Goal: Task Accomplishment & Management: Use online tool/utility

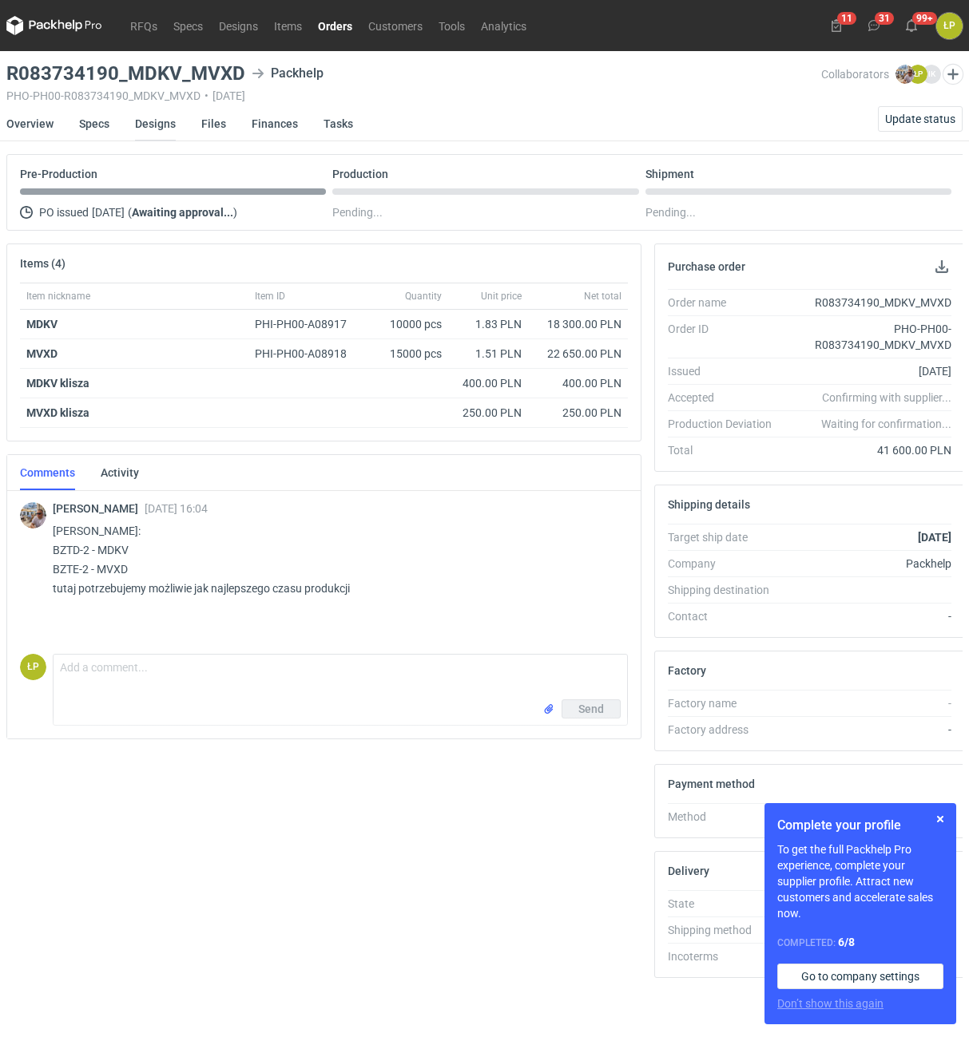
click at [161, 131] on link "Designs" at bounding box center [155, 123] width 41 height 35
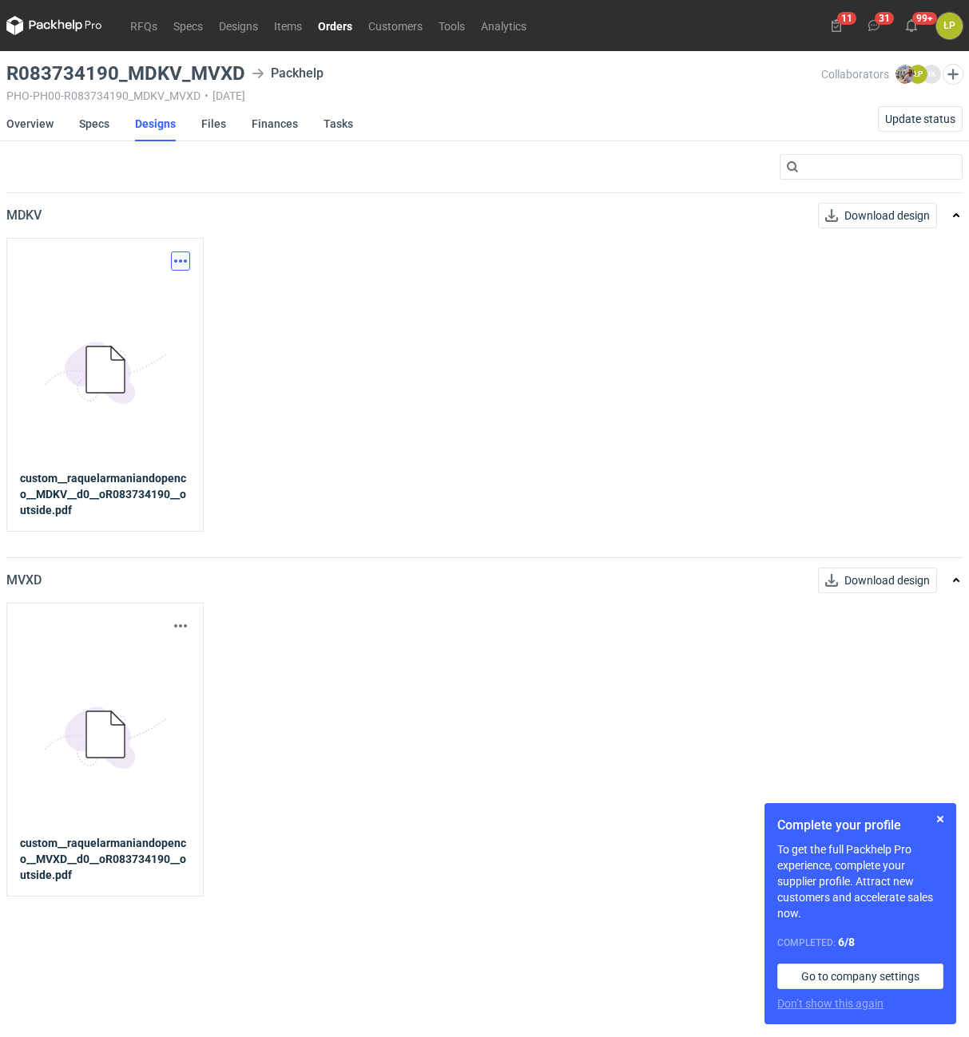
click at [176, 252] on button "button" at bounding box center [180, 261] width 19 height 19
click at [173, 288] on link "Download design part" at bounding box center [110, 296] width 147 height 26
click at [180, 620] on button "button" at bounding box center [180, 625] width 19 height 19
click at [171, 657] on link "Download design part" at bounding box center [110, 661] width 147 height 26
click at [184, 260] on button "button" at bounding box center [180, 261] width 19 height 19
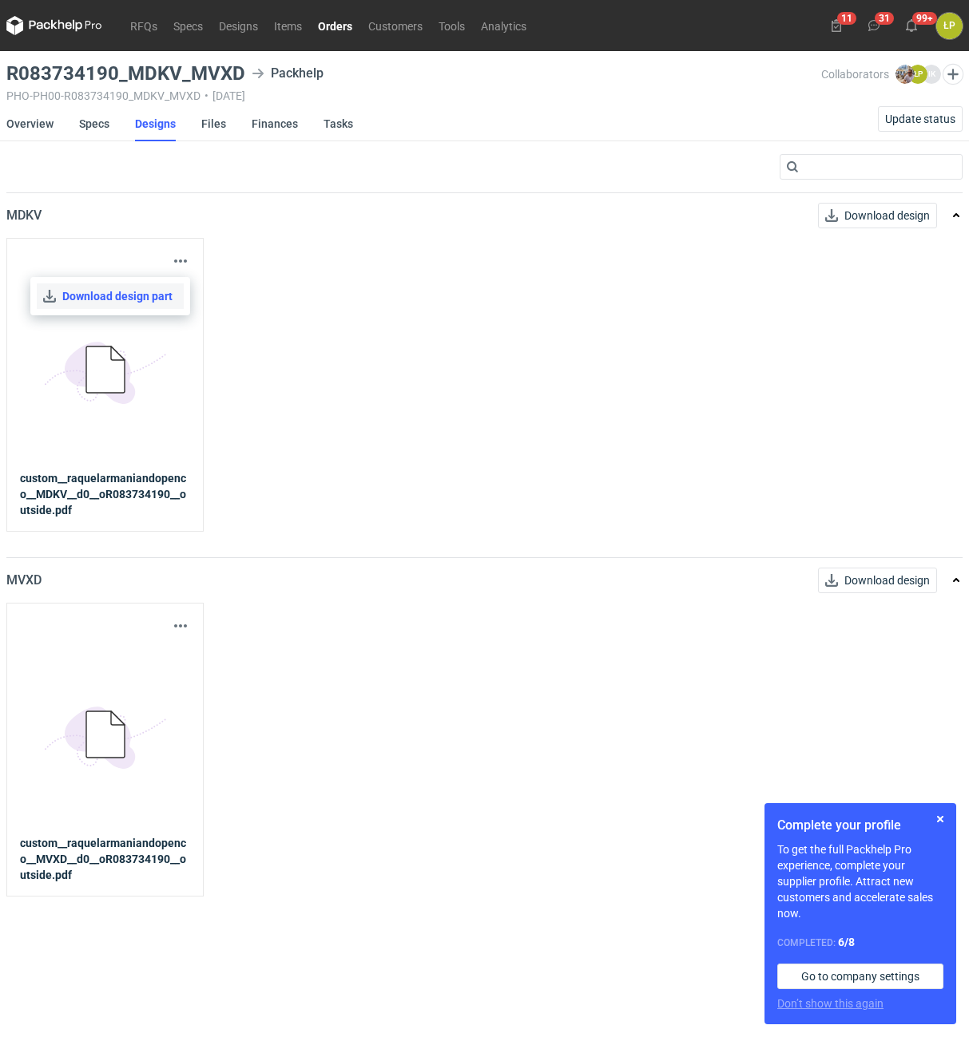
click at [171, 291] on link "Download design part" at bounding box center [110, 296] width 147 height 26
click at [935, 816] on button "button" at bounding box center [939, 819] width 19 height 19
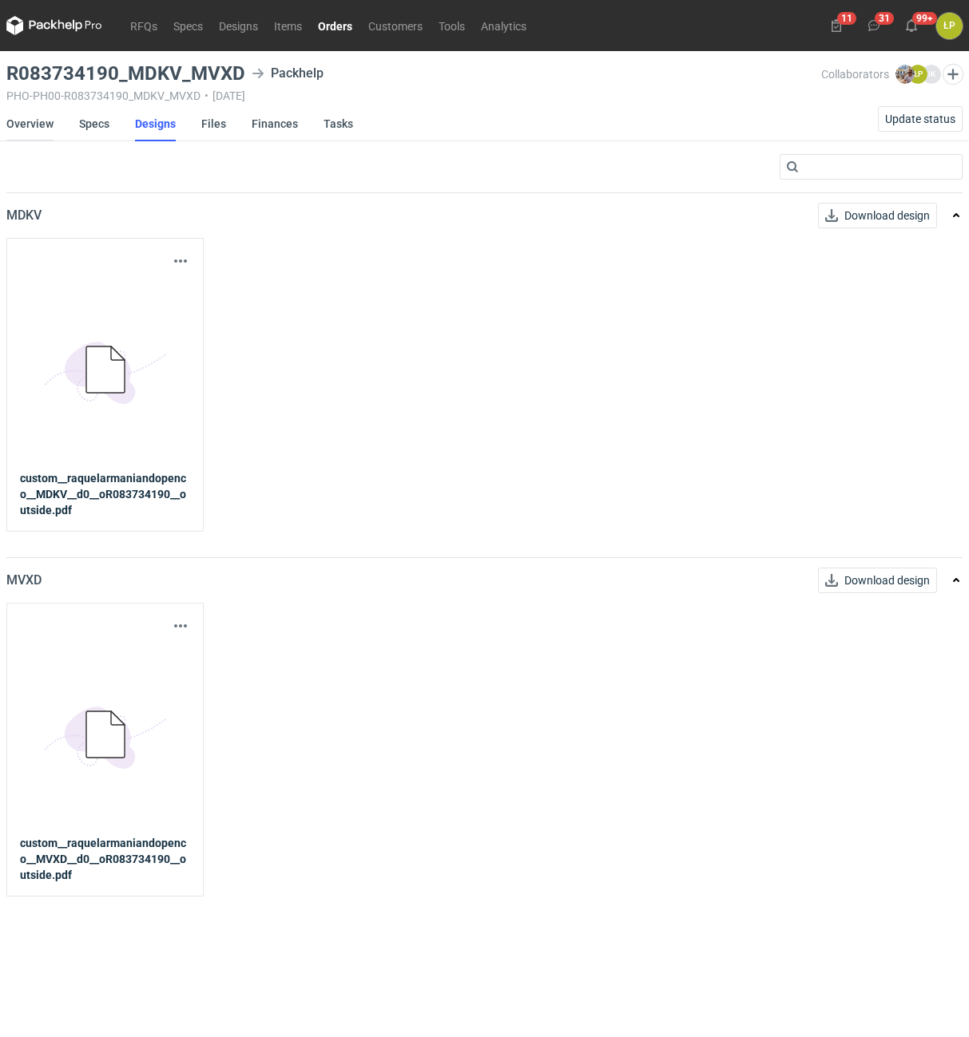
click at [52, 120] on link "Overview" at bounding box center [29, 123] width 47 height 35
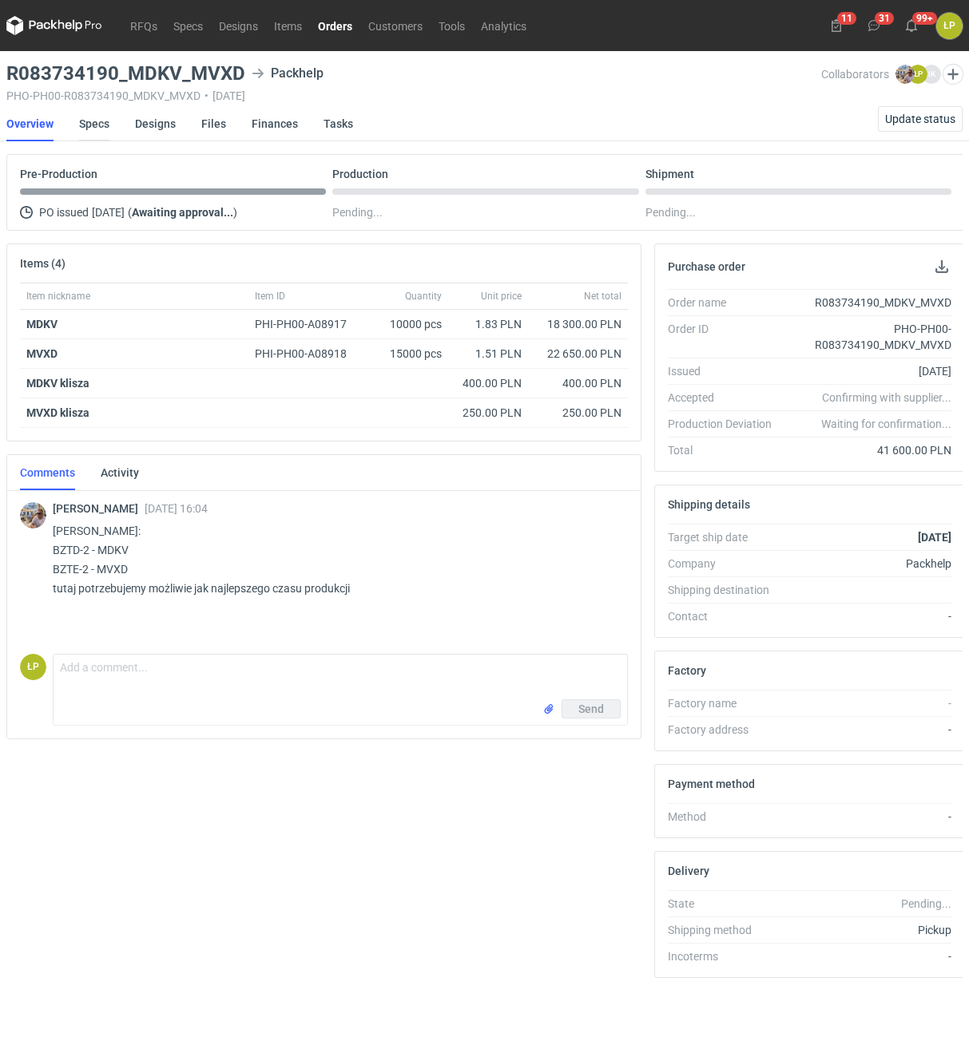
click at [96, 122] on link "Specs" at bounding box center [94, 123] width 30 height 35
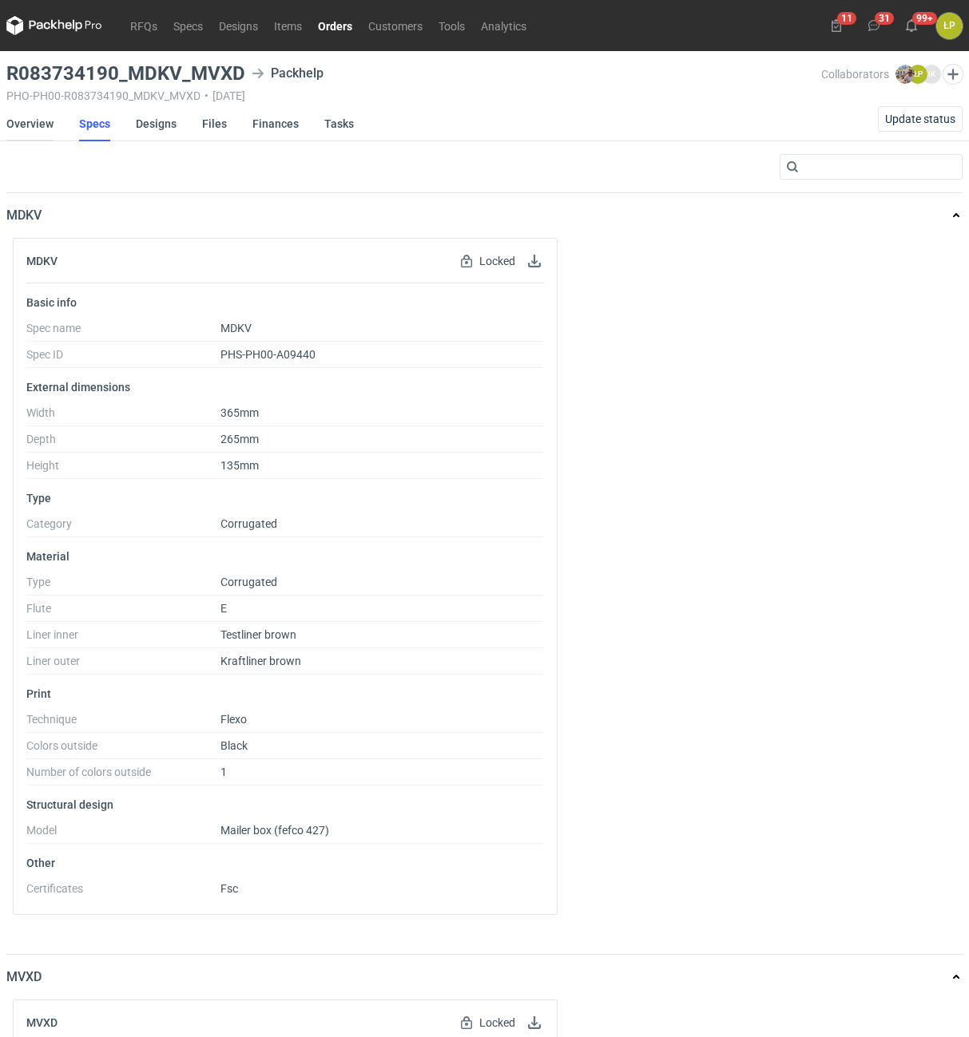
click at [42, 129] on link "Overview" at bounding box center [29, 123] width 47 height 35
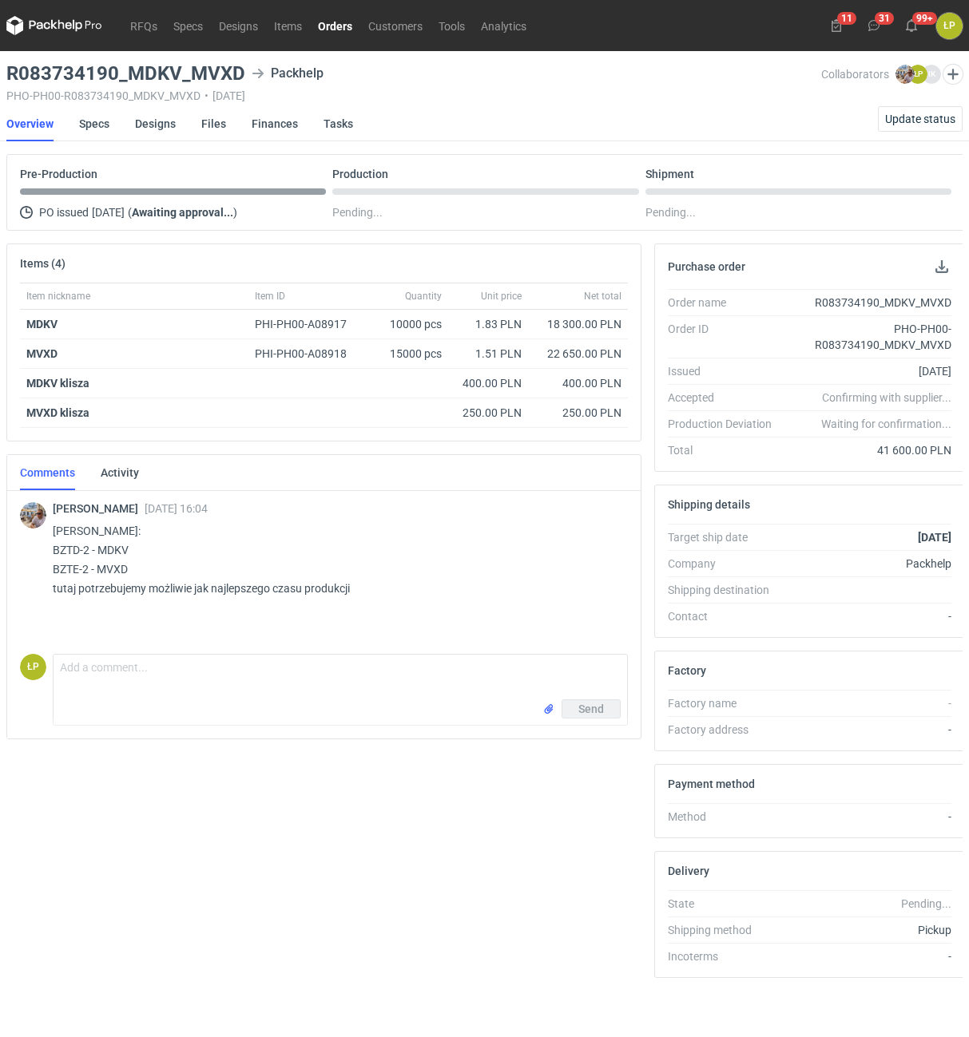
click at [61, 547] on p "[PERSON_NAME]: BZTD-2 - MDKV BZTE-2 - MVXD tutaj potrzebujemy możliwie jak najl…" at bounding box center [334, 559] width 562 height 77
copy p "BZTD"
click at [97, 126] on link "Specs" at bounding box center [94, 123] width 30 height 35
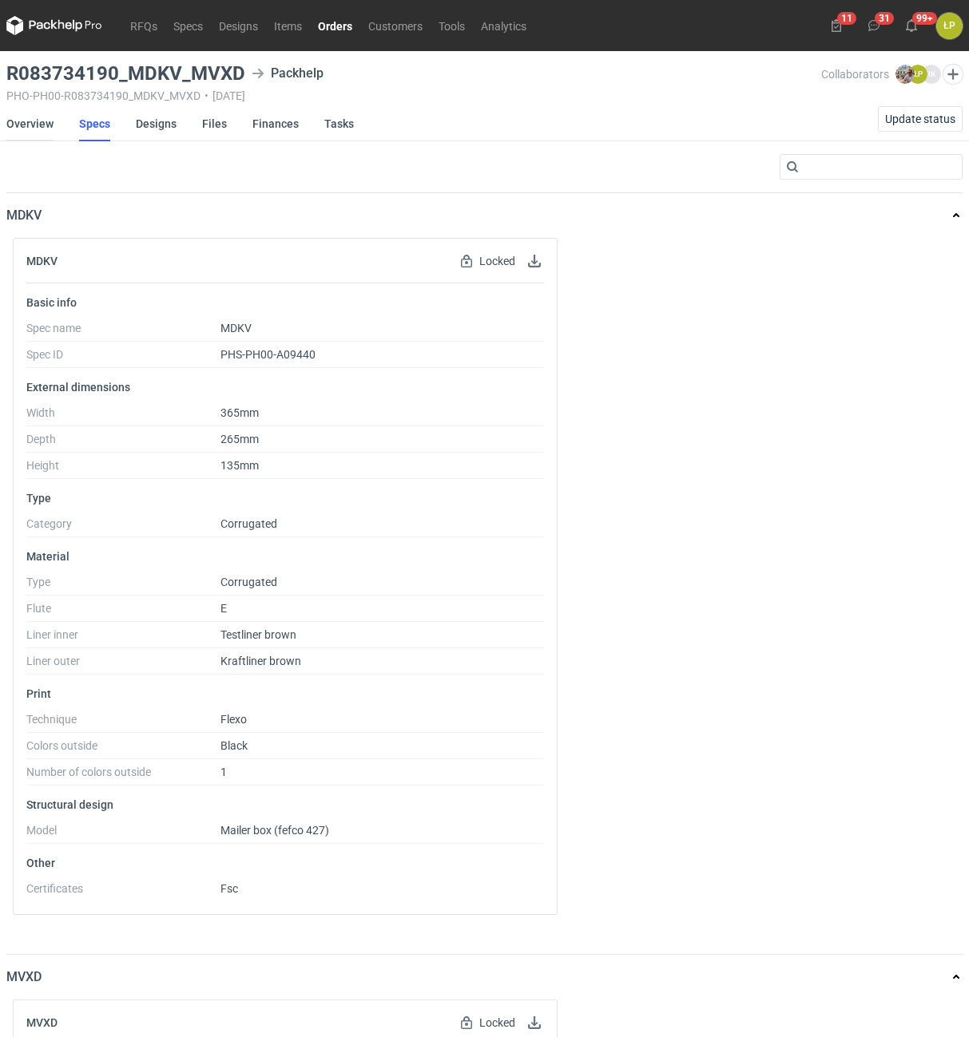
click at [34, 121] on link "Overview" at bounding box center [29, 123] width 47 height 35
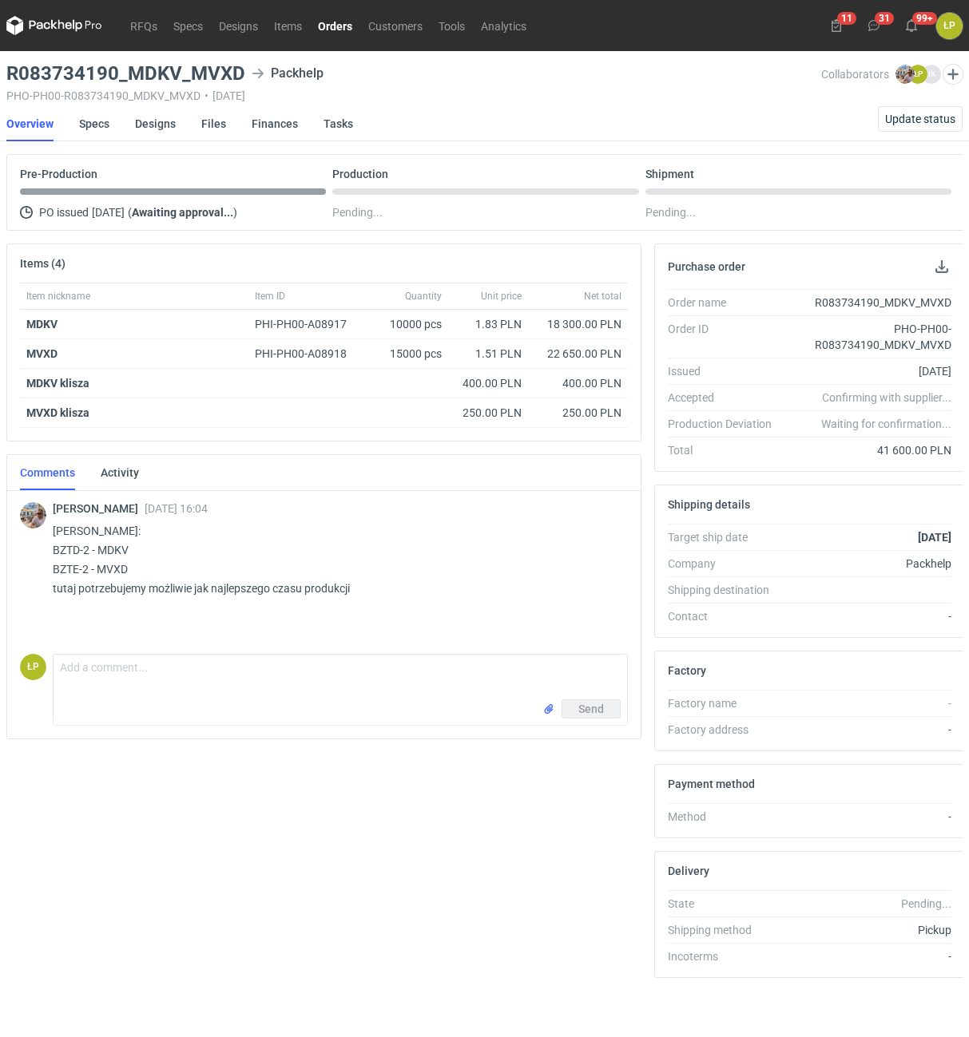
click at [65, 550] on p "Panie Łukaszu wycena: BZTD-2 - MDKV BZTE-2 - MVXD tutaj potrzebujemy możliwie j…" at bounding box center [334, 559] width 562 height 77
click at [65, 549] on p "Panie Łukaszu wycena: BZTD-2 - MDKV BZTE-2 - MVXD tutaj potrzebujemy możliwie j…" at bounding box center [334, 559] width 562 height 77
click at [65, 549] on p "[PERSON_NAME]: BZTD-2 - MDKV BZTE-2 - MVXD tutaj potrzebujemy możliwie jak najl…" at bounding box center [334, 559] width 562 height 77
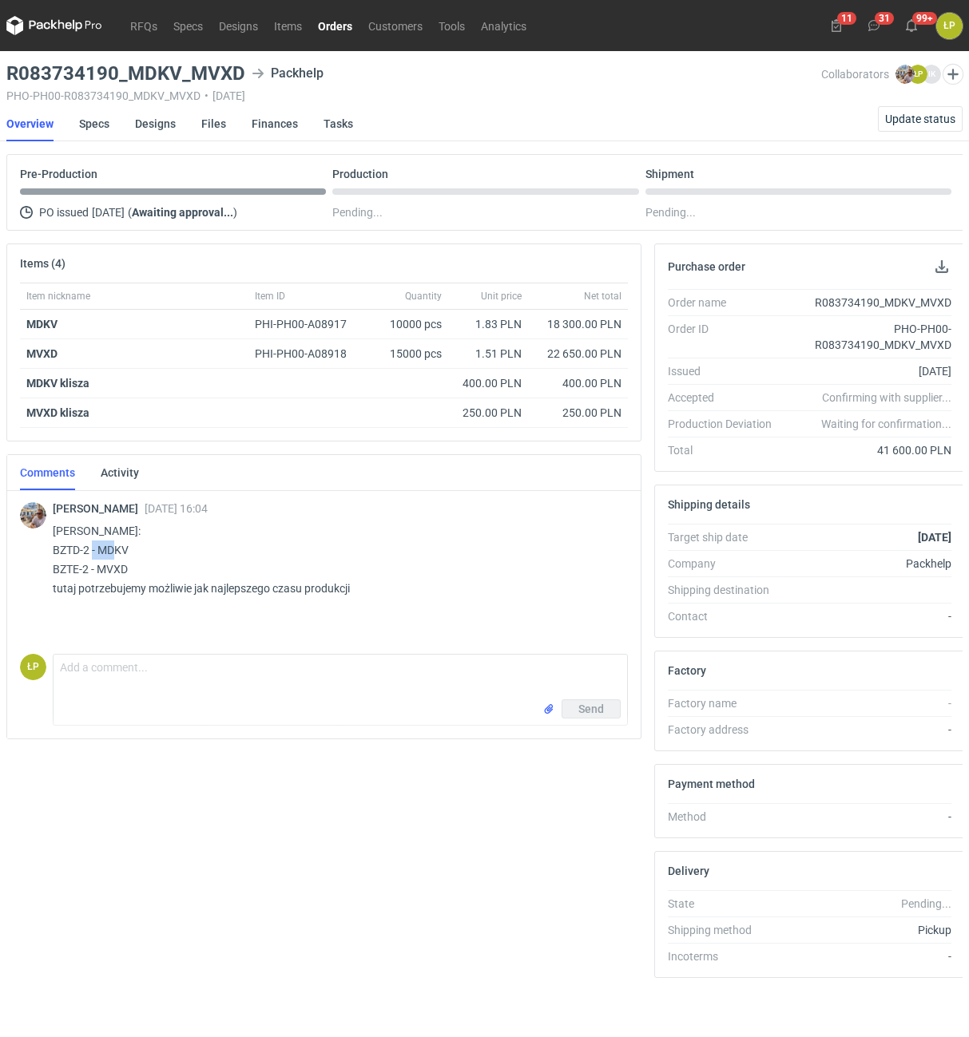
click at [65, 549] on p "[PERSON_NAME]: BZTD-2 - MDKV BZTE-2 - MVXD tutaj potrzebujemy możliwie jak najl…" at bounding box center [334, 559] width 562 height 77
copy p "BZTD"
click at [174, 77] on h3 "R083734190_MDKV_MVXD" at bounding box center [125, 73] width 239 height 19
drag, startPoint x: 177, startPoint y: 77, endPoint x: 10, endPoint y: 77, distance: 166.9
click at [10, 77] on h3 "R083734190_MDKV_MVXD" at bounding box center [125, 73] width 239 height 19
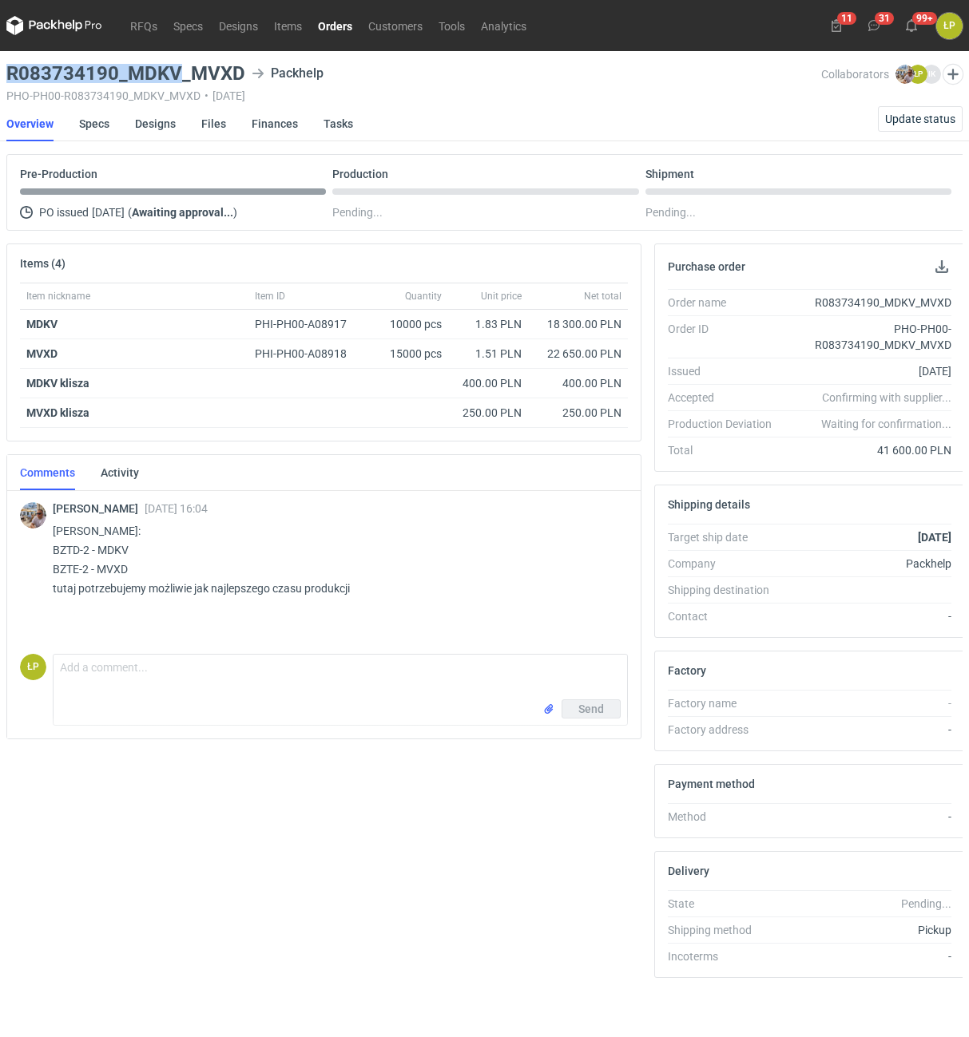
copy h3 "R083734190_MDKV"
click at [69, 569] on p "[PERSON_NAME]: BZTD-2 - MDKV BZTE-2 - MVXD tutaj potrzebujemy możliwie jak najl…" at bounding box center [334, 559] width 562 height 77
copy p "BZTE"
drag, startPoint x: 239, startPoint y: 78, endPoint x: 7, endPoint y: 80, distance: 231.6
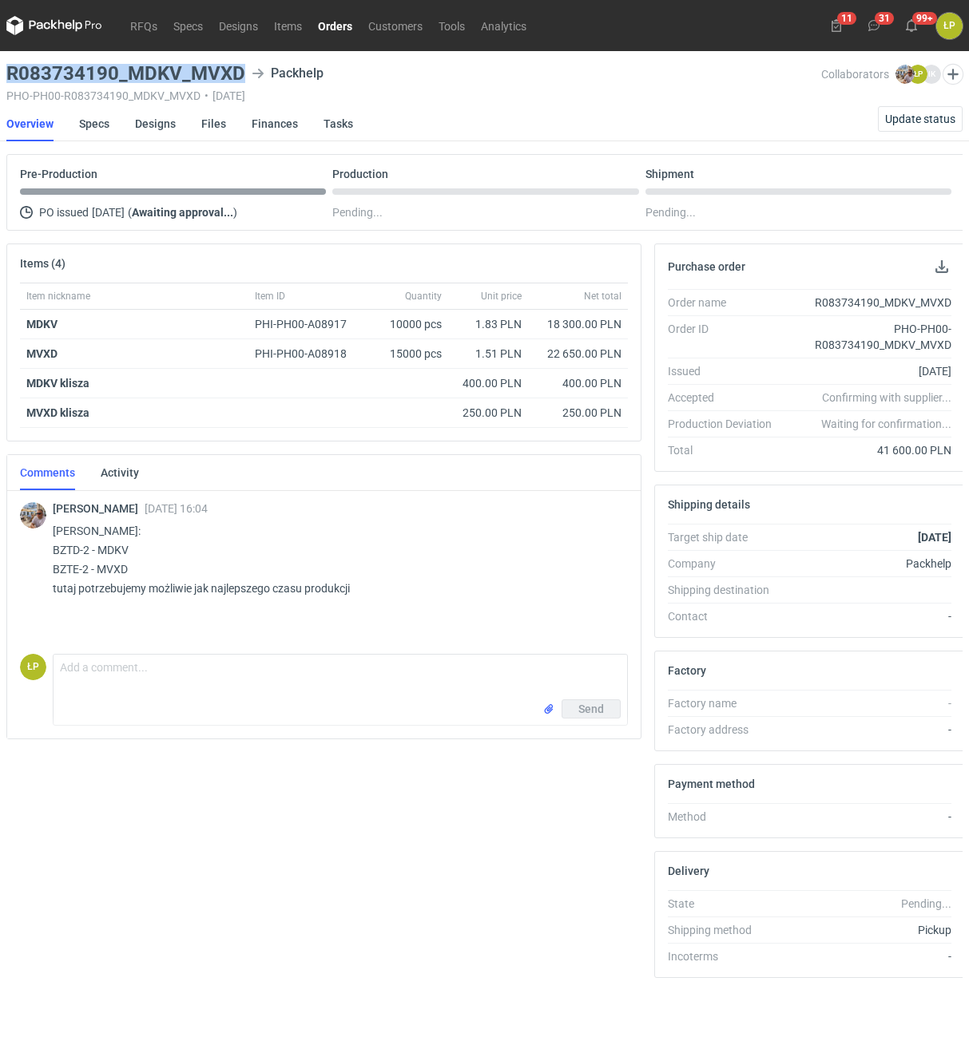
click at [7, 80] on h3 "R083734190_MDKV_MVXD" at bounding box center [125, 73] width 239 height 19
copy h3 "R083734190_MDKV_MVXD"
click at [141, 127] on link "Designs" at bounding box center [155, 123] width 41 height 35
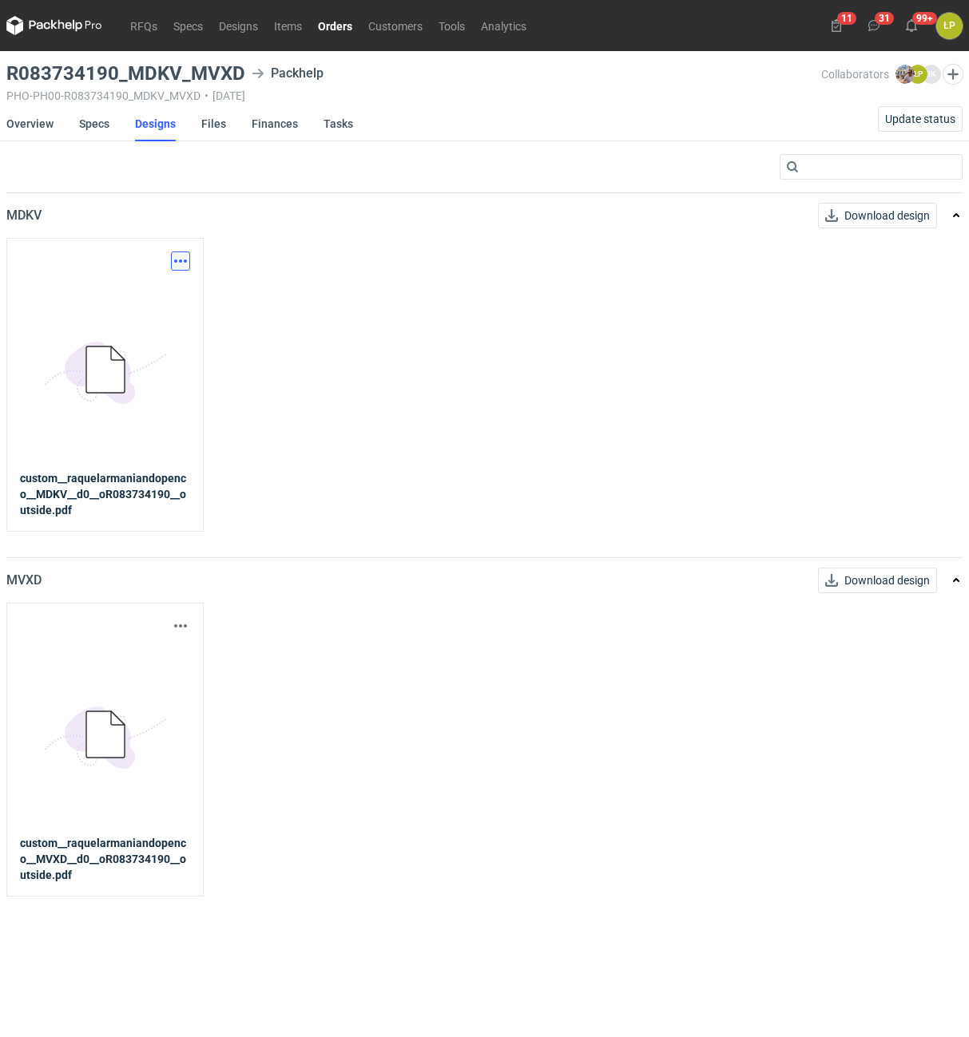
click at [176, 264] on button "button" at bounding box center [180, 261] width 19 height 19
click at [157, 295] on link "Download design part" at bounding box center [110, 296] width 147 height 26
click at [184, 622] on button "button" at bounding box center [180, 625] width 19 height 19
click at [170, 662] on link "Download design part" at bounding box center [110, 661] width 147 height 26
click at [79, 126] on link "Specs" at bounding box center [94, 123] width 30 height 35
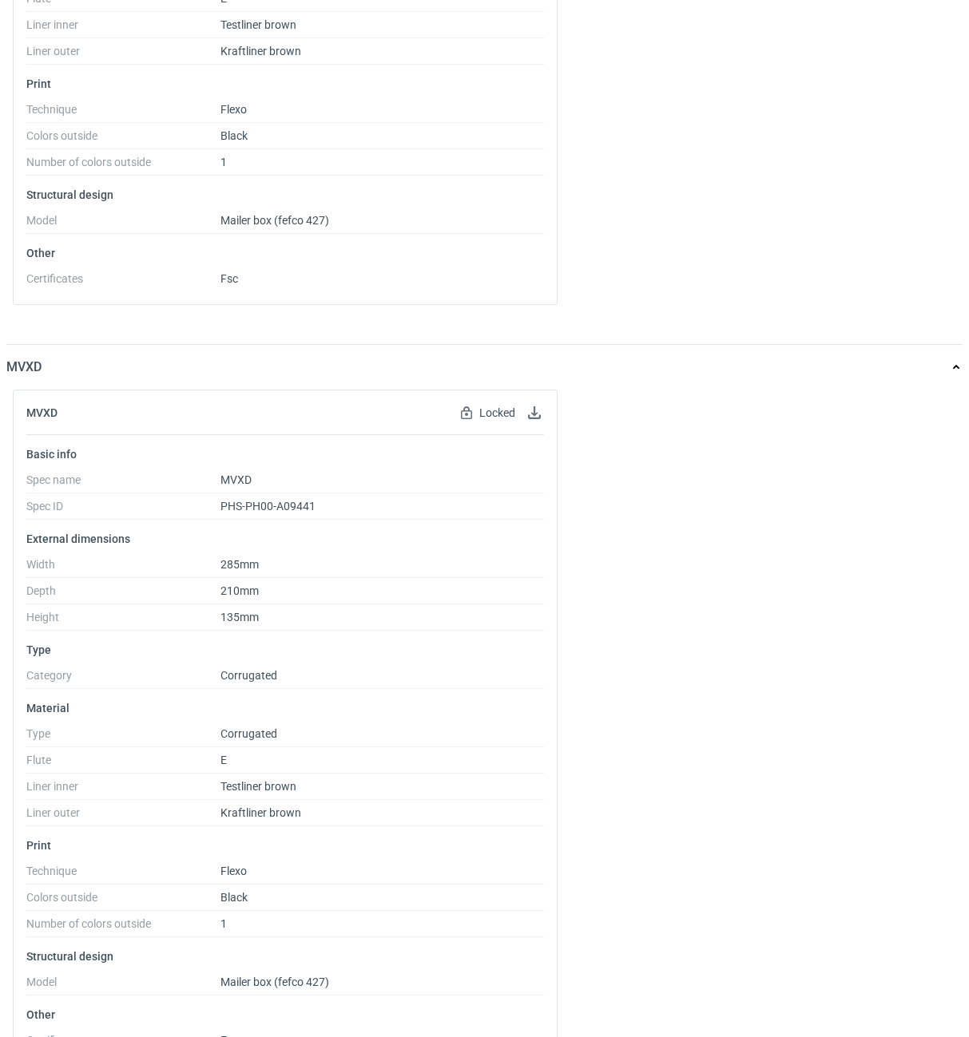
scroll to position [653, 0]
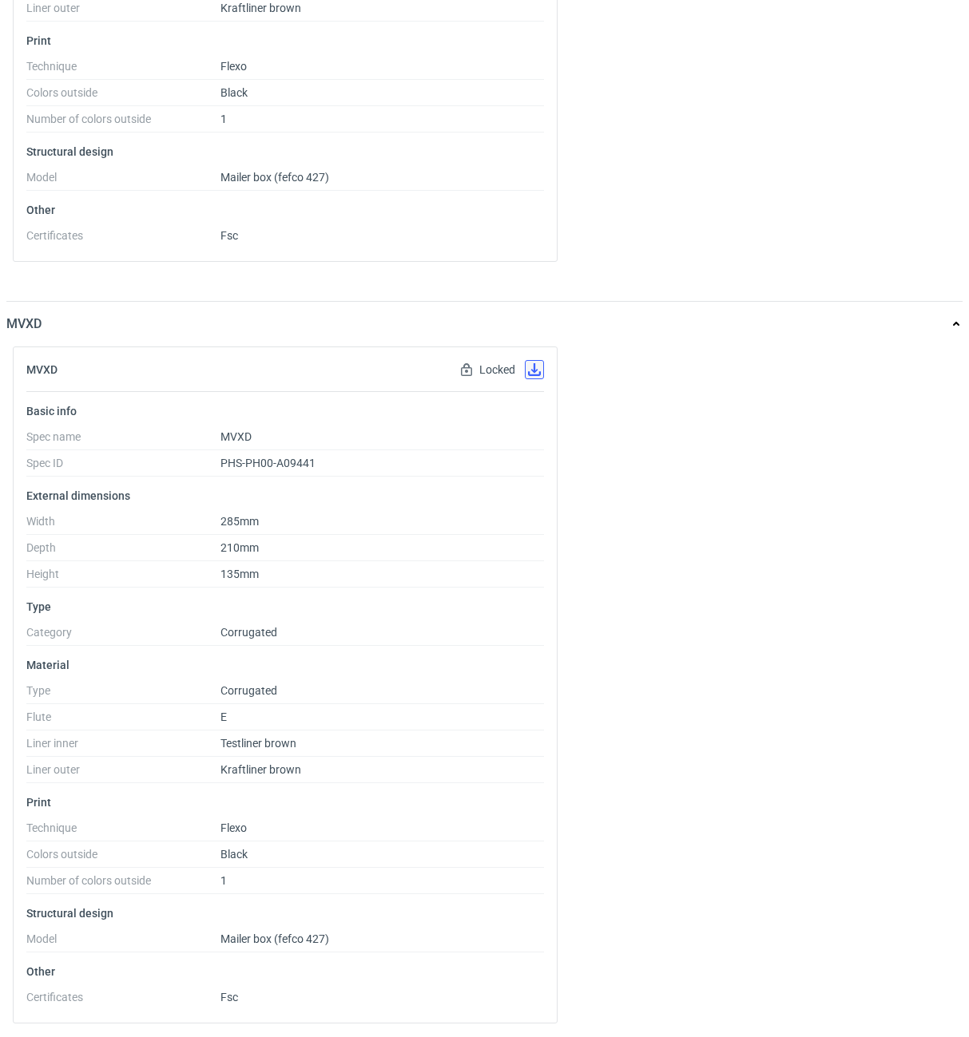
click at [535, 371] on button "button" at bounding box center [534, 369] width 19 height 19
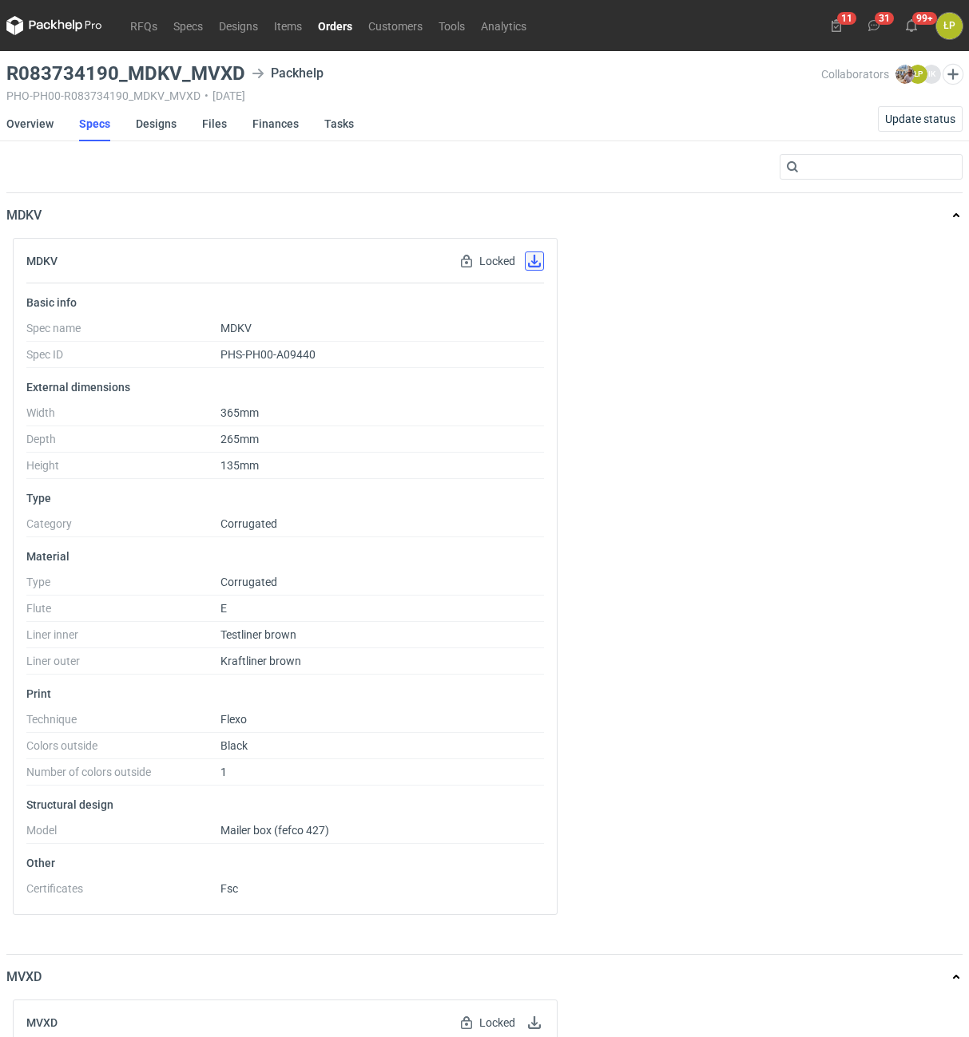
click at [536, 260] on button "button" at bounding box center [534, 261] width 19 height 19
click at [23, 113] on link "Overview" at bounding box center [29, 123] width 47 height 35
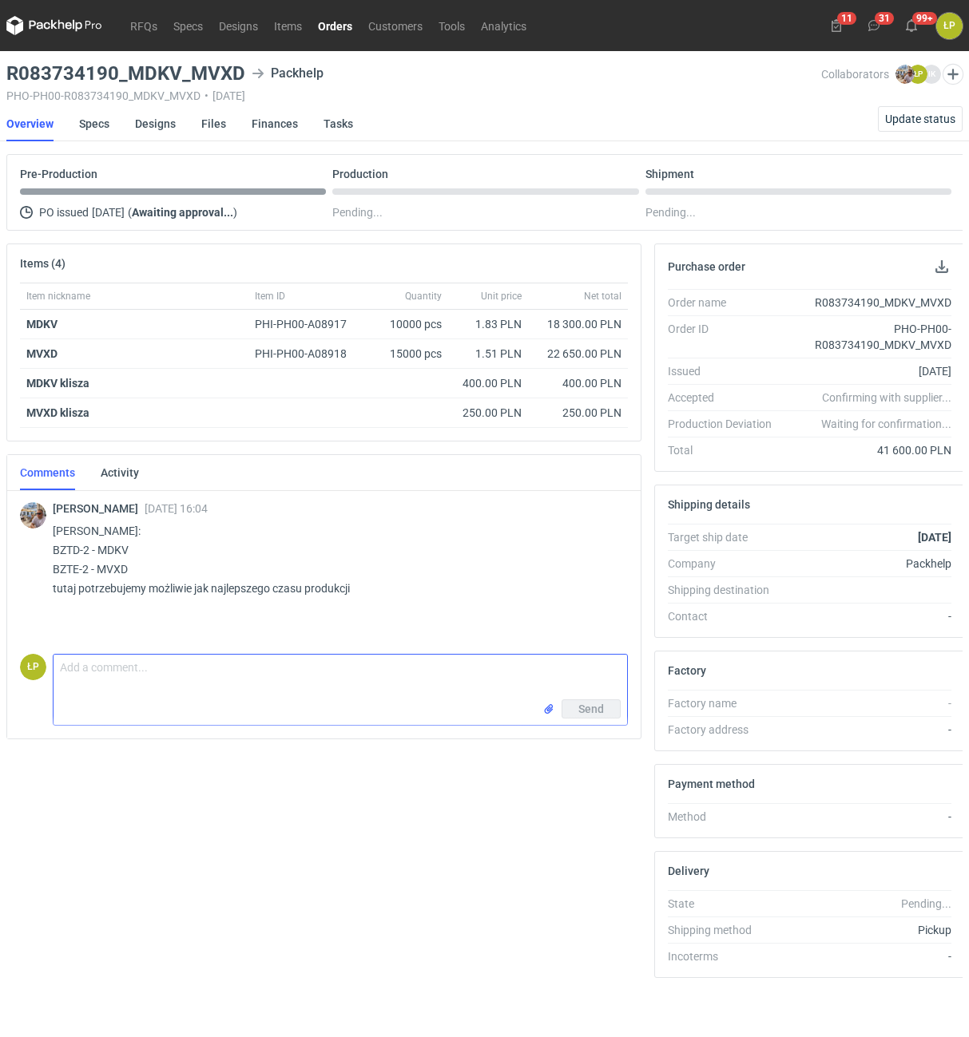
click at [240, 675] on textarea "Comment message" at bounding box center [340, 677] width 573 height 45
type textarea "P"
type textarea "Dzień dobry,"
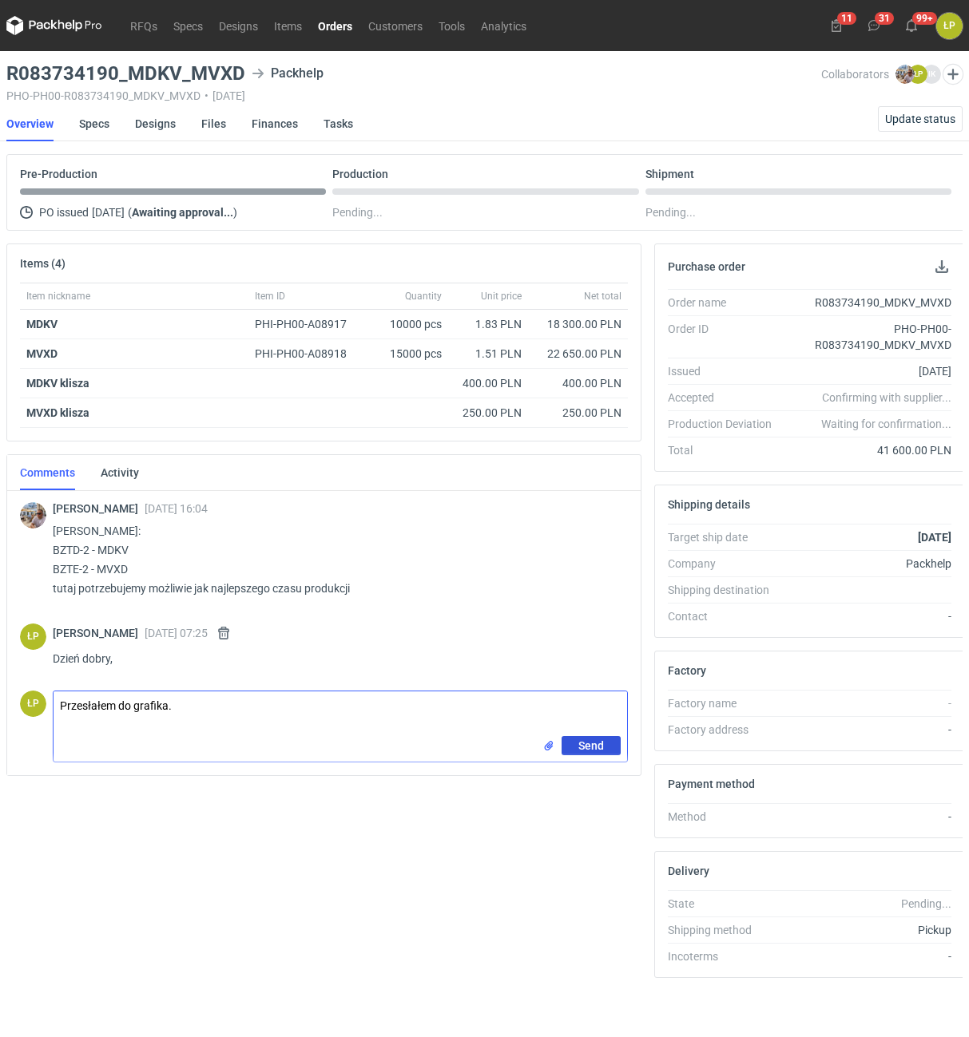
type textarea "Przesłałem do grafika."
click at [589, 742] on span "Send" at bounding box center [591, 745] width 26 height 11
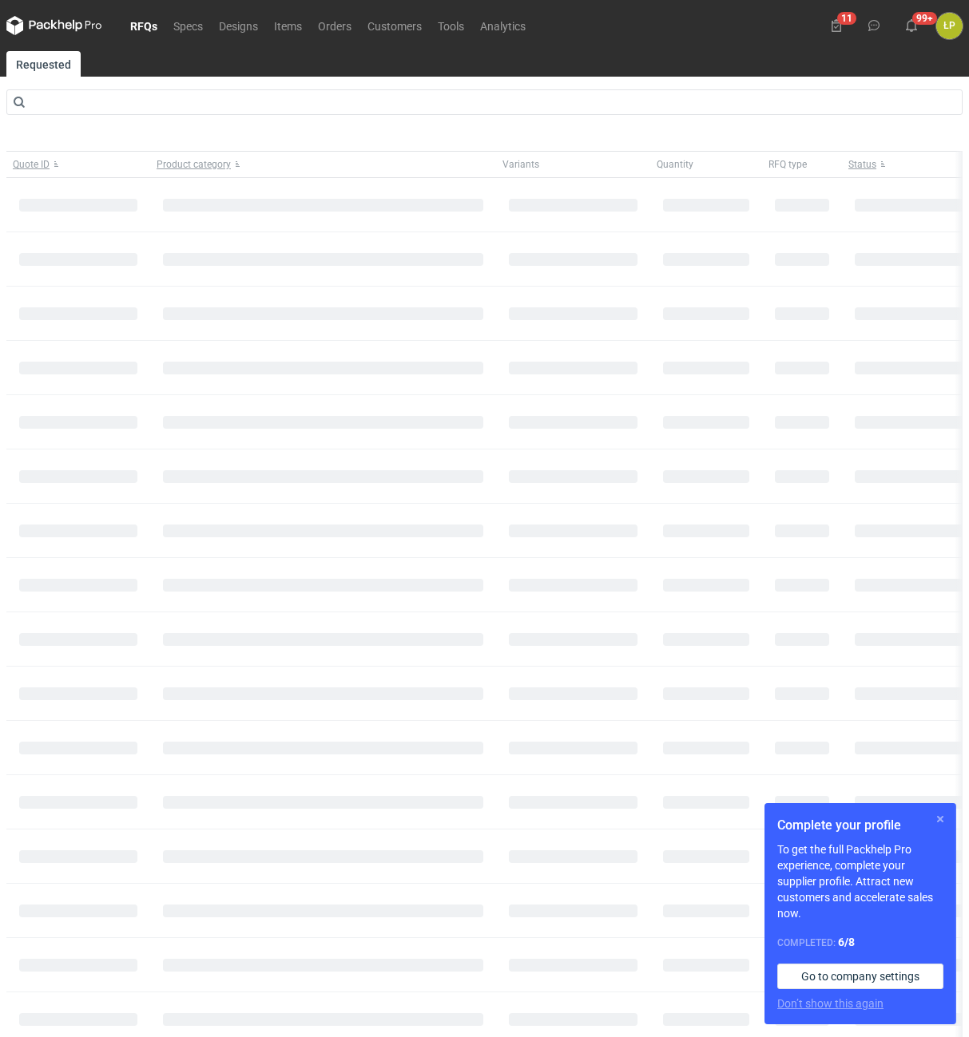
click at [935, 817] on button "button" at bounding box center [939, 819] width 19 height 19
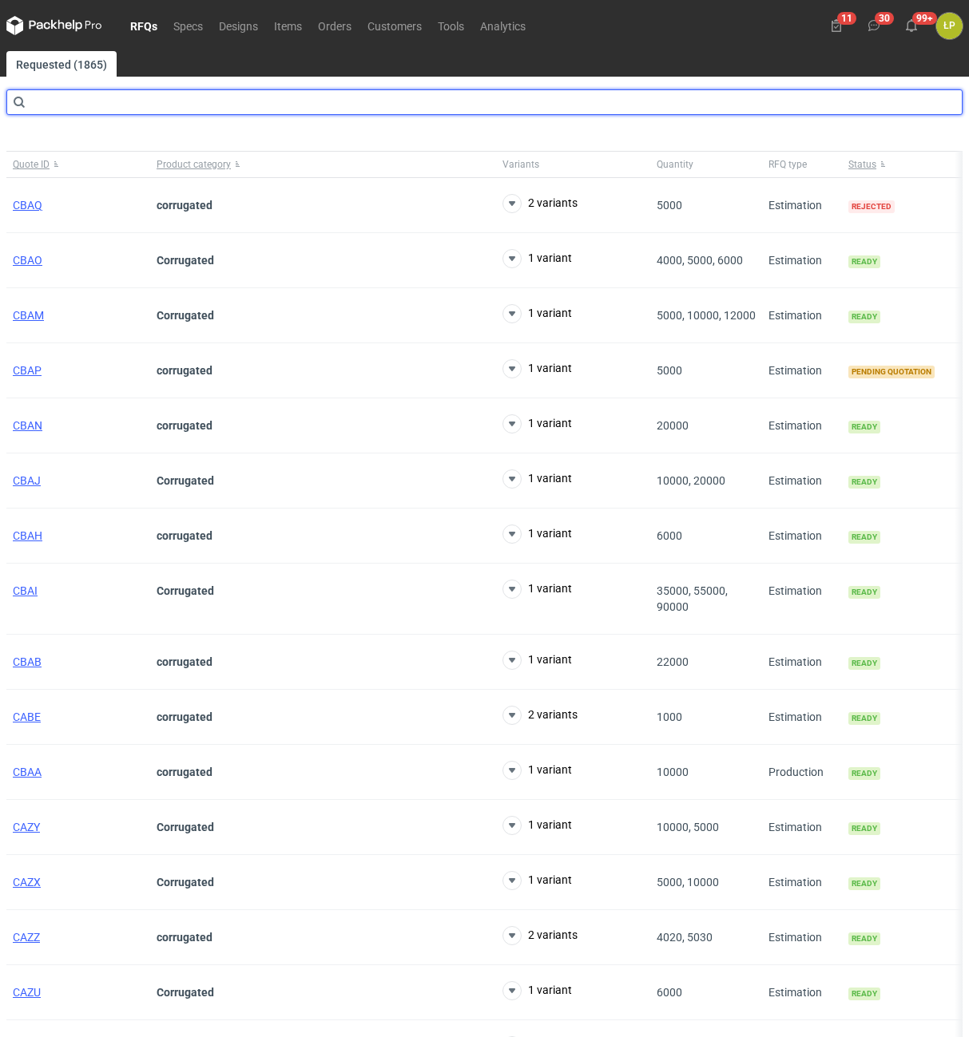
click at [159, 101] on input "text" at bounding box center [484, 102] width 956 height 26
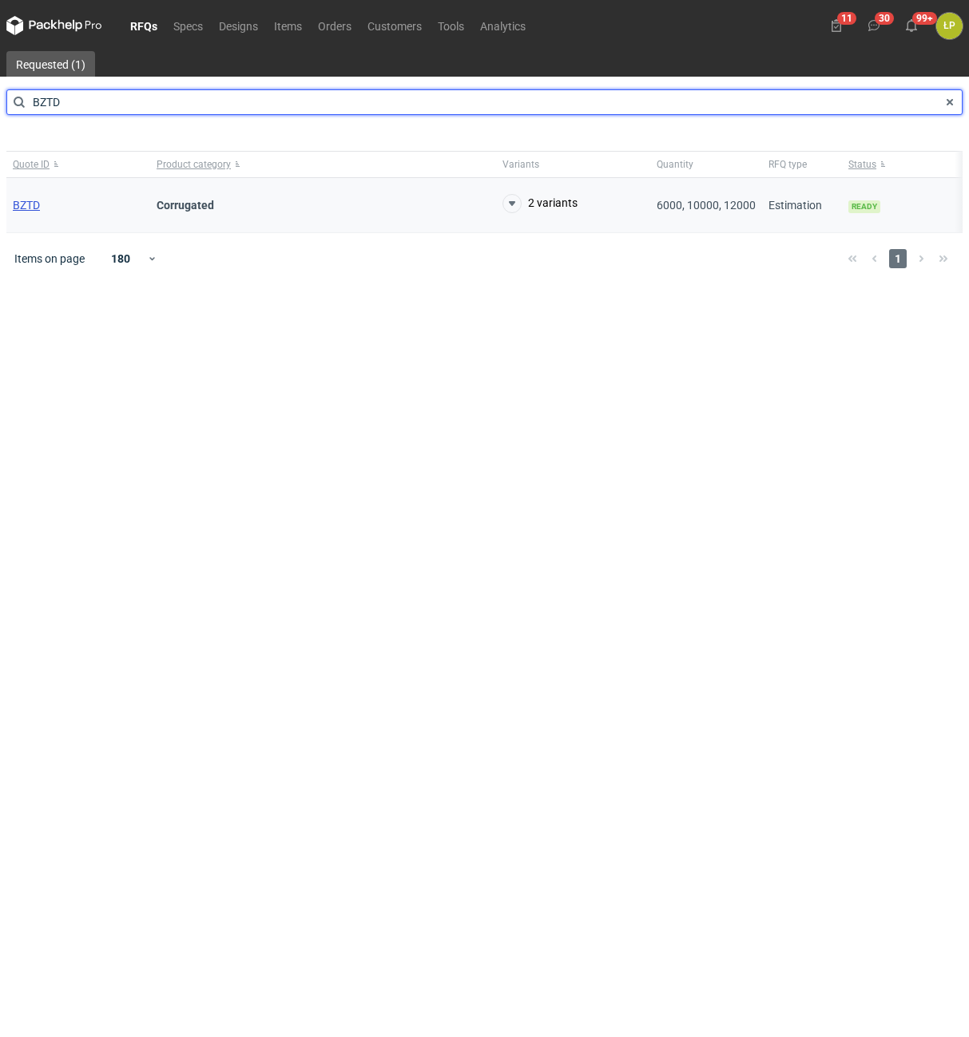
type input "BZTD"
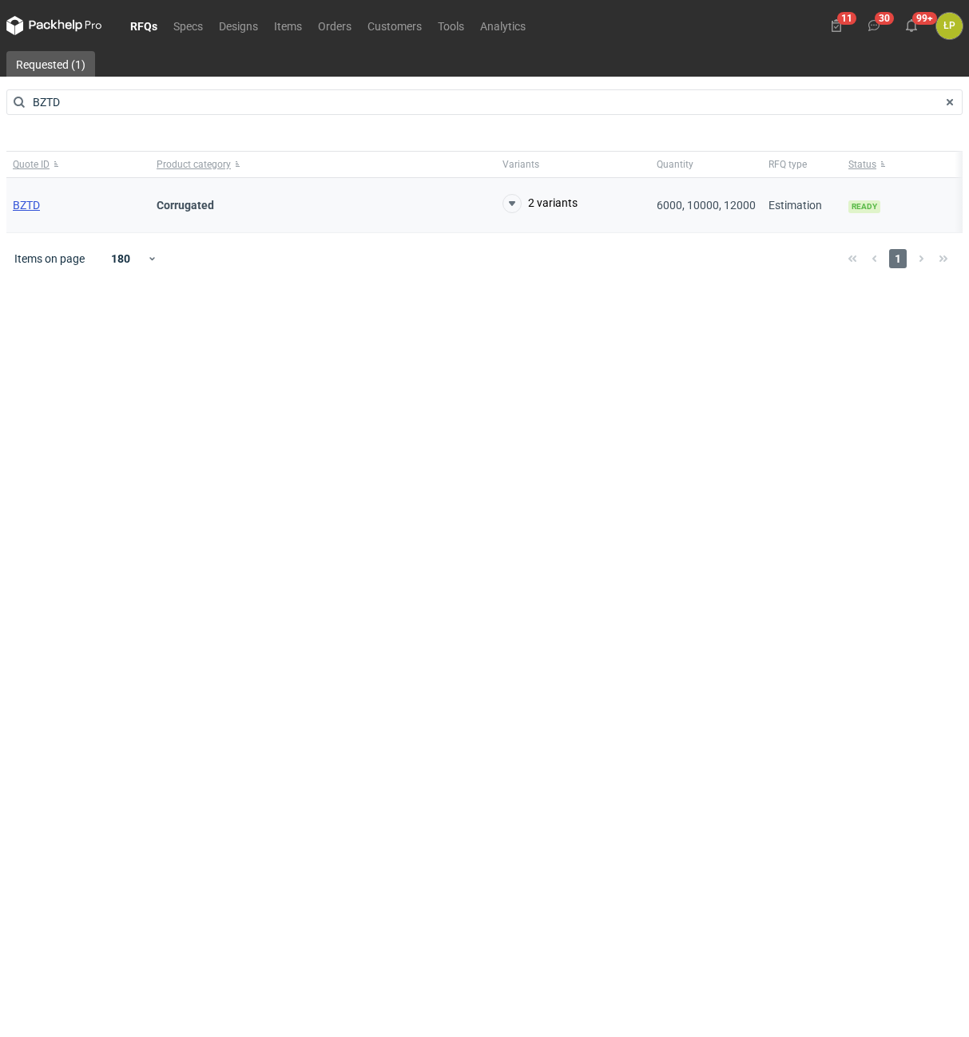
click at [34, 204] on span "BZTD" at bounding box center [26, 205] width 27 height 13
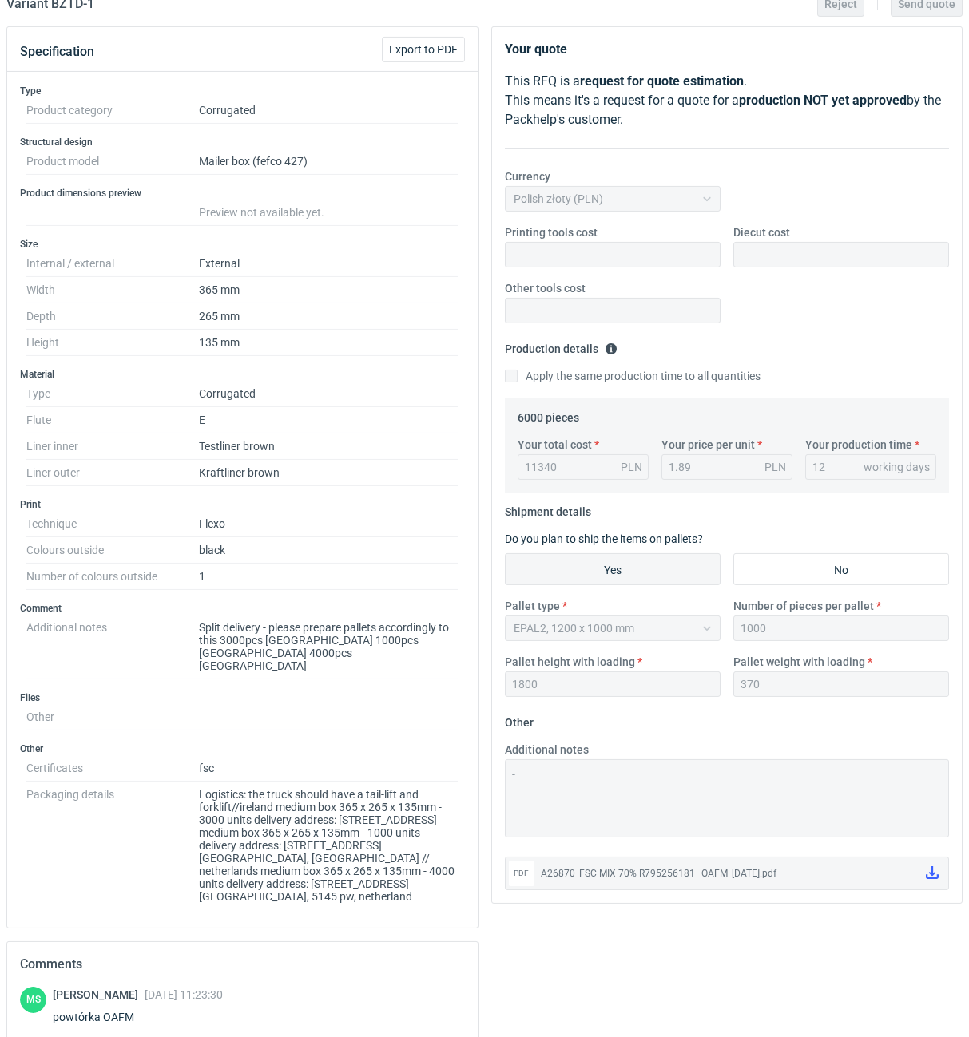
scroll to position [160, 0]
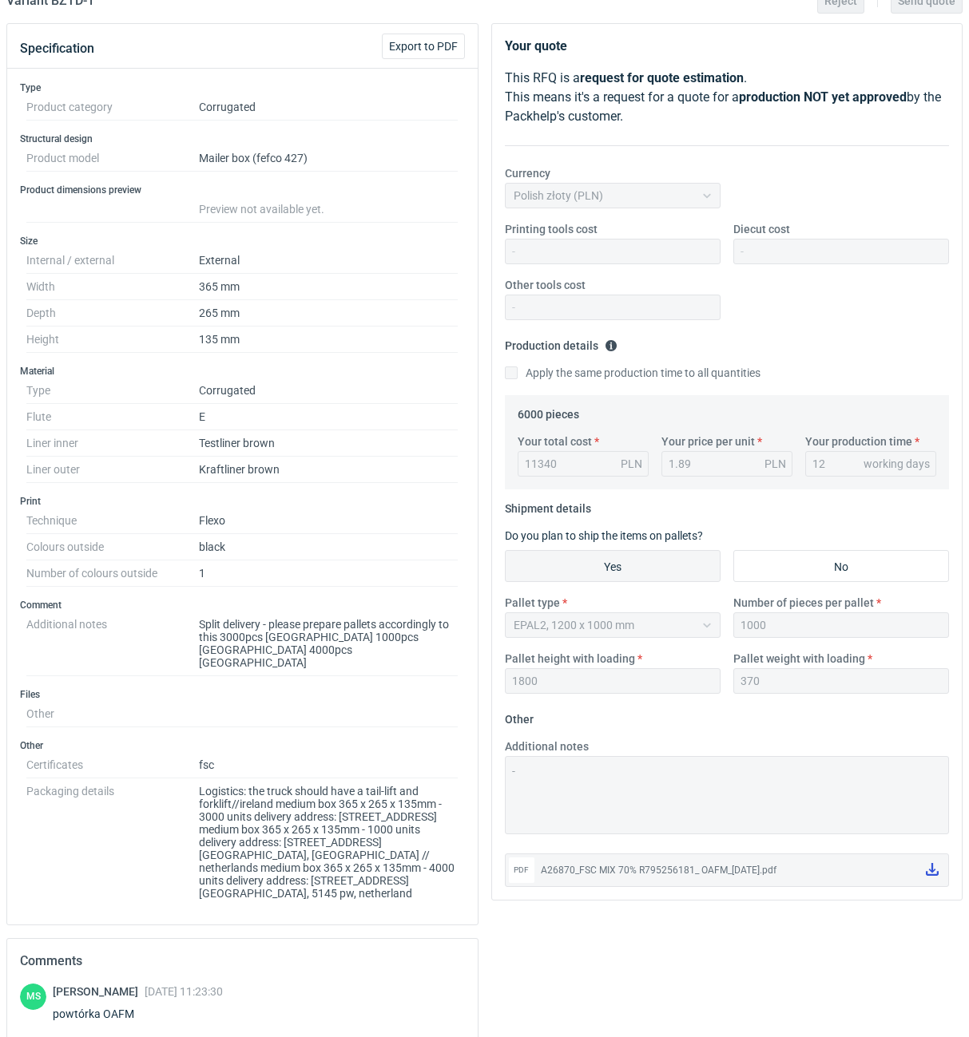
click at [929, 869] on icon at bounding box center [932, 869] width 13 height 13
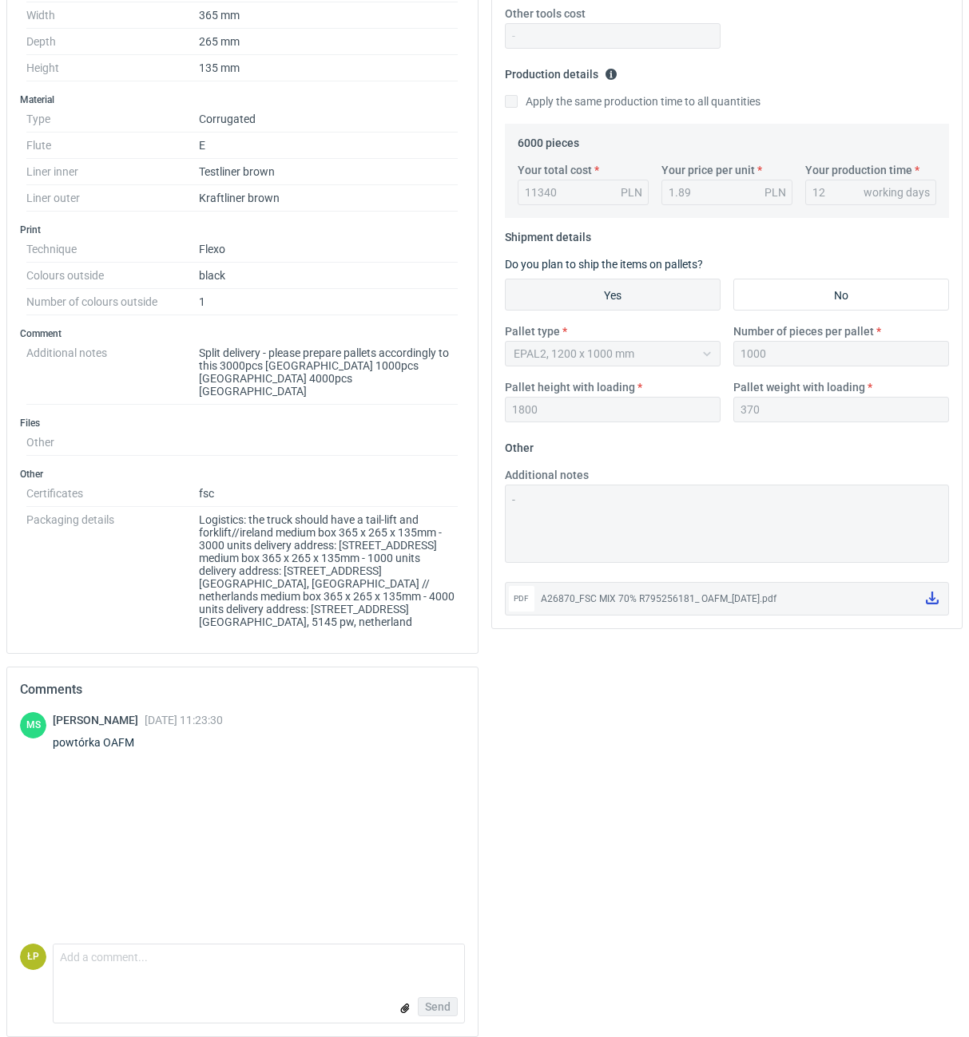
scroll to position [0, 0]
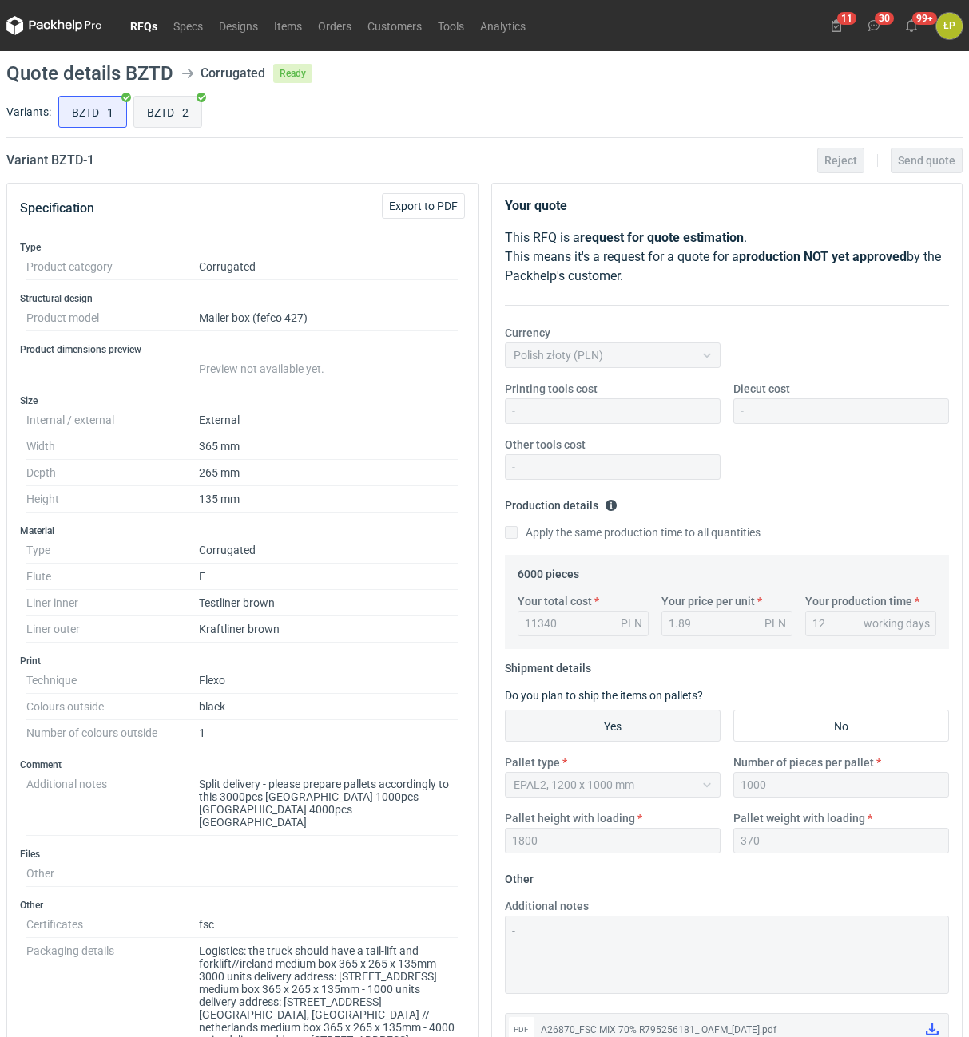
click at [171, 111] on input "BZTD - 2" at bounding box center [167, 112] width 67 height 30
radio input "true"
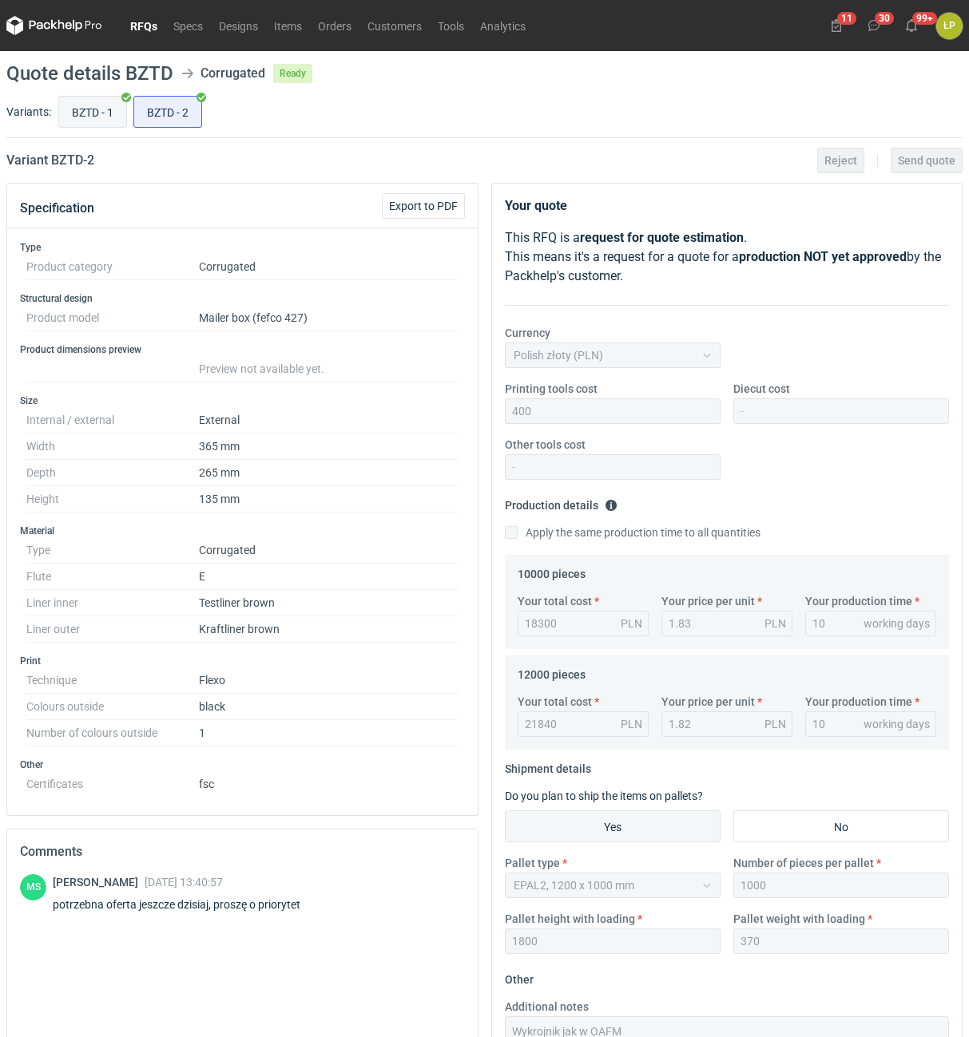
click at [104, 115] on input "BZTD - 1" at bounding box center [92, 112] width 67 height 30
radio input "true"
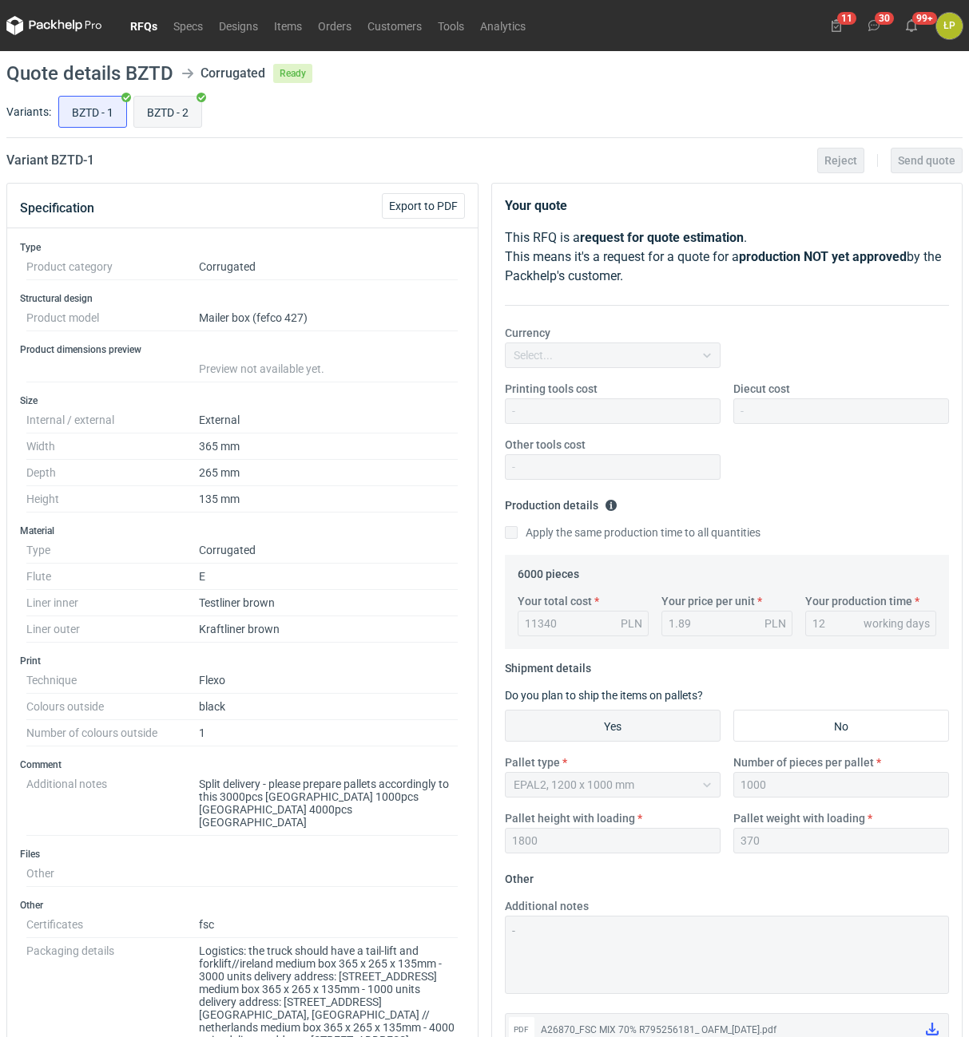
click at [179, 123] on input "BZTD - 2" at bounding box center [167, 112] width 67 height 30
radio input "true"
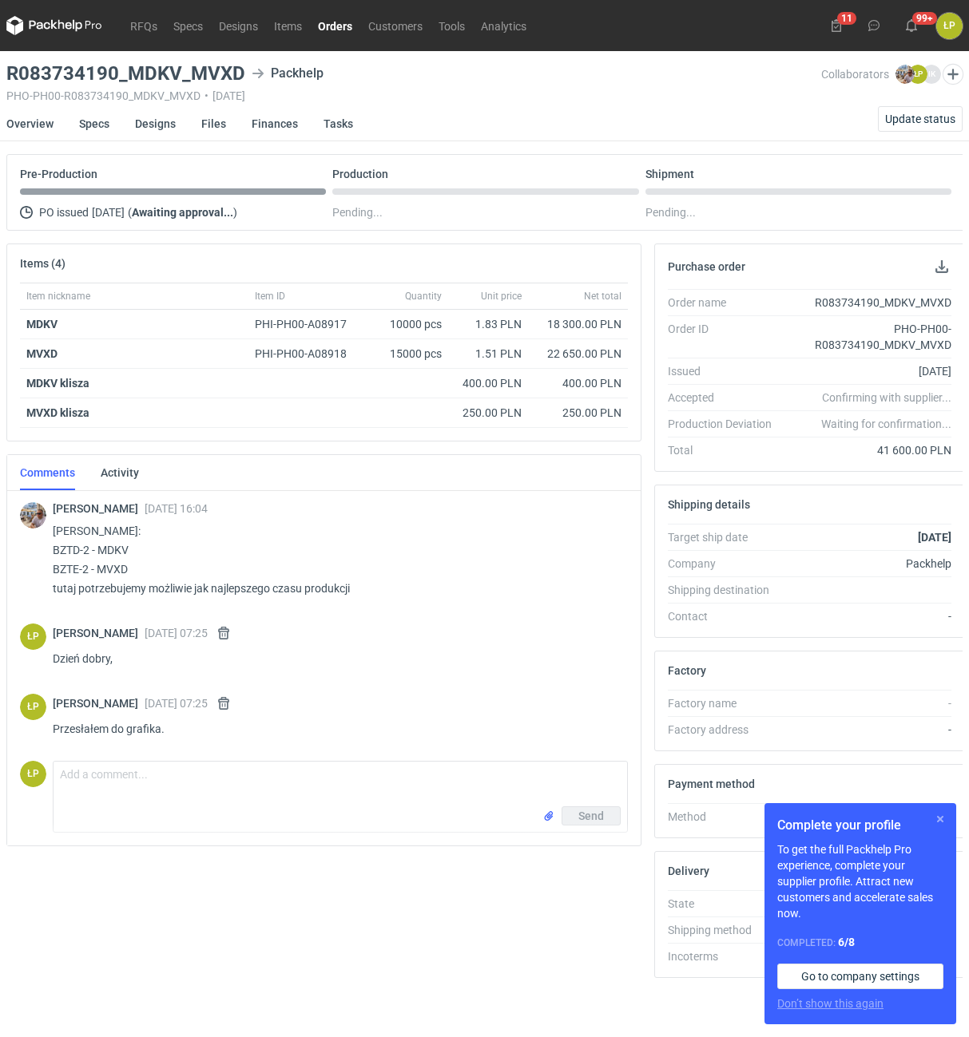
click at [936, 812] on div "Complete your profile To get the full Packhelp Pro experience, complete your su…" at bounding box center [860, 913] width 192 height 221
click at [933, 817] on button "button" at bounding box center [939, 819] width 19 height 19
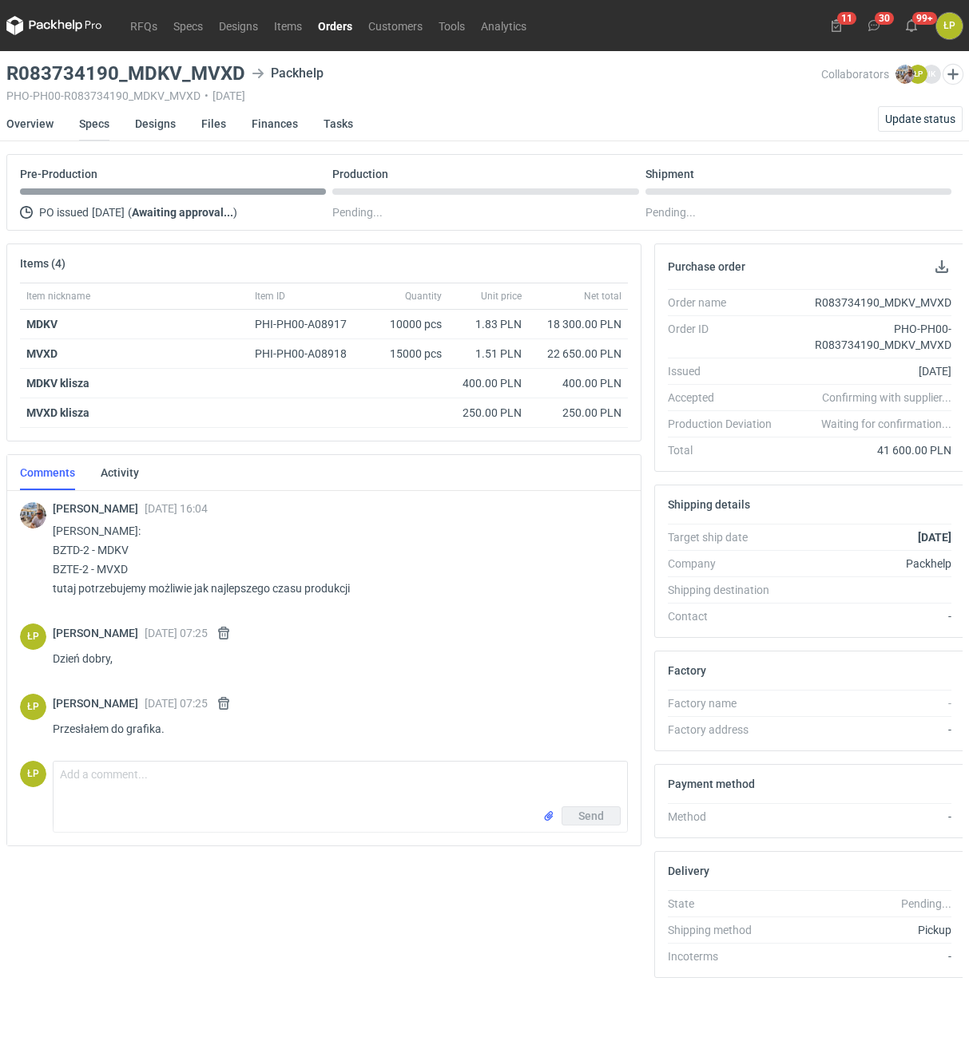
click at [96, 124] on link "Specs" at bounding box center [94, 123] width 30 height 35
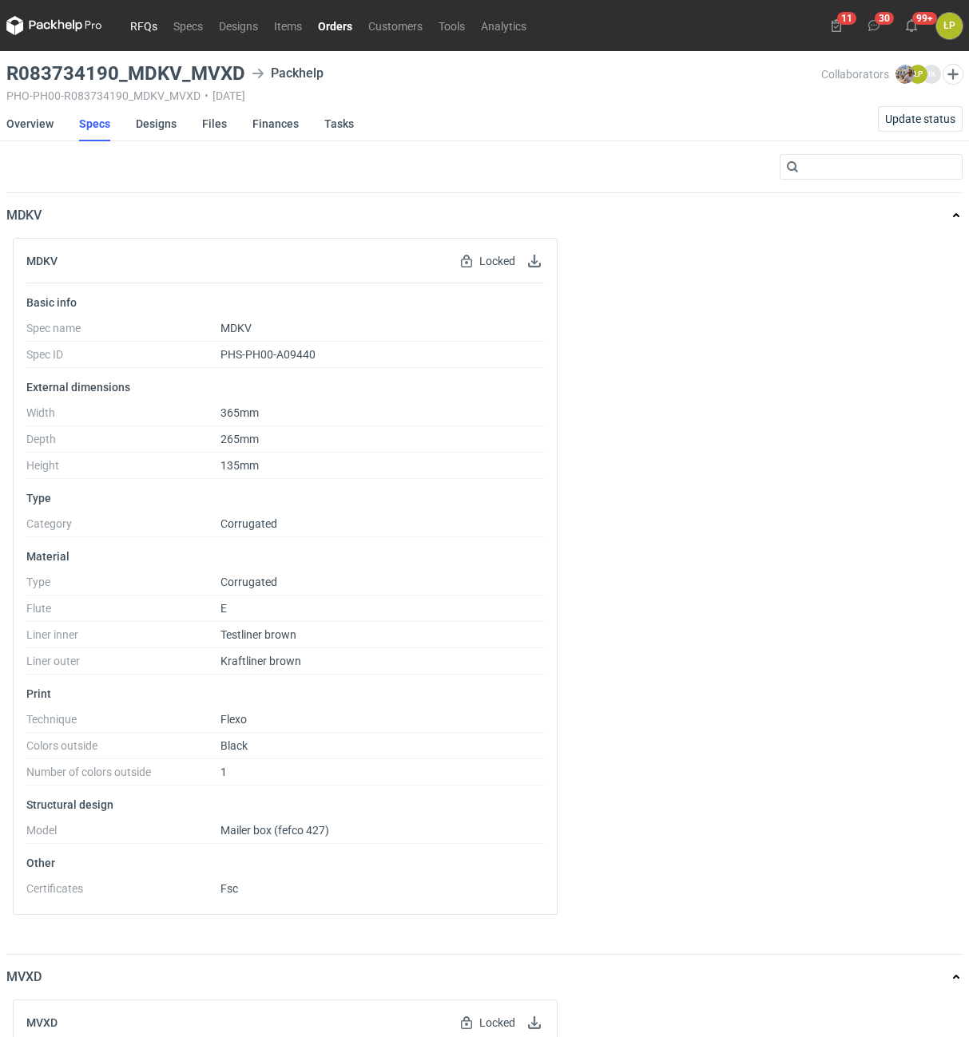
click at [147, 30] on link "RFQs" at bounding box center [143, 25] width 43 height 19
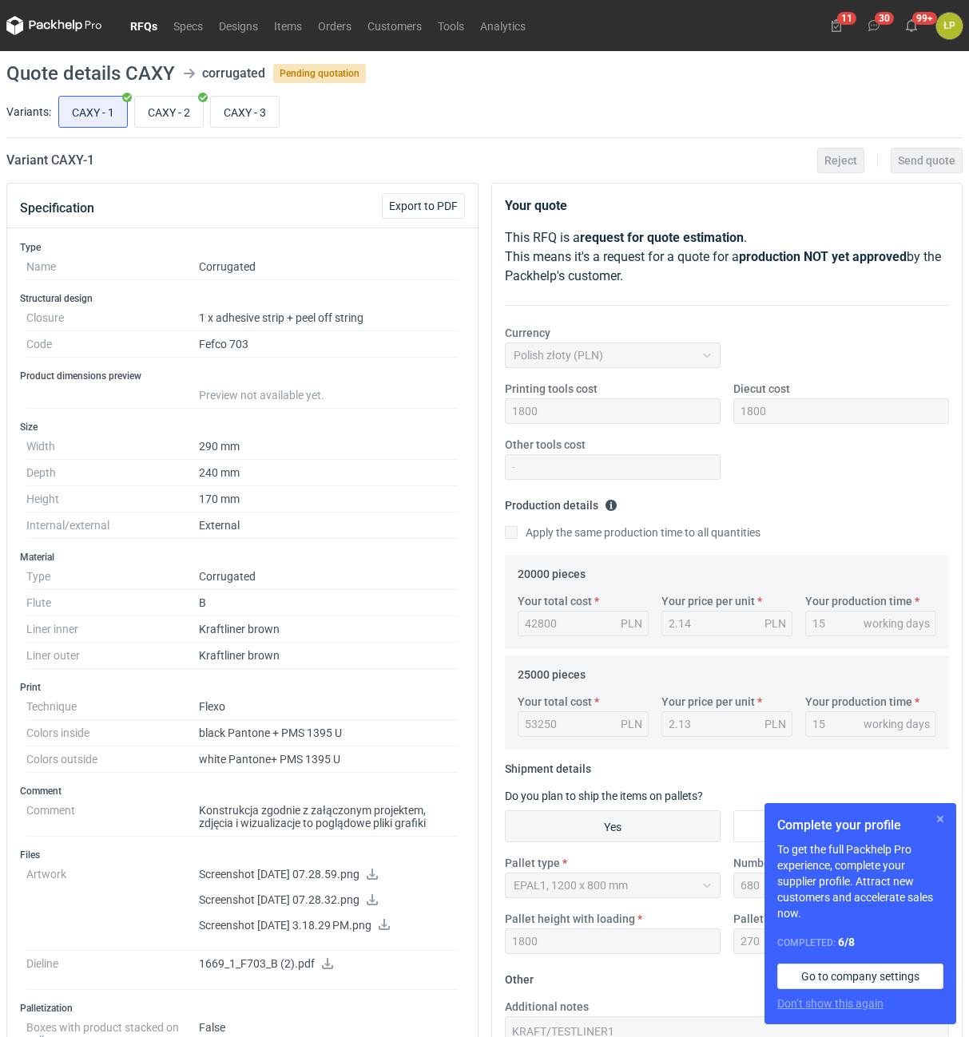
click at [943, 822] on button "button" at bounding box center [939, 819] width 19 height 19
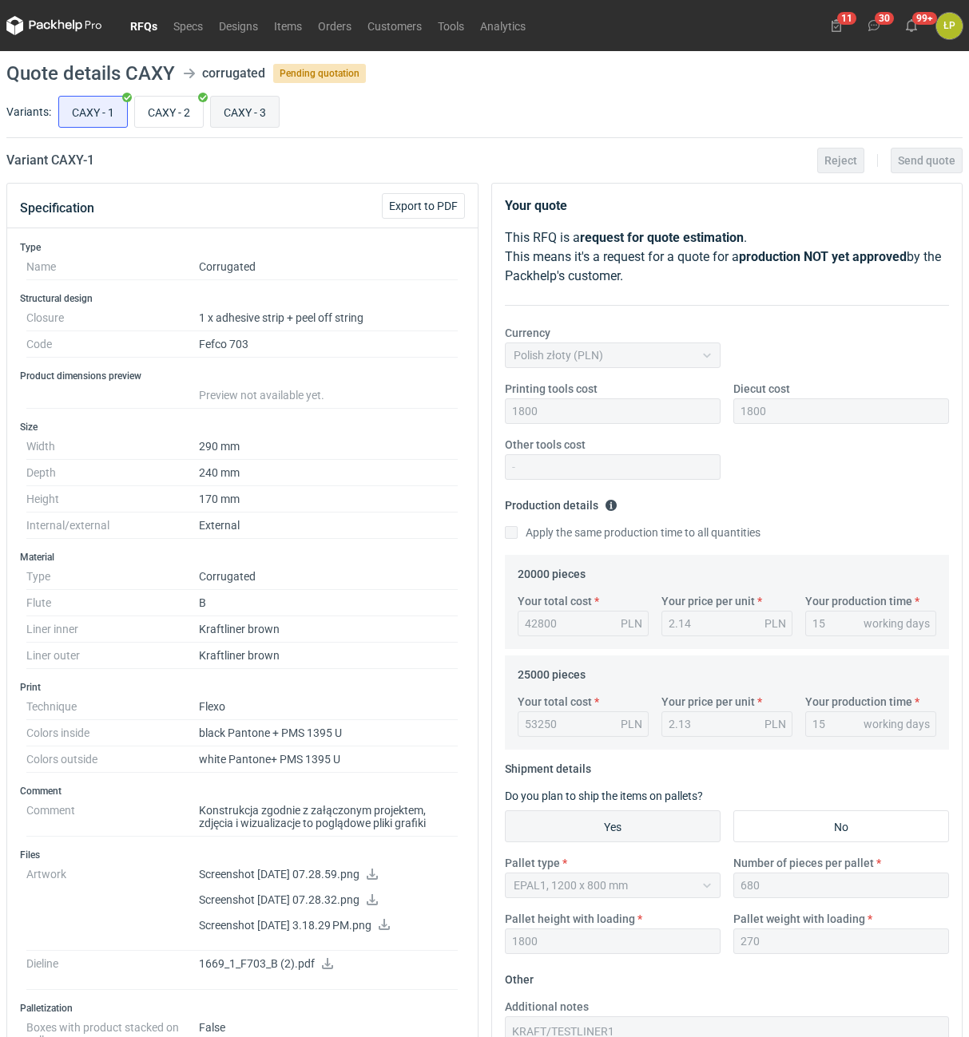
click at [248, 116] on input "CAXY - 3" at bounding box center [245, 112] width 68 height 30
radio input "true"
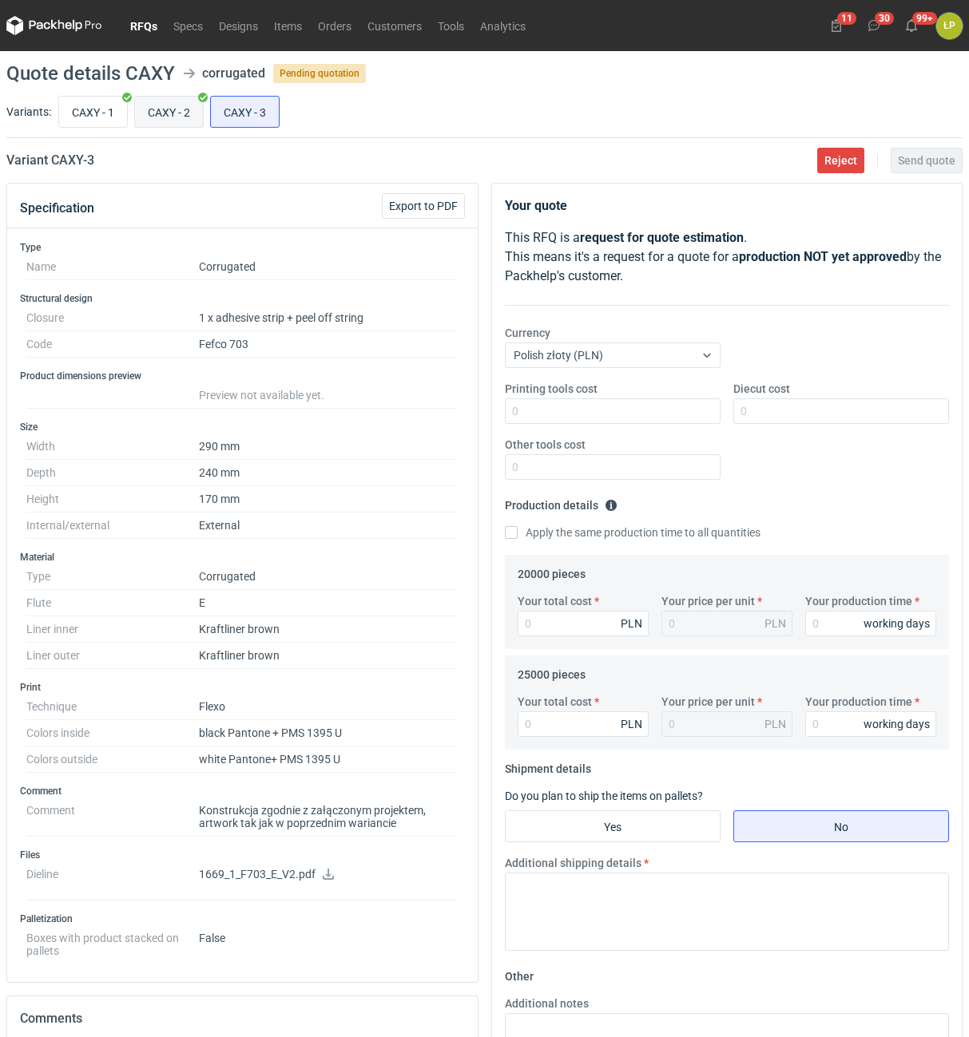
click at [184, 110] on input "CAXY - 2" at bounding box center [169, 112] width 68 height 30
radio input "true"
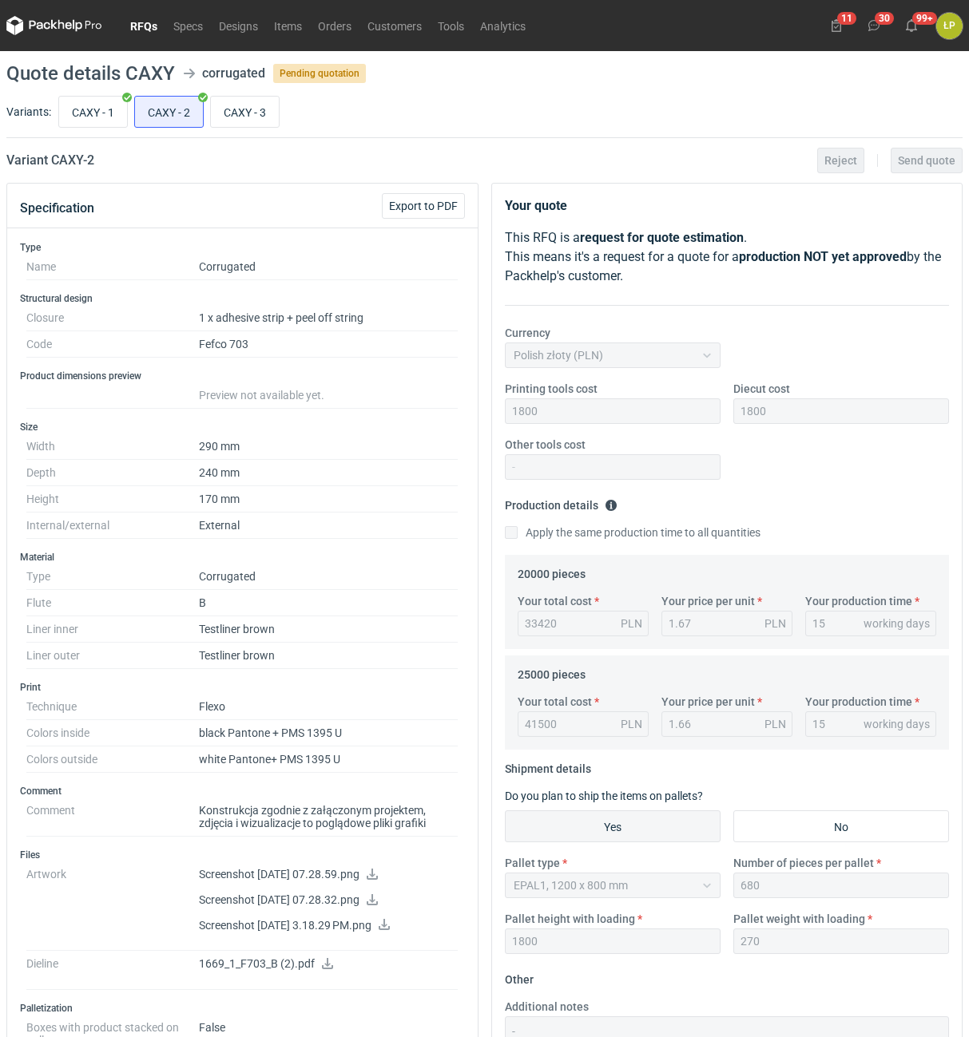
click at [390, 924] on icon at bounding box center [384, 924] width 11 height 11
click at [270, 121] on input "CAXY - 3" at bounding box center [245, 112] width 68 height 30
radio input "true"
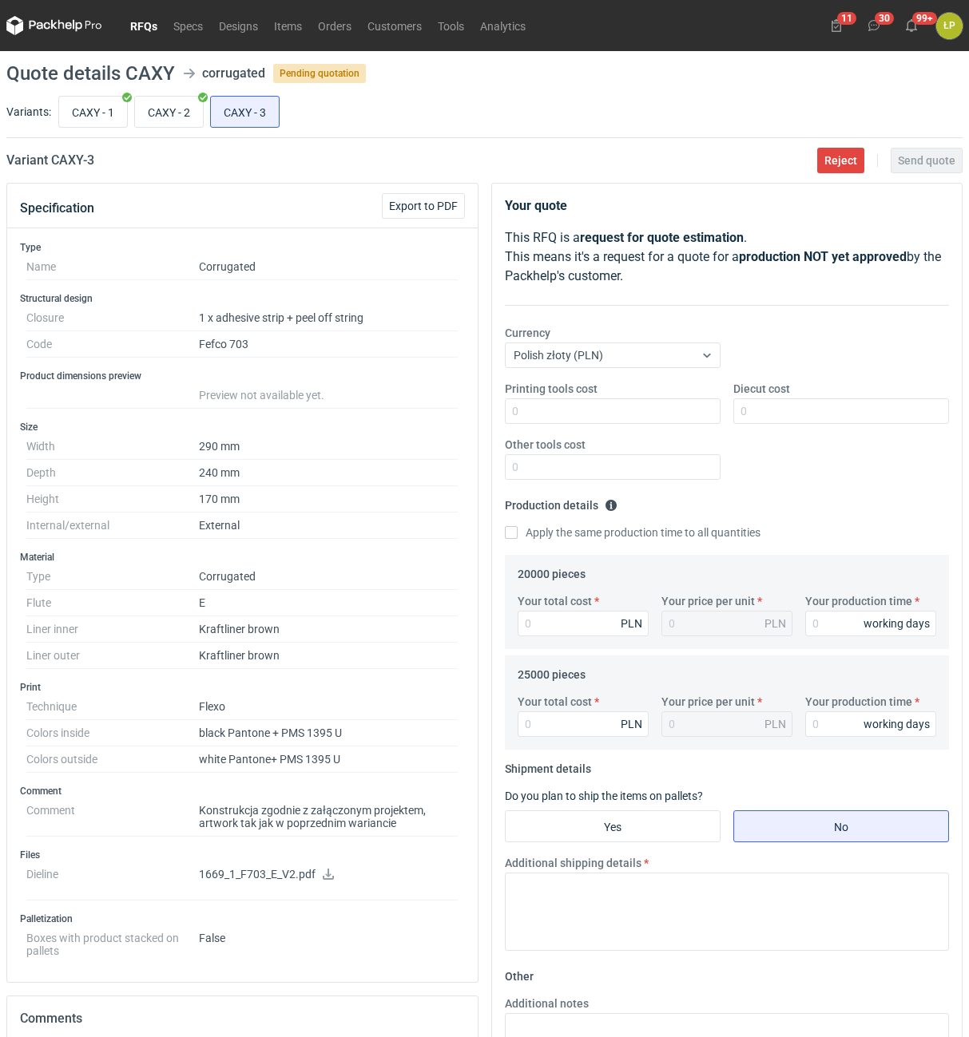
scroll to position [136, 0]
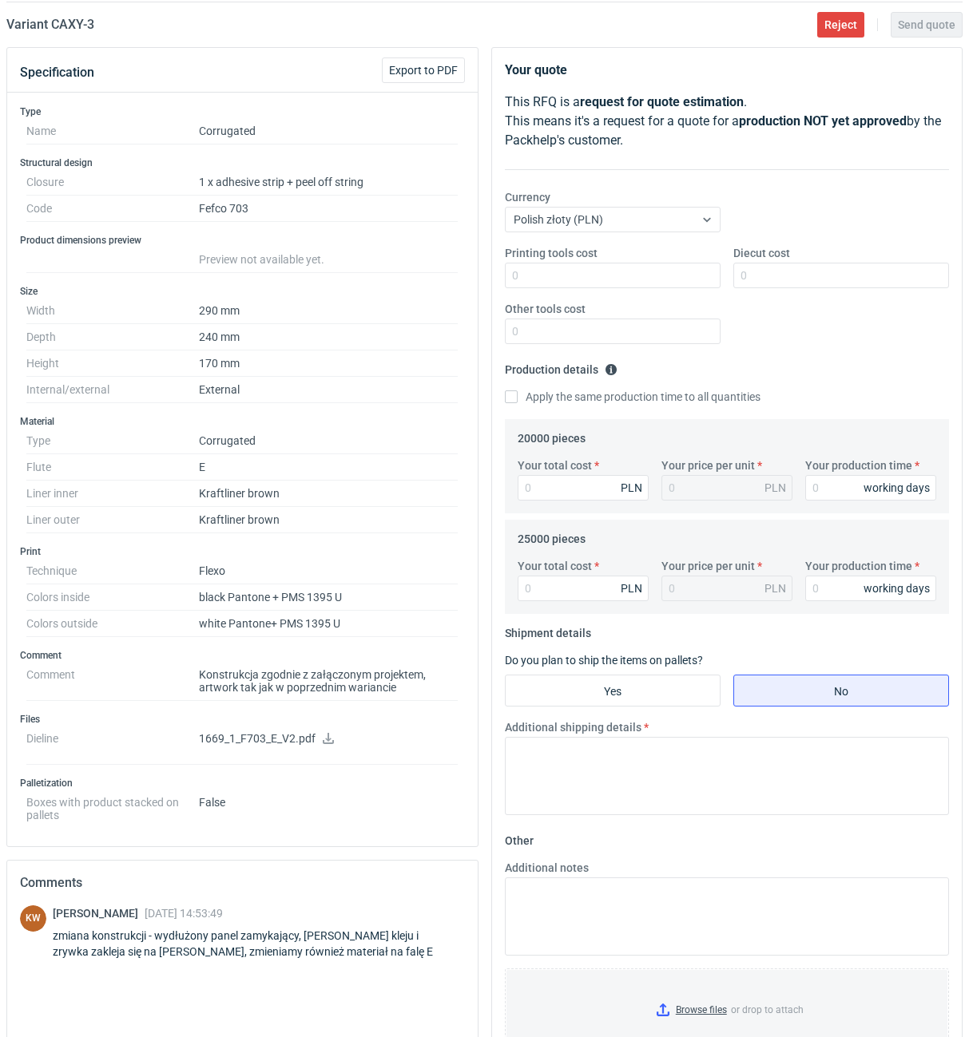
click at [327, 739] on icon at bounding box center [328, 738] width 11 height 11
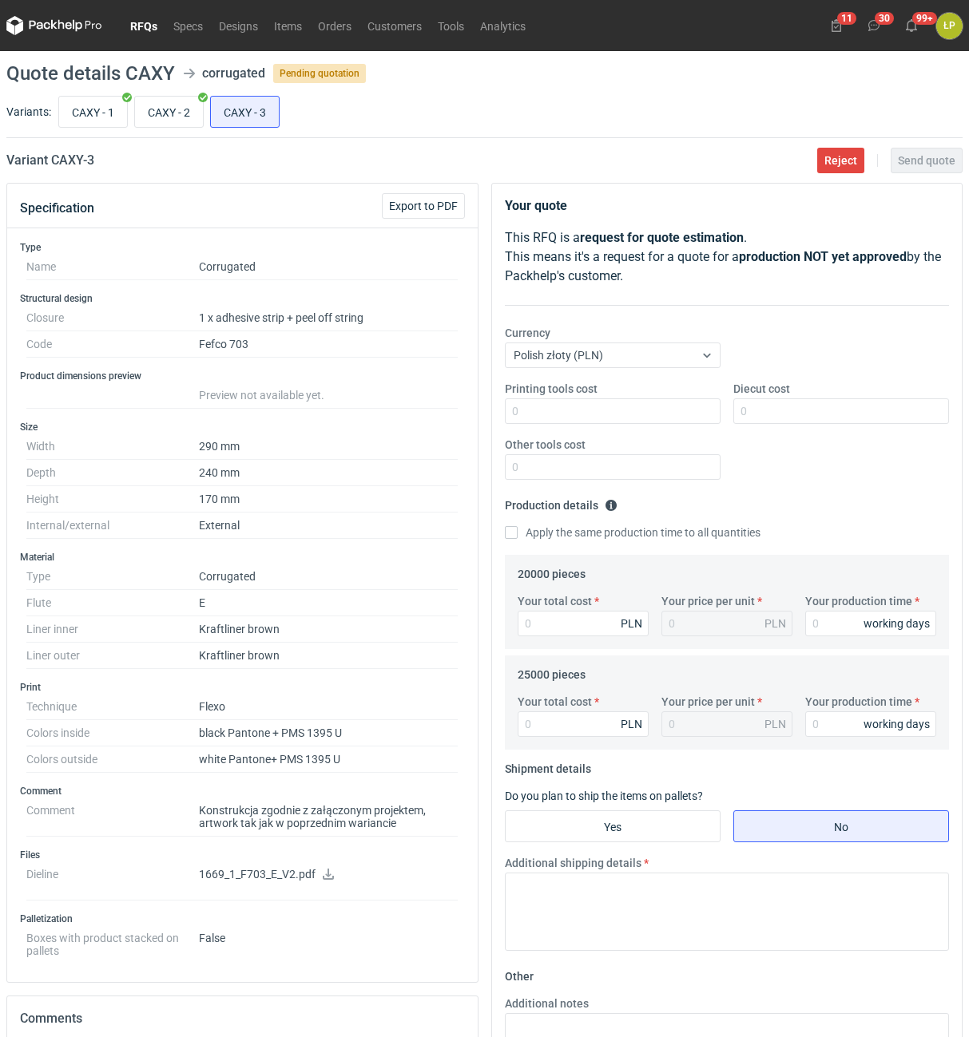
click at [70, 168] on h2 "Variant CAXY - 3" at bounding box center [50, 160] width 88 height 19
click at [69, 168] on h2 "Variant CAXY - 3" at bounding box center [50, 160] width 88 height 19
copy h2 "CAXY"
click at [184, 117] on input "CAXY - 2" at bounding box center [169, 112] width 68 height 30
radio input "true"
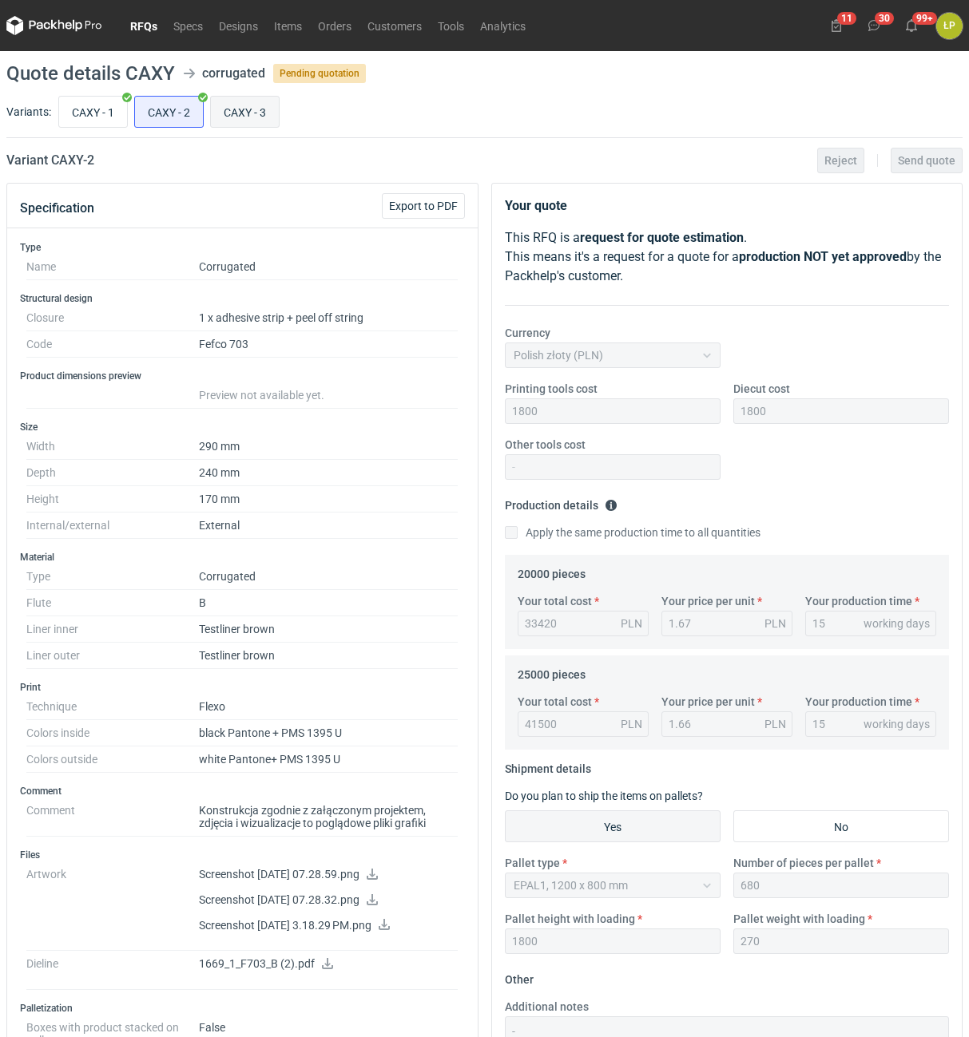
click at [220, 112] on input "CAXY - 3" at bounding box center [245, 112] width 68 height 30
radio input "true"
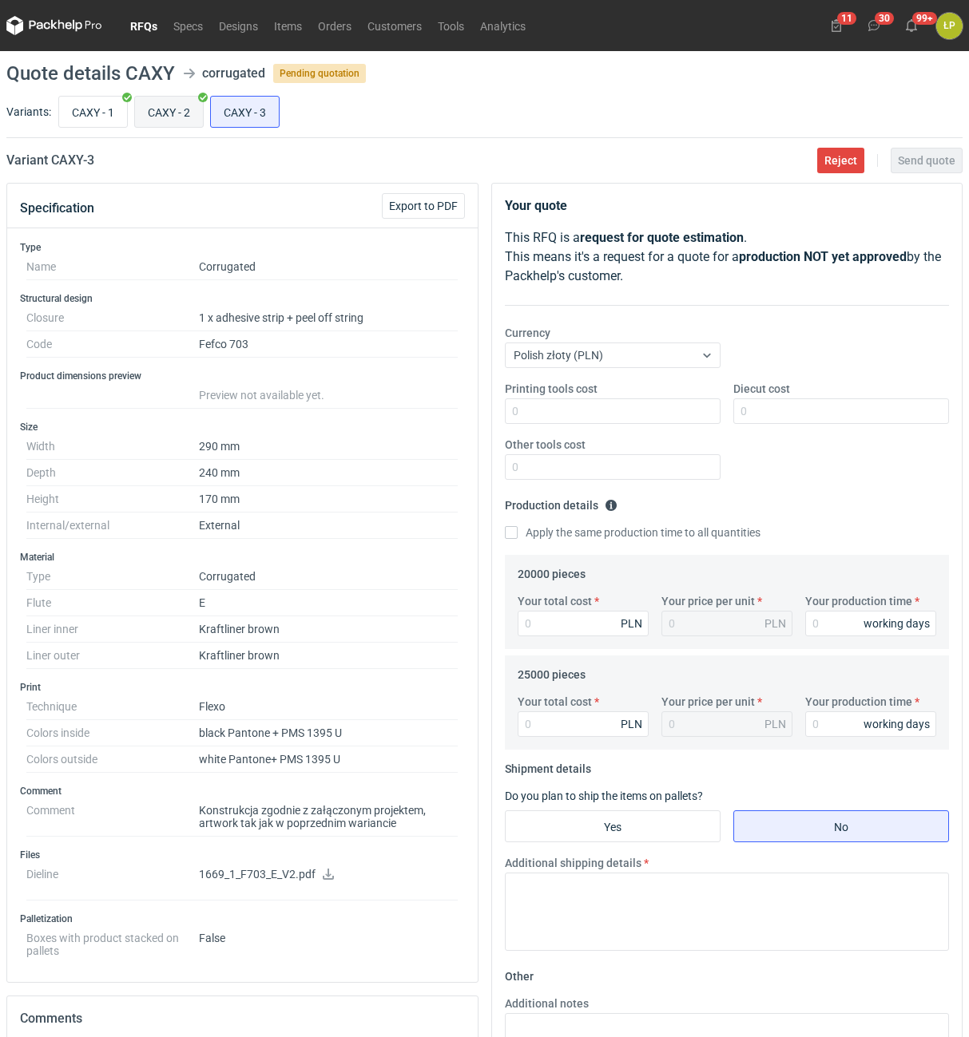
click at [160, 111] on input "CAXY - 2" at bounding box center [169, 112] width 68 height 30
radio input "true"
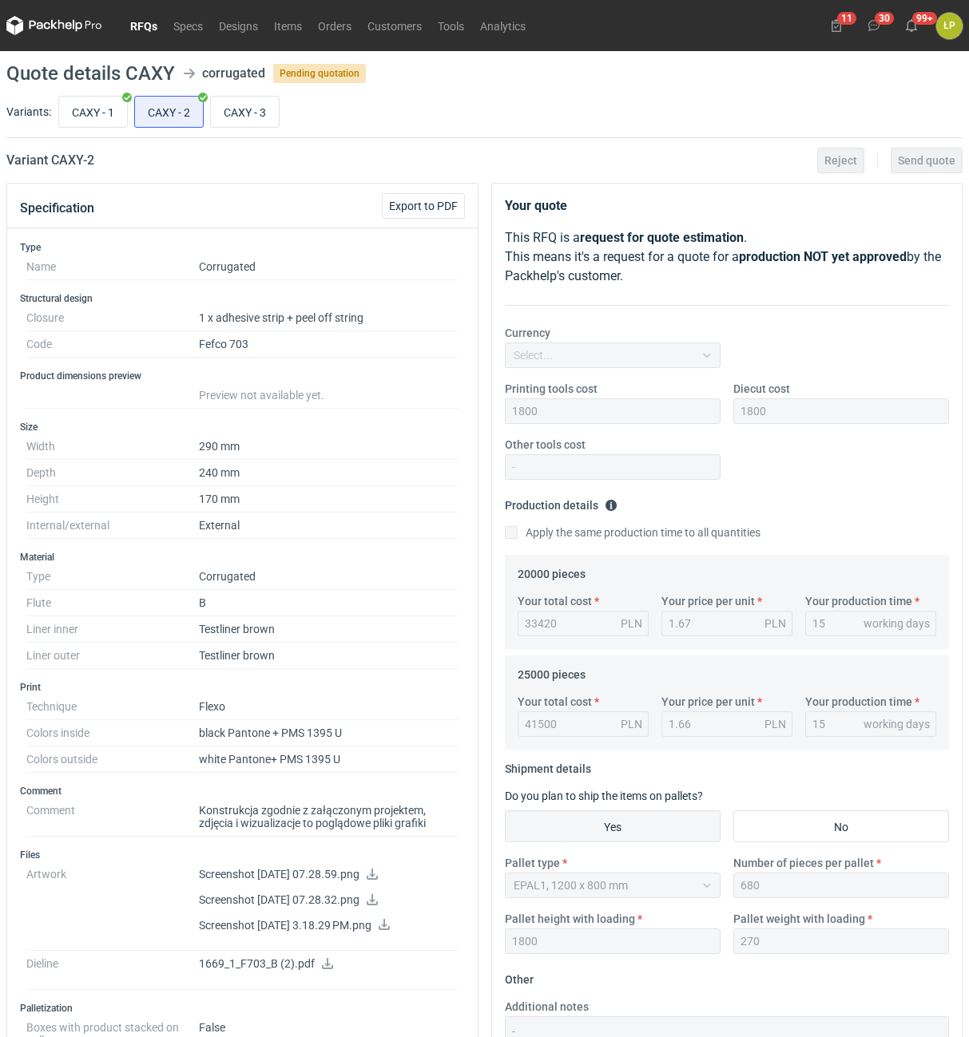
click at [205, 110] on div "CAXY - 1 CAXY - 2 CAXY - 3" at bounding box center [508, 112] width 907 height 38
click at [224, 111] on input "CAXY - 3" at bounding box center [245, 112] width 68 height 30
radio input "true"
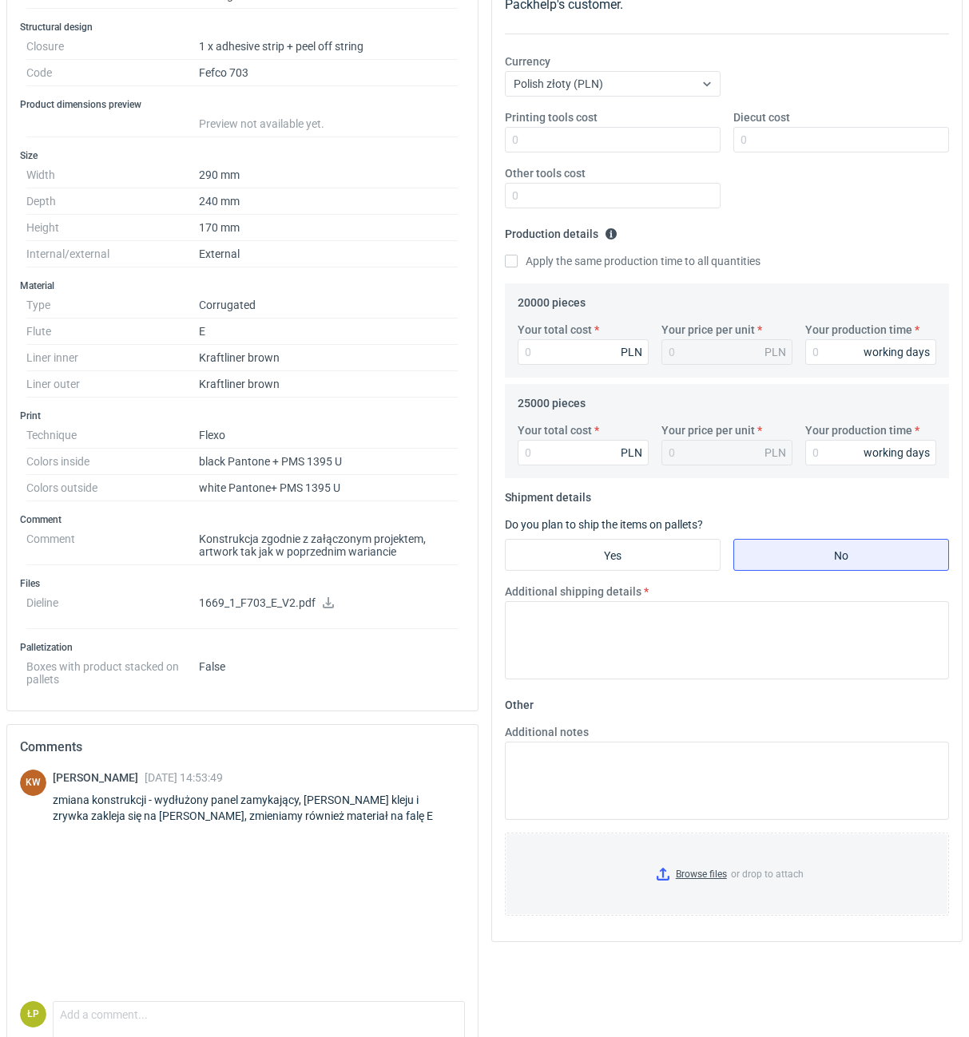
scroll to position [136, 0]
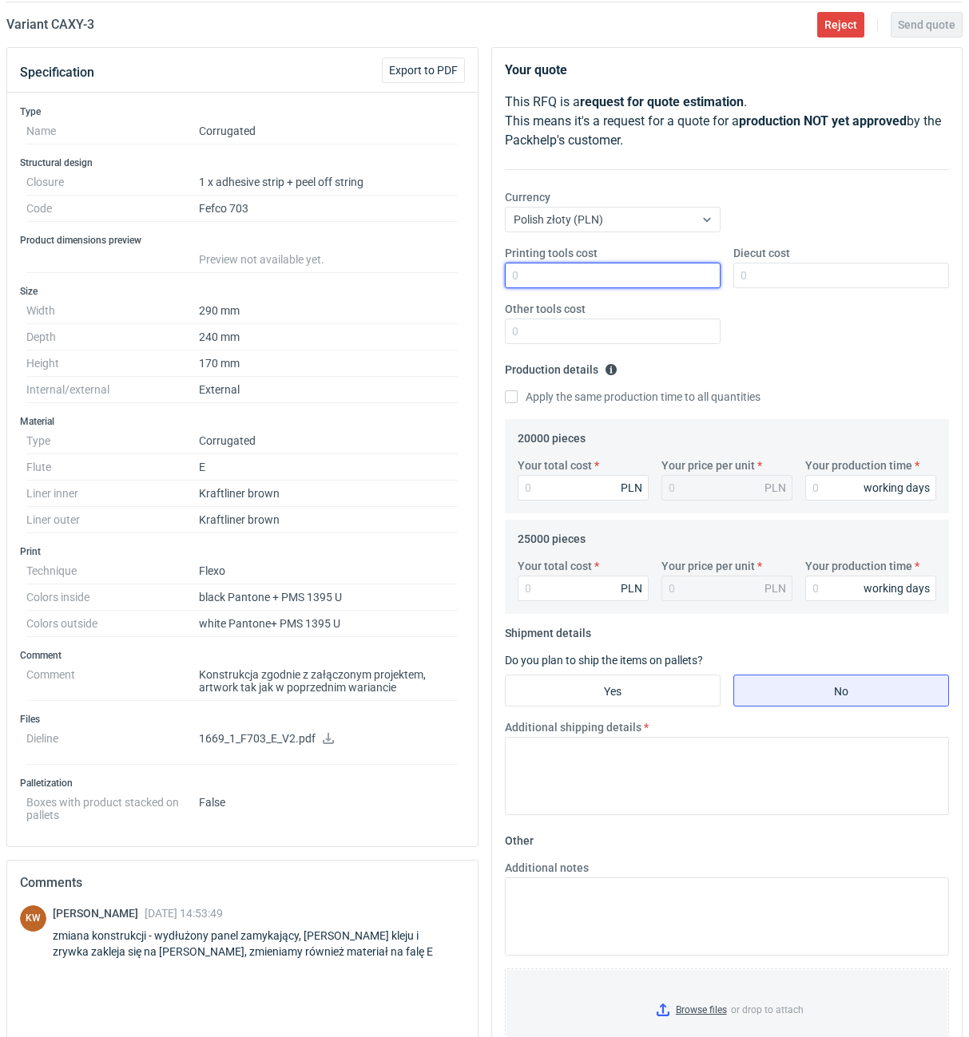
click at [565, 284] on input "Printing tools cost" at bounding box center [613, 276] width 216 height 26
type input "1800"
click at [759, 277] on input "Diecut cost" at bounding box center [841, 276] width 216 height 26
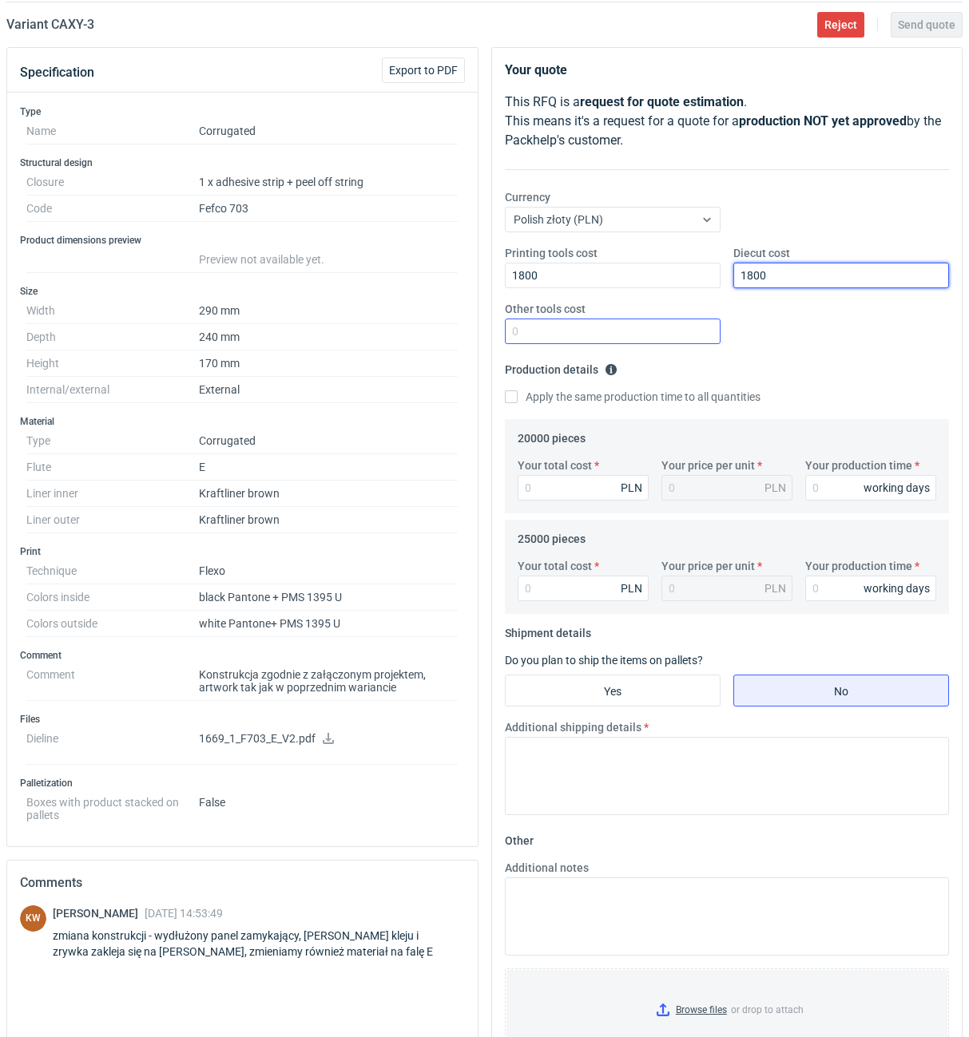
type input "1800"
click at [702, 322] on input "Other tools cost" at bounding box center [613, 332] width 216 height 26
type input "0"
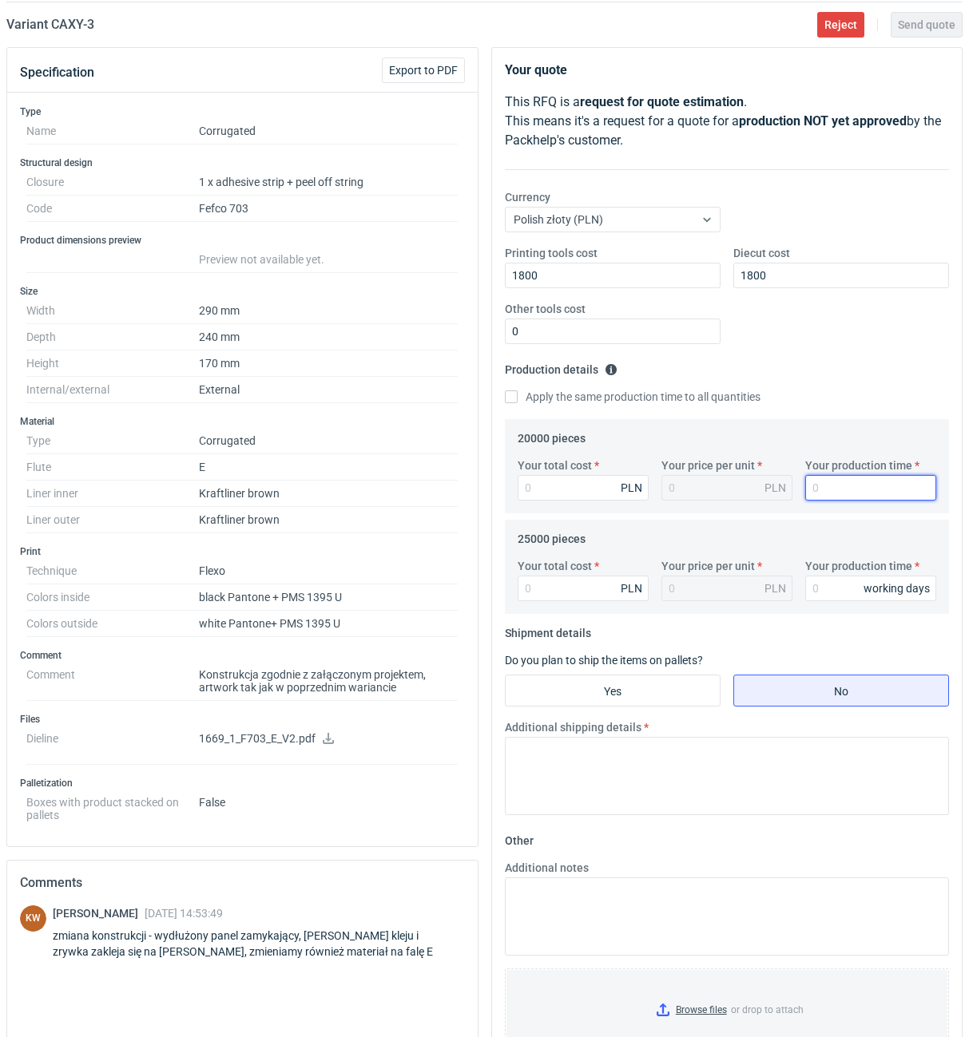
click at [825, 490] on input "Your production time" at bounding box center [870, 488] width 131 height 26
type input "15"
click at [556, 393] on label "Apply the same production time to all quantities" at bounding box center [633, 397] width 256 height 16
click at [517, 393] on input "Apply the same production time to all quantities" at bounding box center [511, 396] width 13 height 13
checkbox input "true"
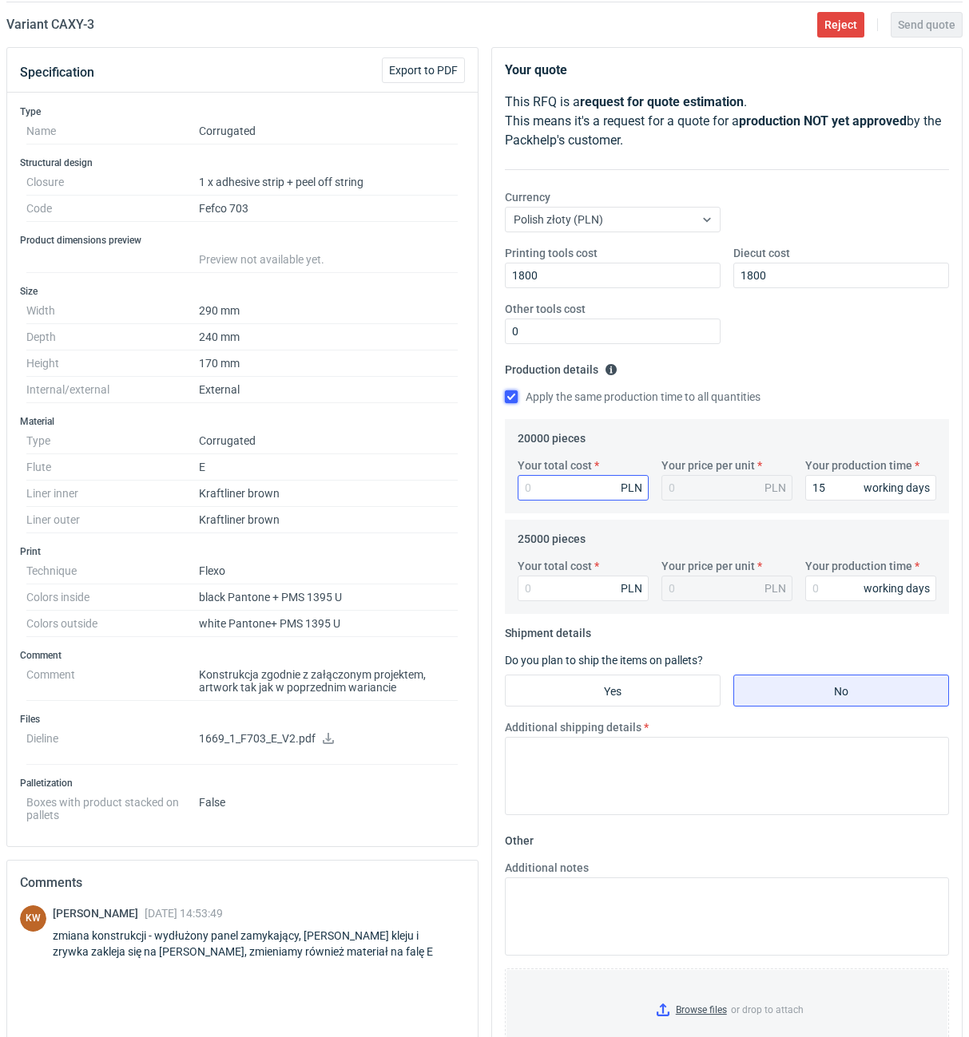
type input "15"
click at [557, 486] on input "Your total cost" at bounding box center [582, 488] width 131 height 26
type input "467"
type input "0.02"
type input "46800"
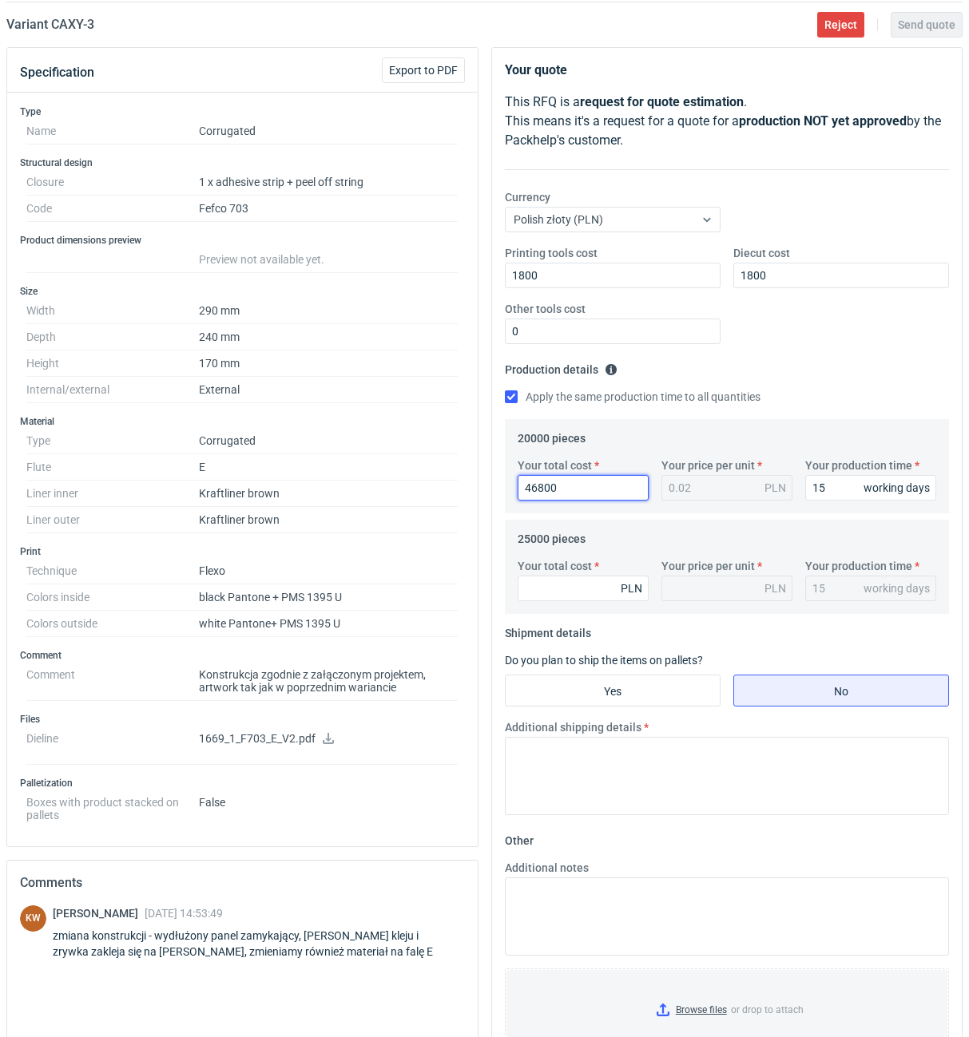
type input "2.34"
type input "46800"
click at [561, 584] on input "Your total cost" at bounding box center [582, 589] width 131 height 26
type input "58000"
type input "2.32"
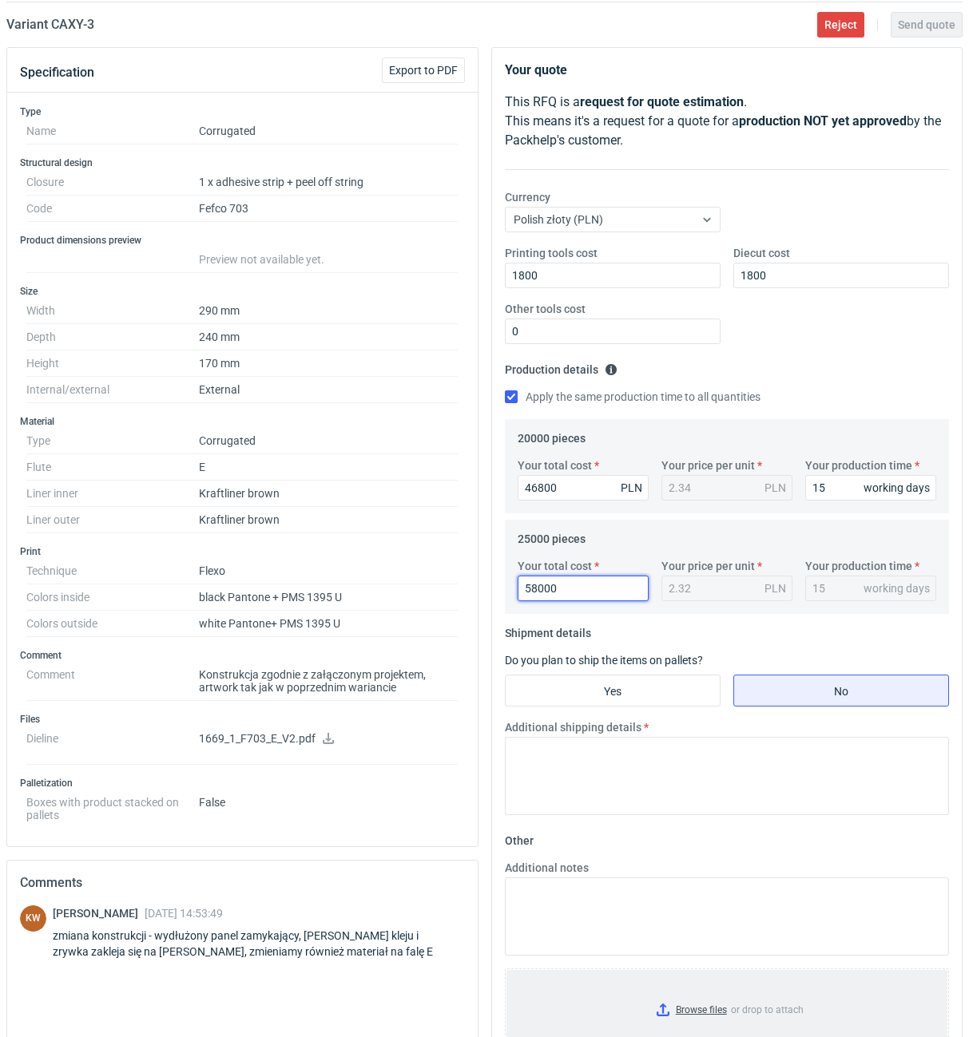
type input "58000"
drag, startPoint x: 474, startPoint y: 495, endPoint x: 457, endPoint y: 497, distance: 16.9
click at [517, 497] on input "46800" at bounding box center [582, 488] width 131 height 26
type input "46"
type input "46200"
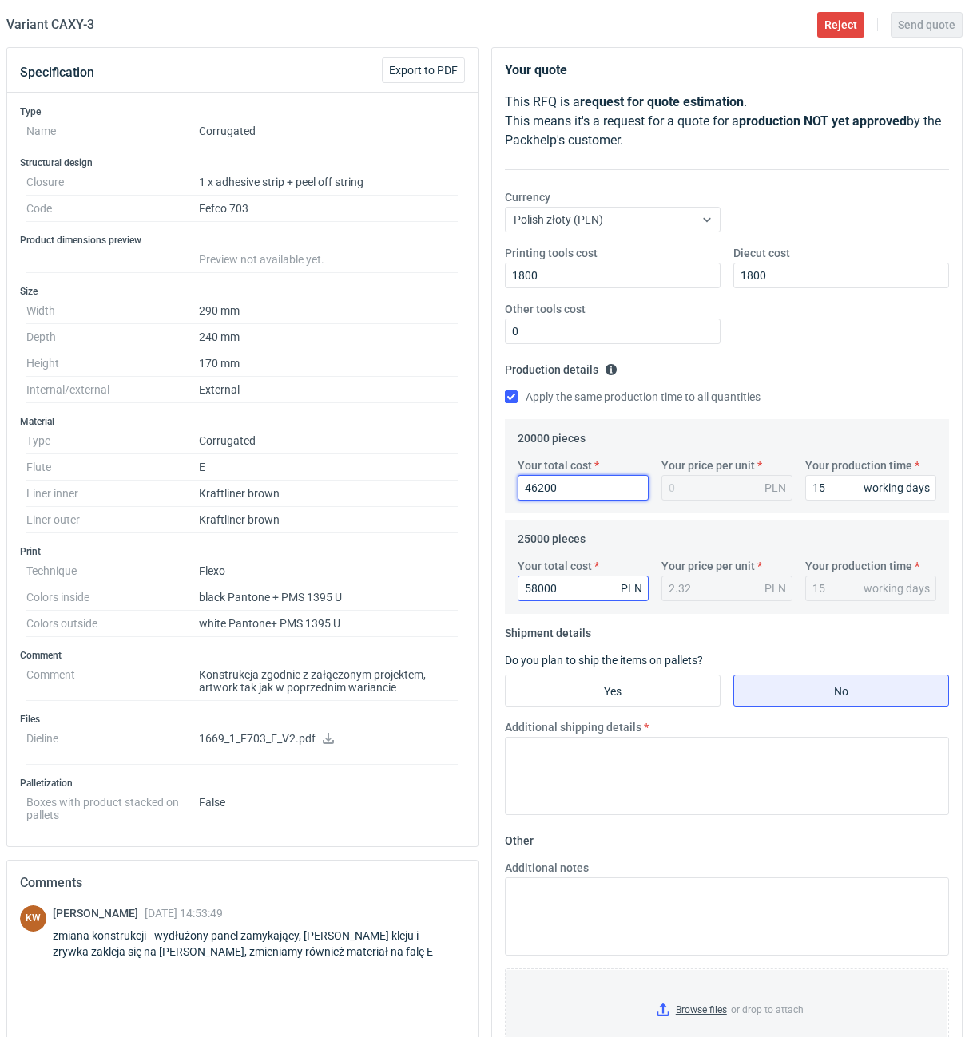
type input "2.31"
type input "46200"
drag, startPoint x: 577, startPoint y: 597, endPoint x: 473, endPoint y: 596, distance: 103.8
click at [517, 596] on input "58000" at bounding box center [582, 589] width 131 height 26
type input "56"
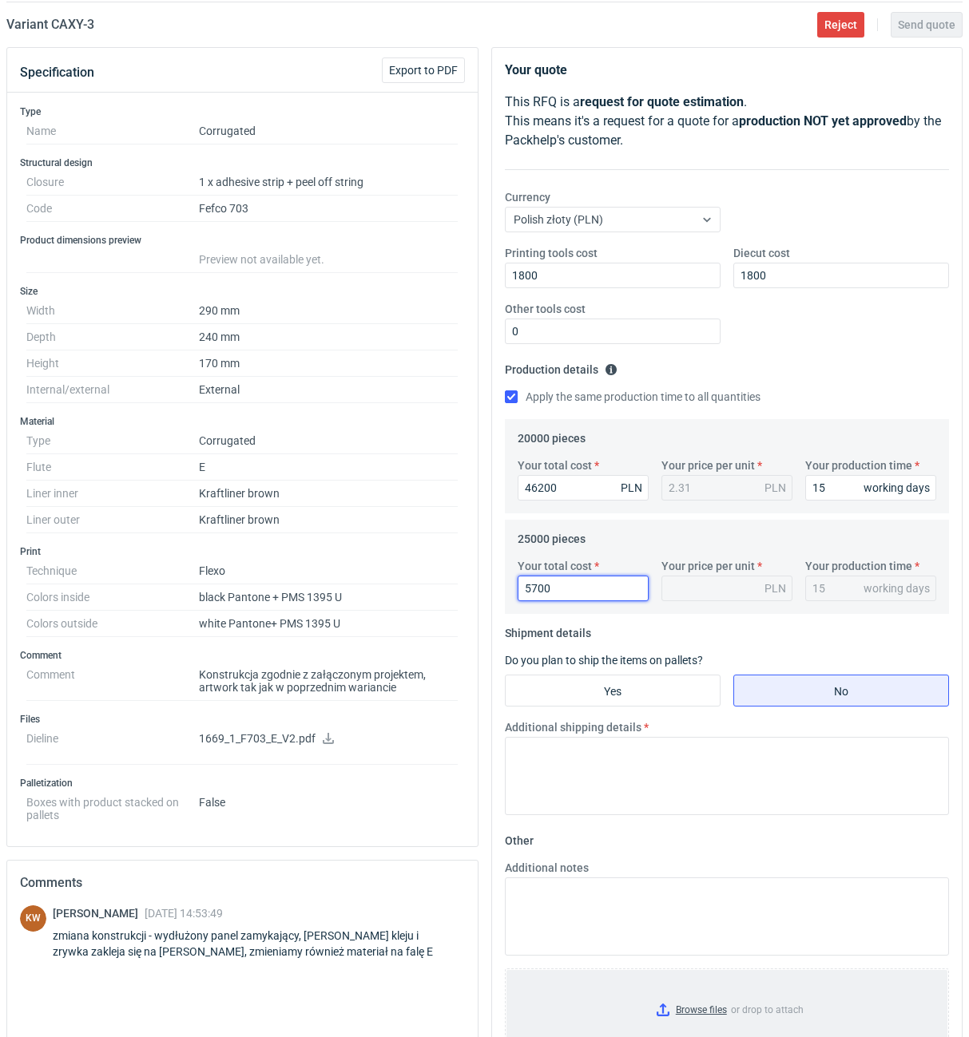
type input "57000"
type input "2.28"
type input "57000"
click at [674, 698] on input "Yes" at bounding box center [612, 691] width 214 height 30
radio input "true"
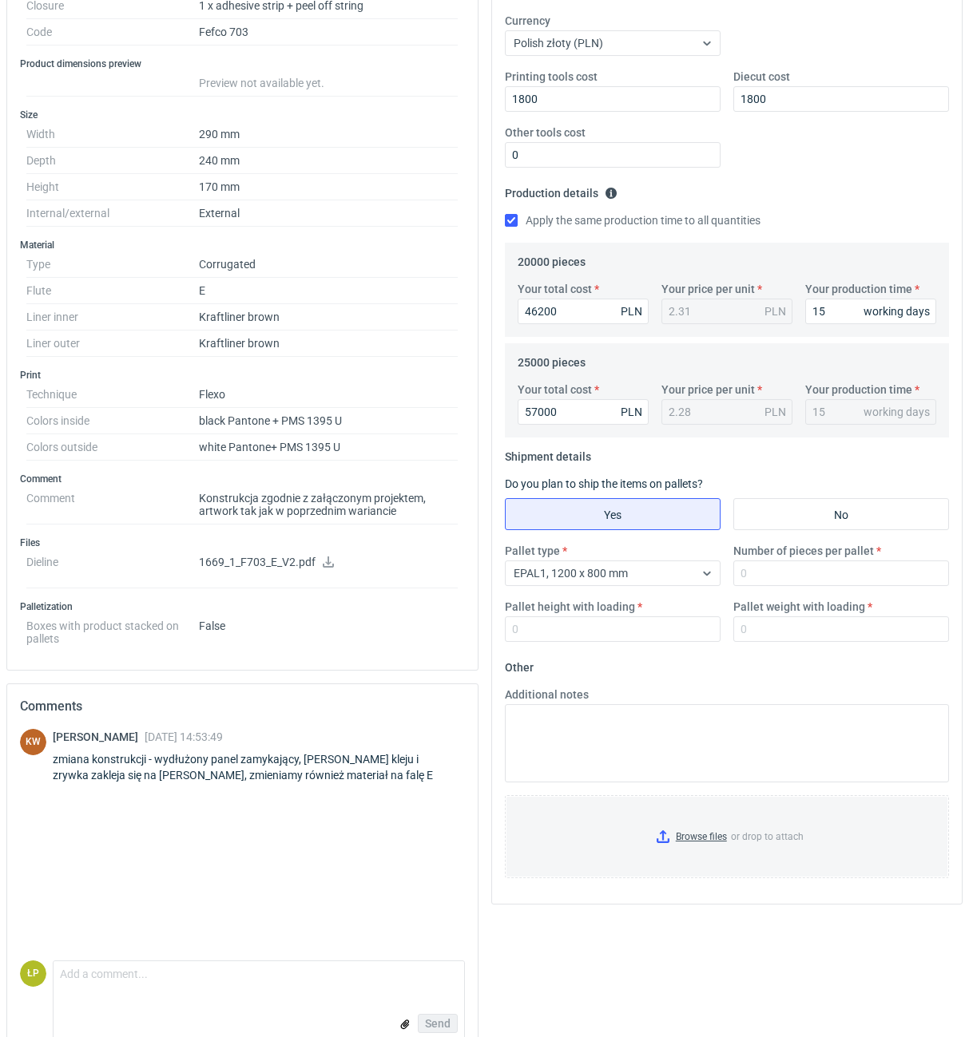
scroll to position [342, 0]
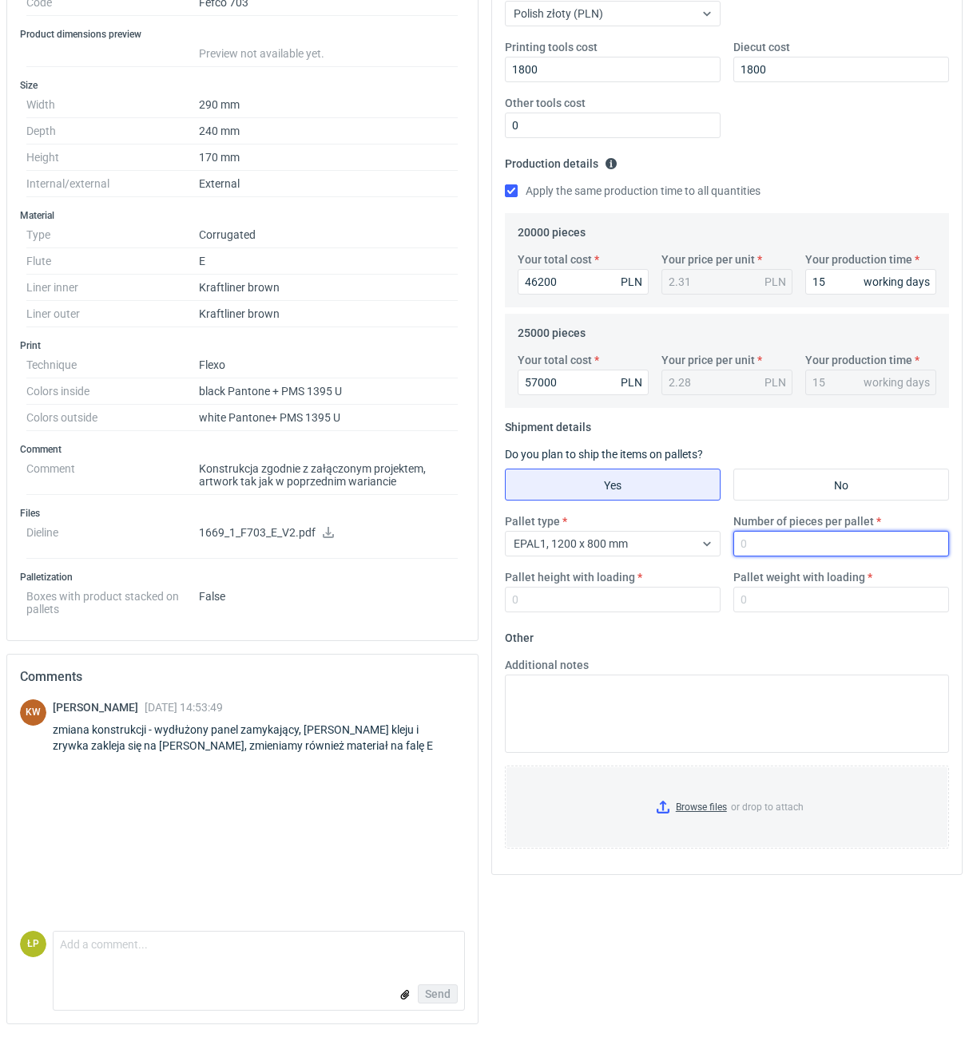
click at [750, 549] on input "Number of pieces per pallet" at bounding box center [841, 544] width 216 height 26
type input "1180"
click at [613, 614] on div "Pallet type EPAL1, 1200 x 800 mm Number of pieces per pallet 1180 Pallet height…" at bounding box center [727, 569] width 458 height 112
click at [613, 606] on input "Pallet height with loading" at bounding box center [613, 600] width 216 height 26
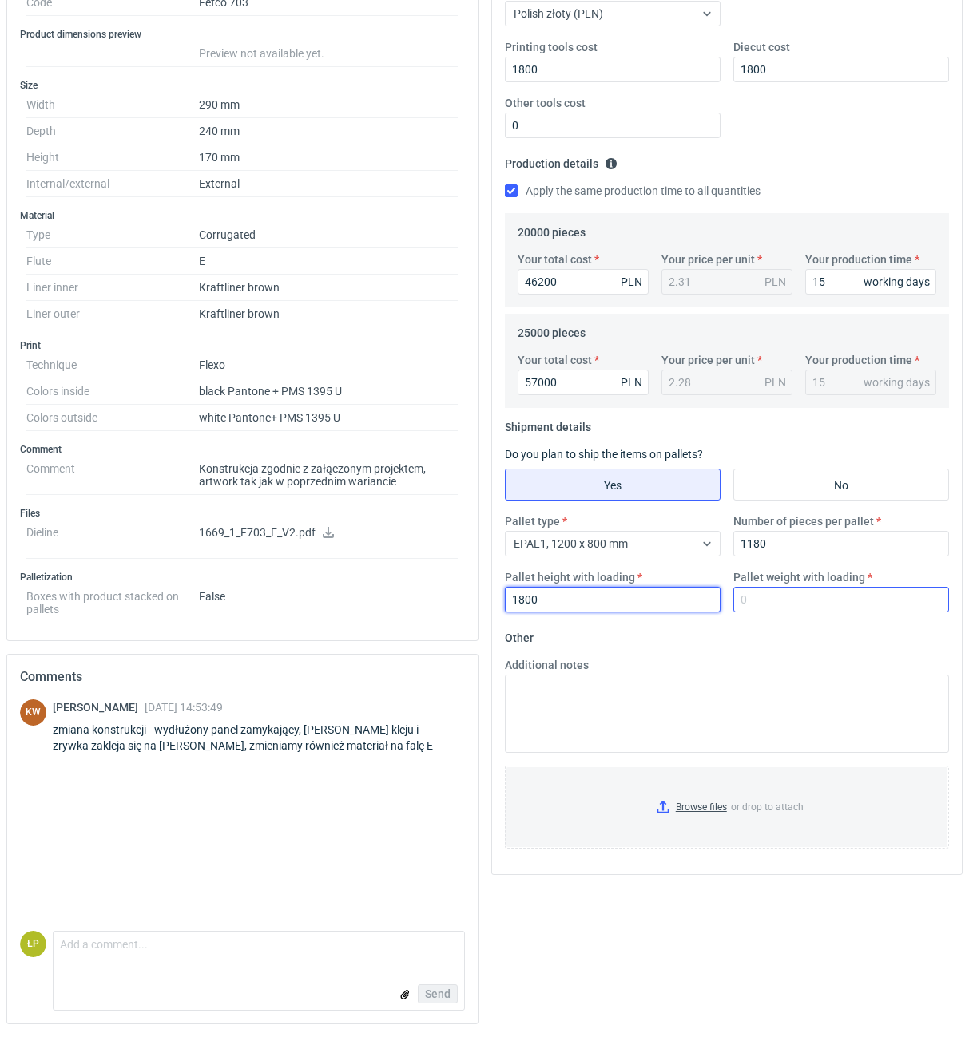
type input "1800"
click at [788, 609] on input "Pallet weight with loading" at bounding box center [841, 600] width 216 height 26
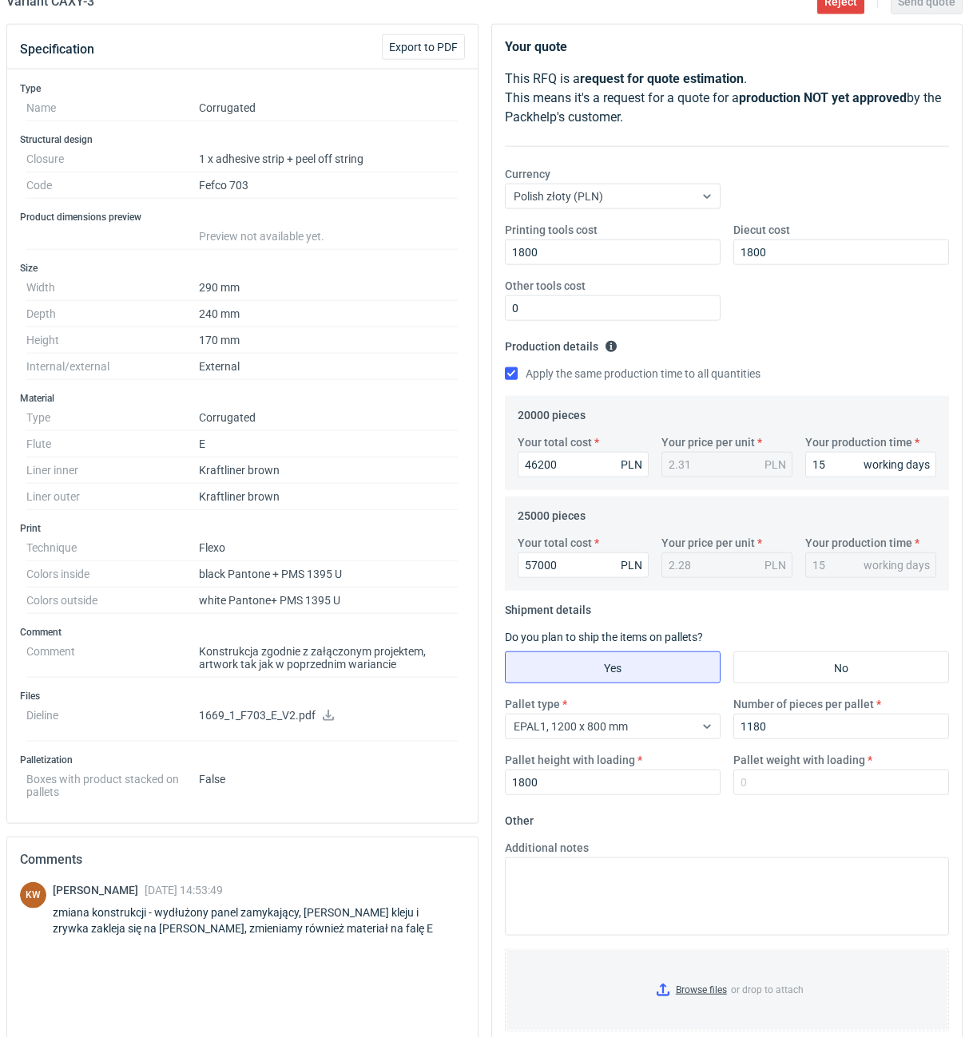
scroll to position [0, 0]
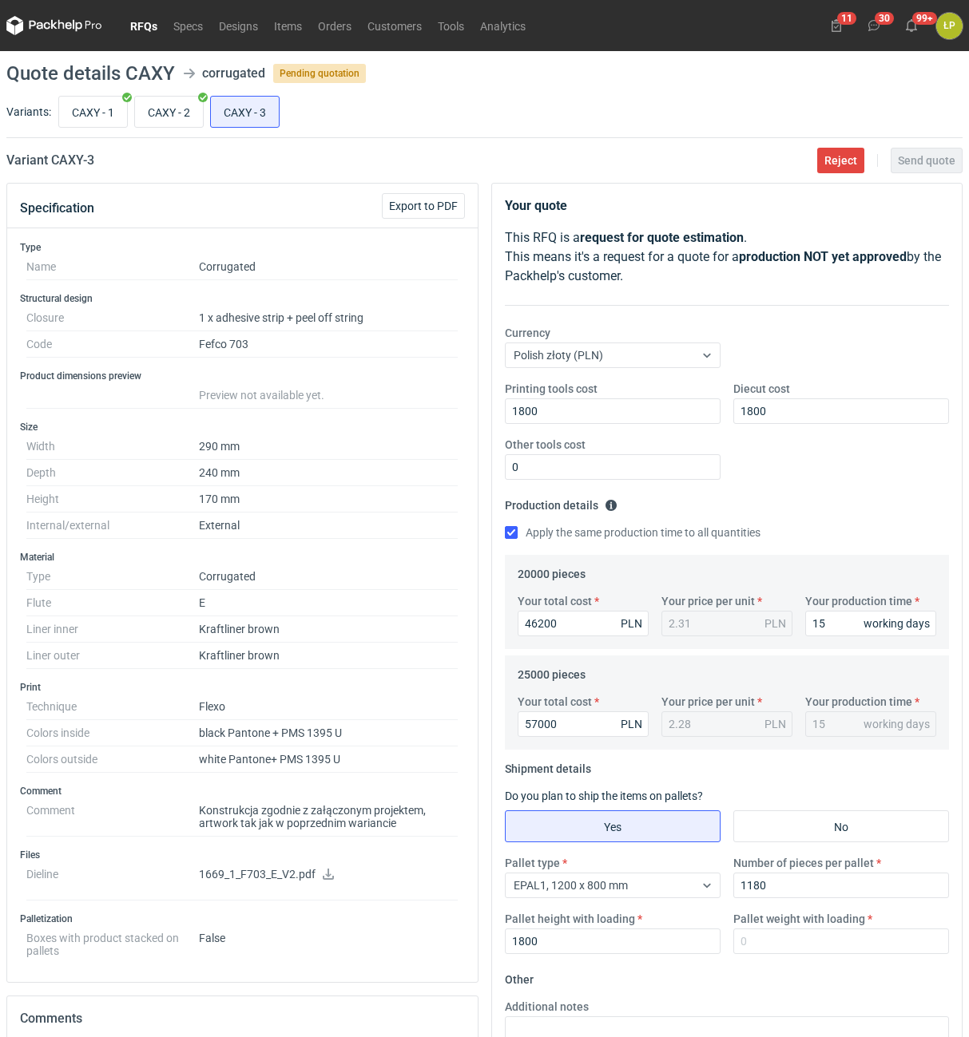
click at [326, 876] on icon at bounding box center [328, 874] width 13 height 11
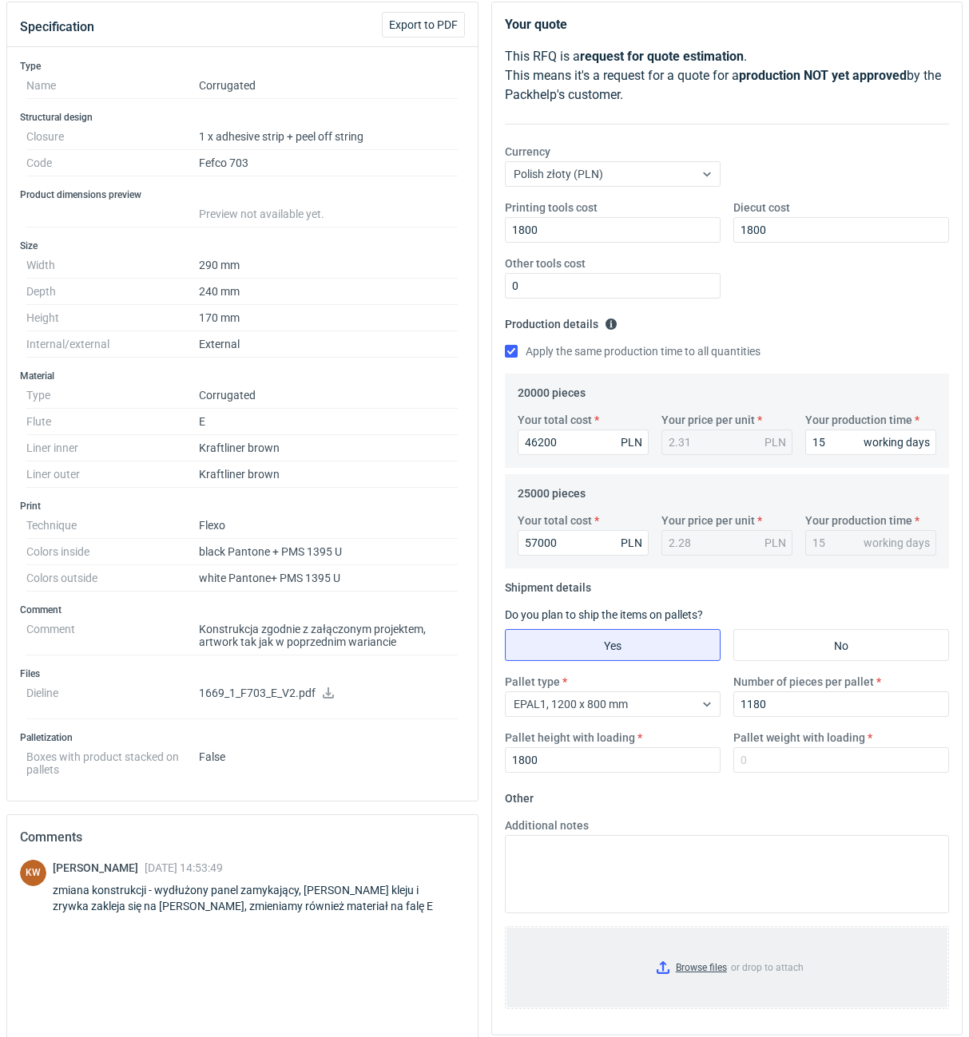
scroll to position [342, 0]
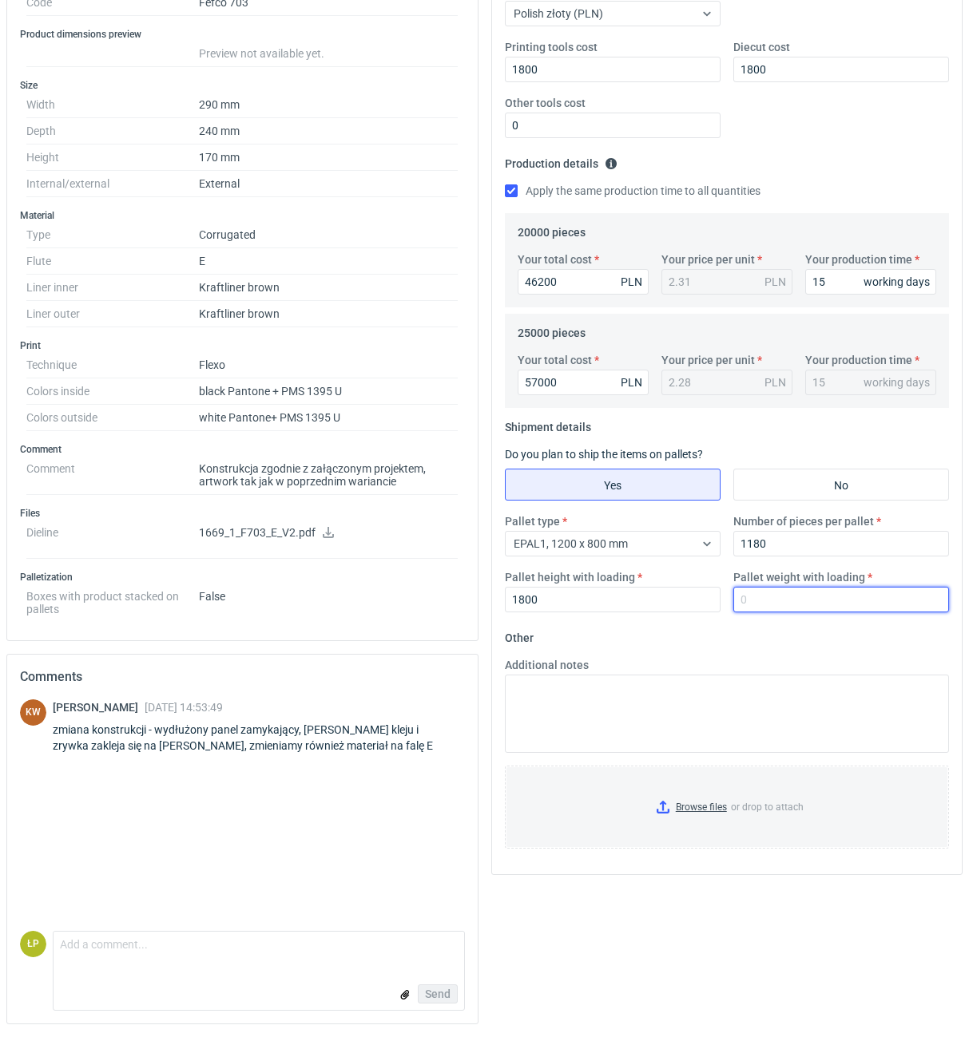
click at [782, 612] on input "Pallet weight with loading" at bounding box center [841, 600] width 216 height 26
click at [782, 608] on input "Pallet weight with loading" at bounding box center [841, 600] width 216 height 26
type input "450"
click at [786, 652] on fieldset "Other Additional notes Browse files or drop to attach" at bounding box center [727, 743] width 445 height 236
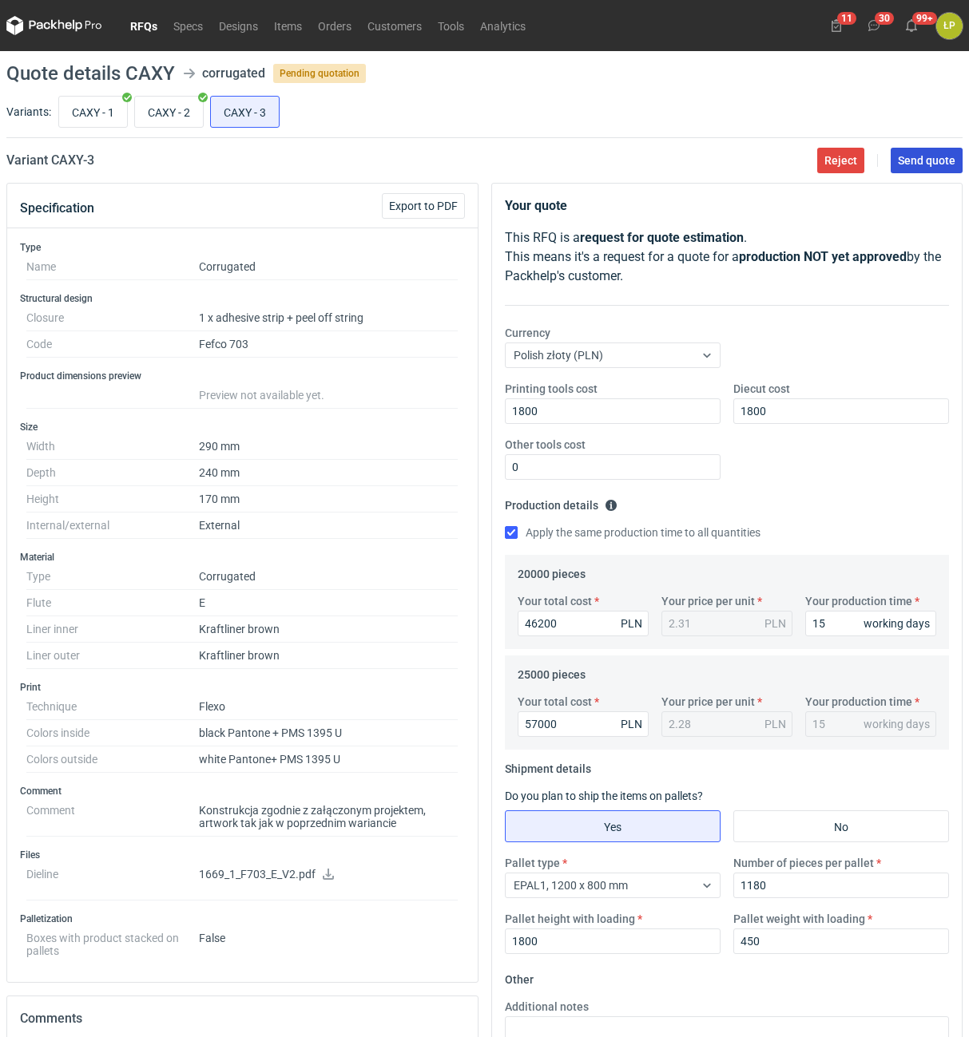
click at [904, 168] on button "Send quote" at bounding box center [926, 161] width 72 height 26
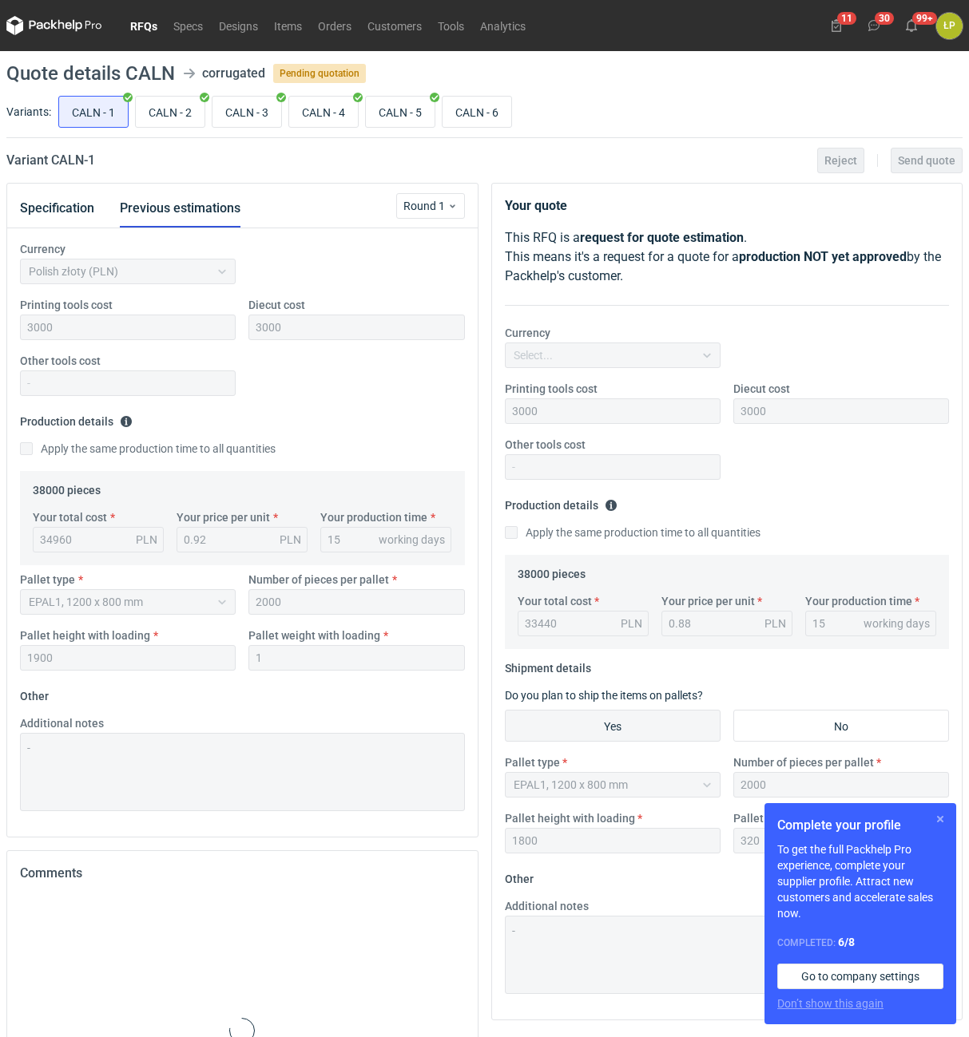
click at [932, 819] on button "button" at bounding box center [939, 819] width 19 height 19
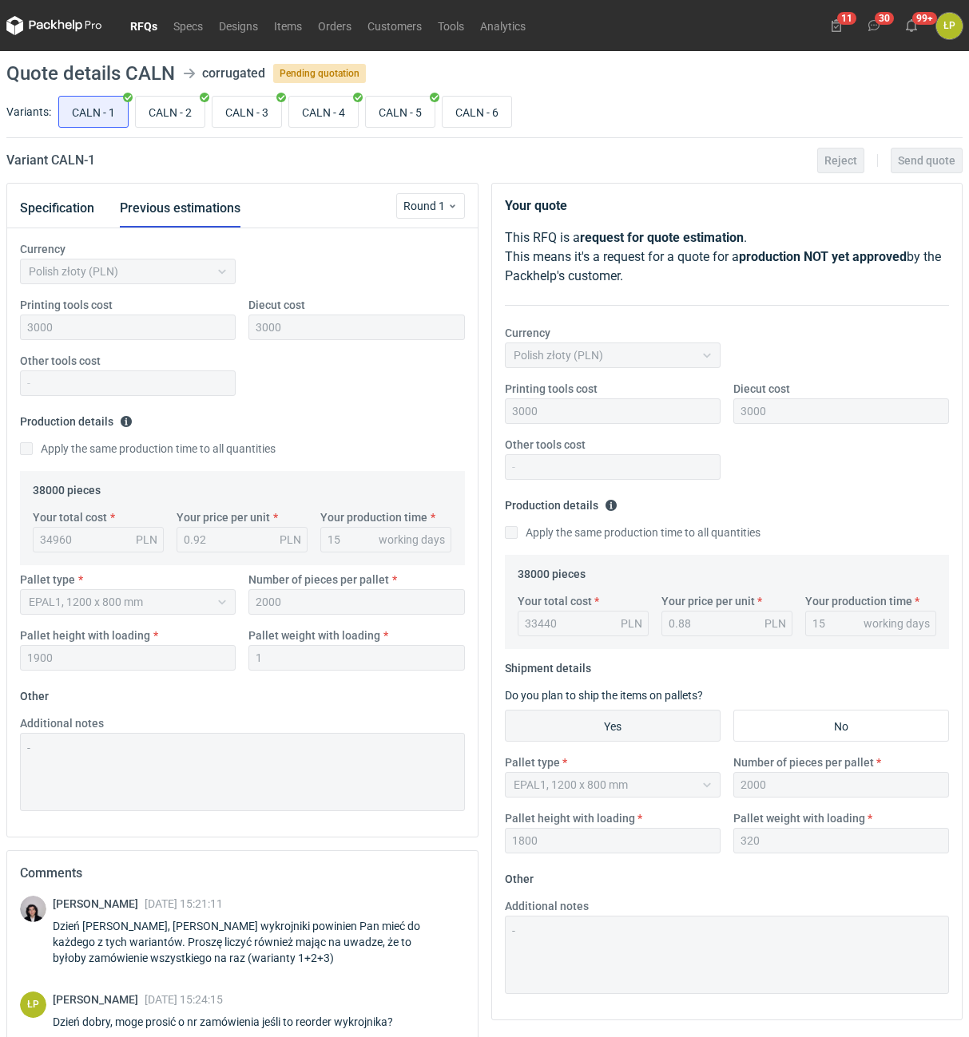
scroll to position [295, 0]
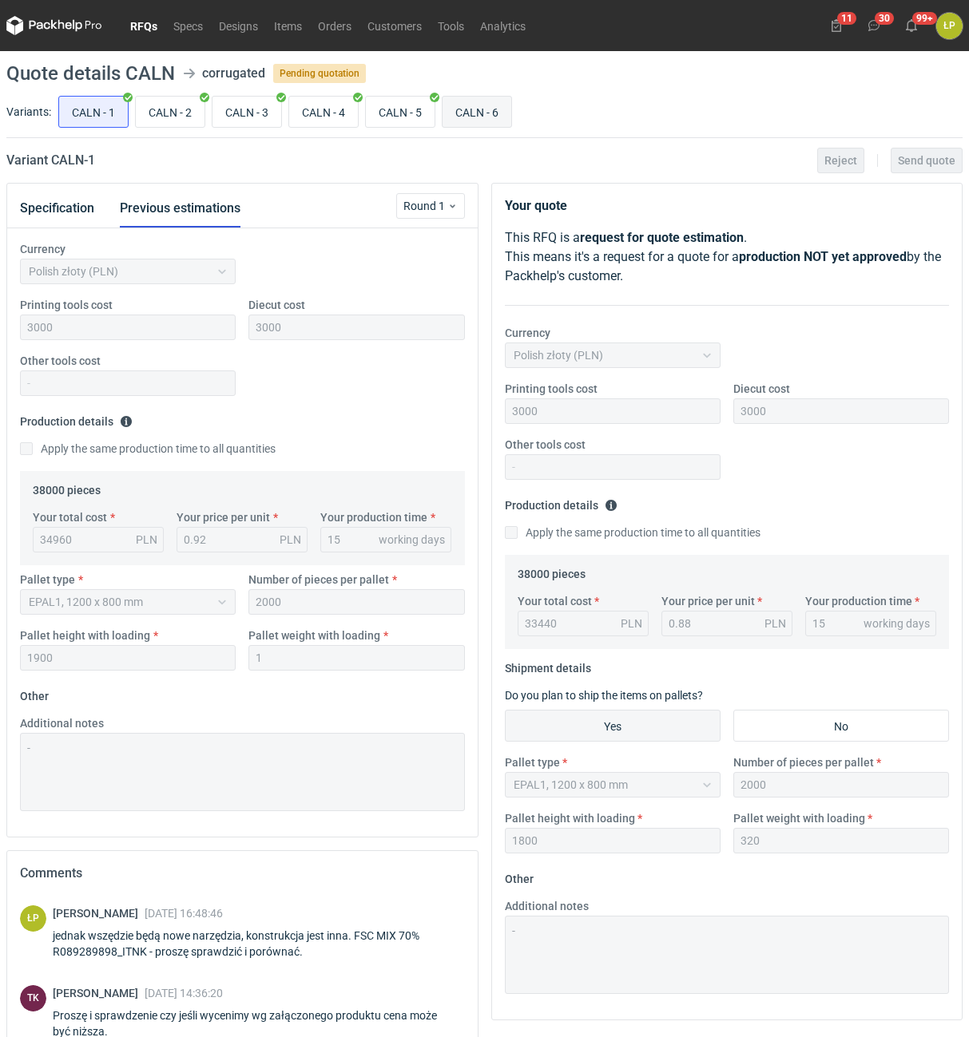
click at [479, 114] on input "CALN - 6" at bounding box center [476, 112] width 69 height 30
radio input "true"
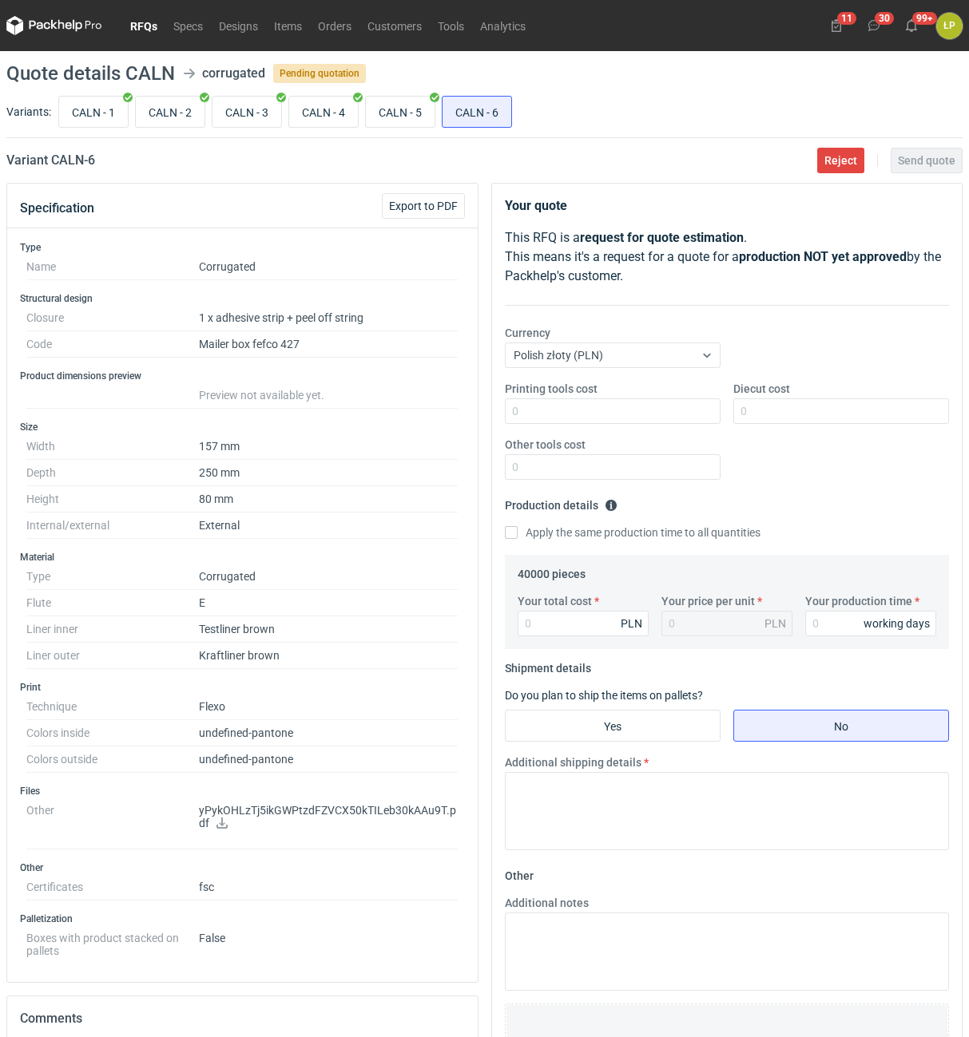
click at [223, 825] on icon at bounding box center [221, 823] width 11 height 11
click at [224, 822] on icon at bounding box center [221, 823] width 11 height 11
click at [404, 116] on input "CALN - 5" at bounding box center [400, 112] width 69 height 30
radio input "true"
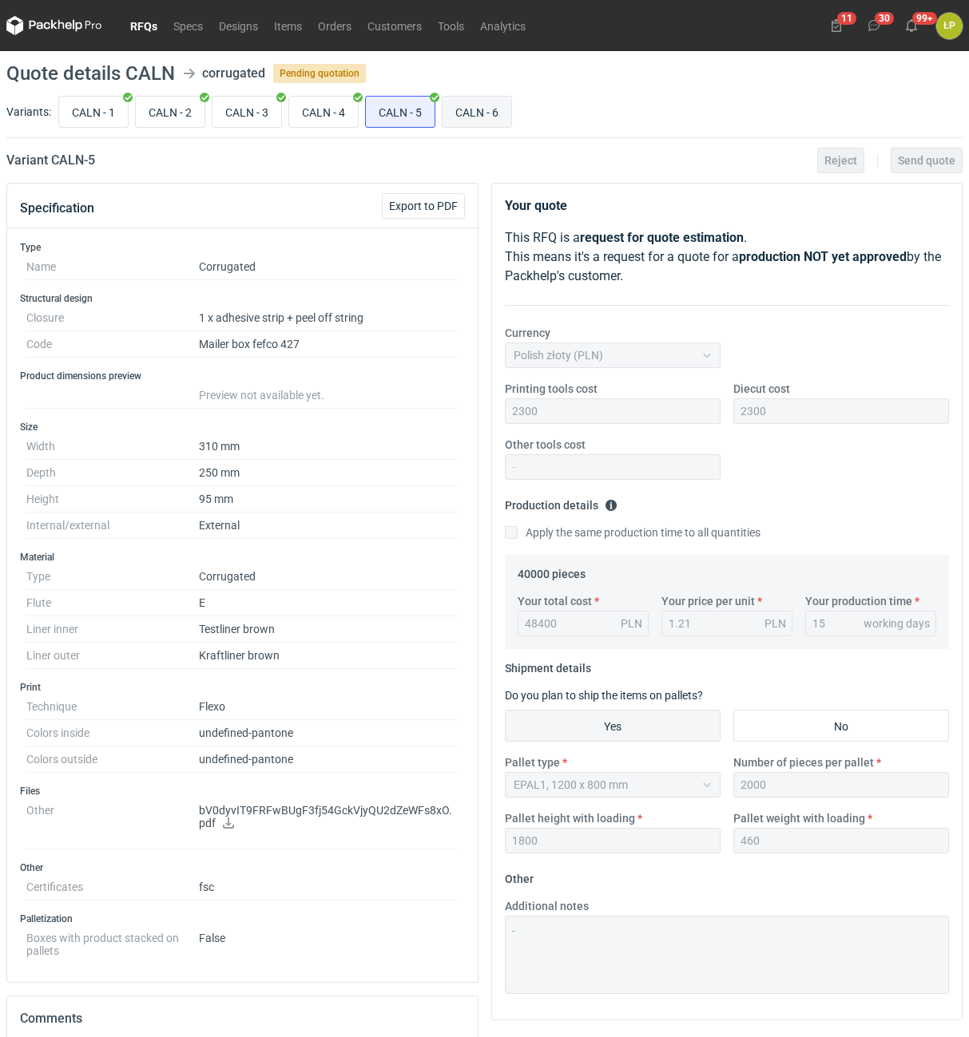
click at [456, 117] on input "CALN - 6" at bounding box center [476, 112] width 69 height 30
radio input "true"
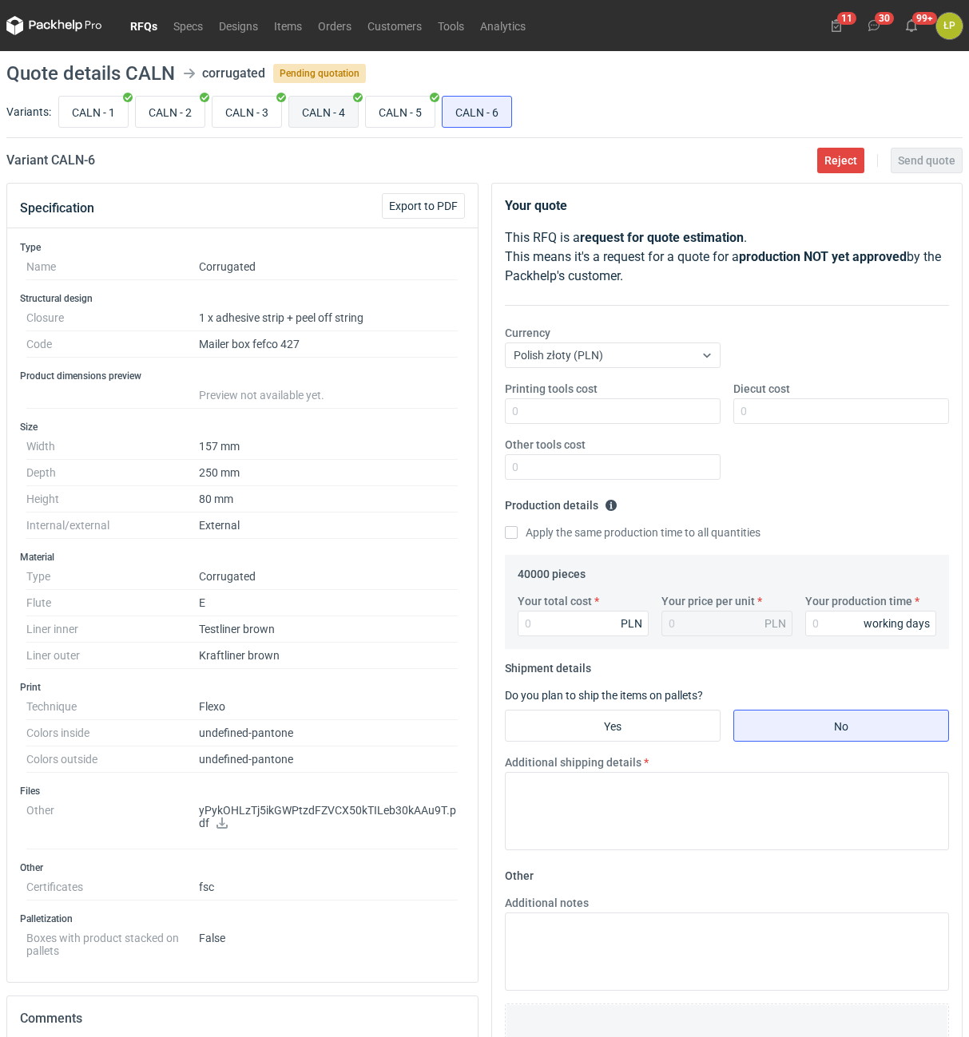
click at [327, 113] on input "CALN - 4" at bounding box center [323, 112] width 69 height 30
radio input "true"
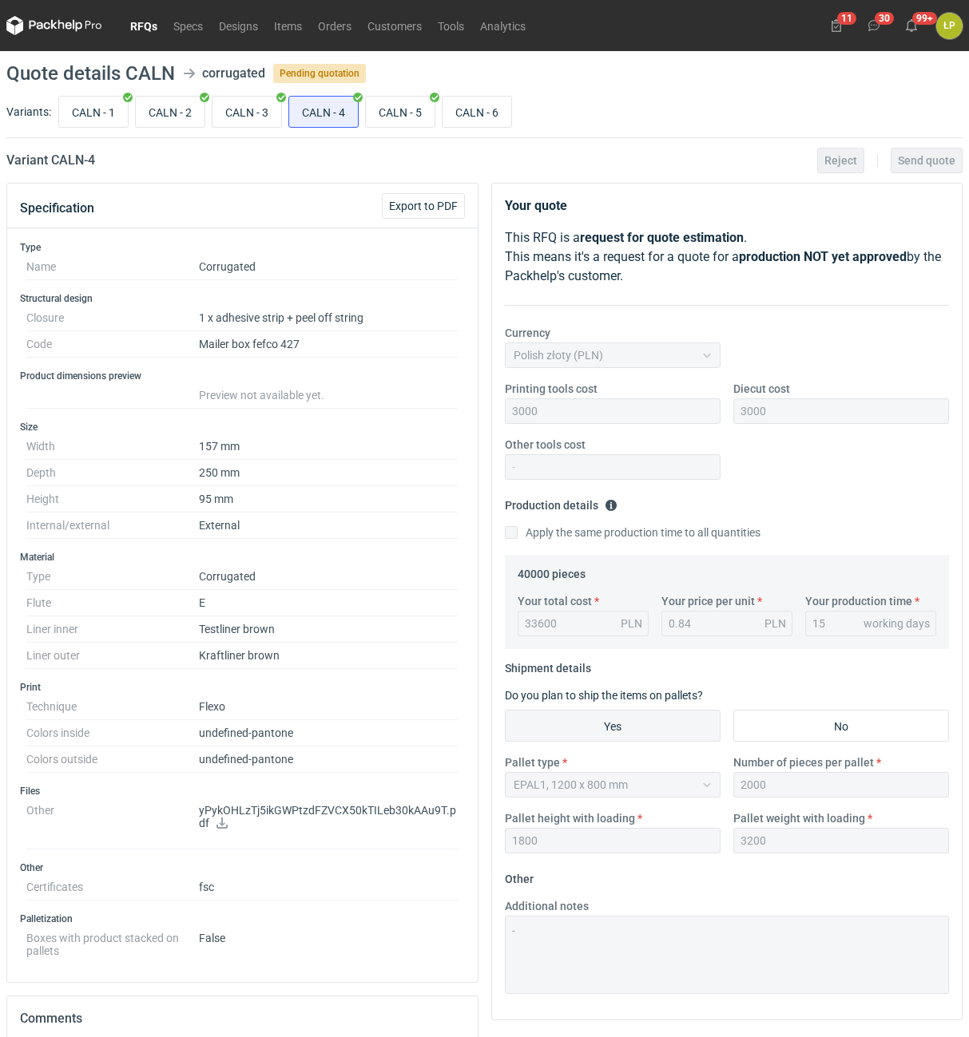
click at [223, 825] on icon at bounding box center [221, 823] width 11 height 11
click at [242, 116] on input "CALN - 3" at bounding box center [246, 112] width 69 height 30
radio input "true"
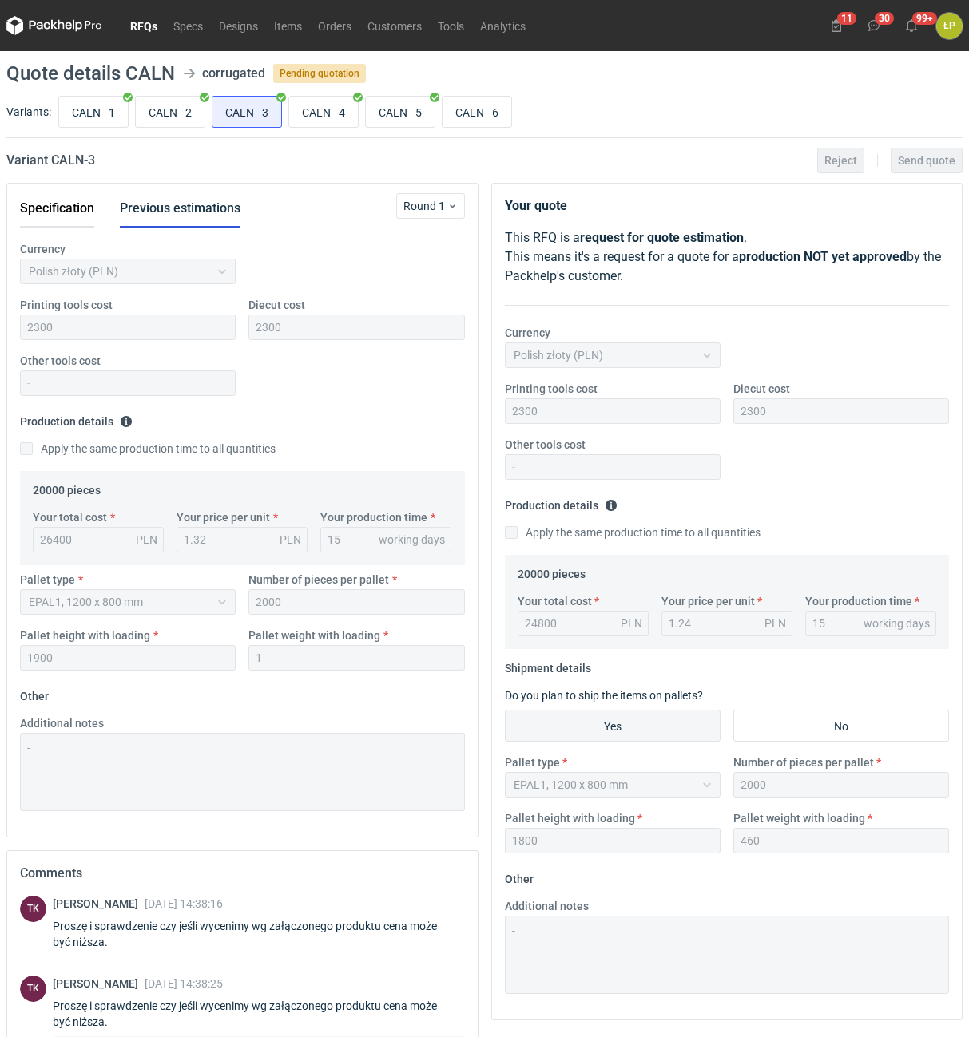
click at [73, 216] on button "Specification" at bounding box center [57, 208] width 74 height 38
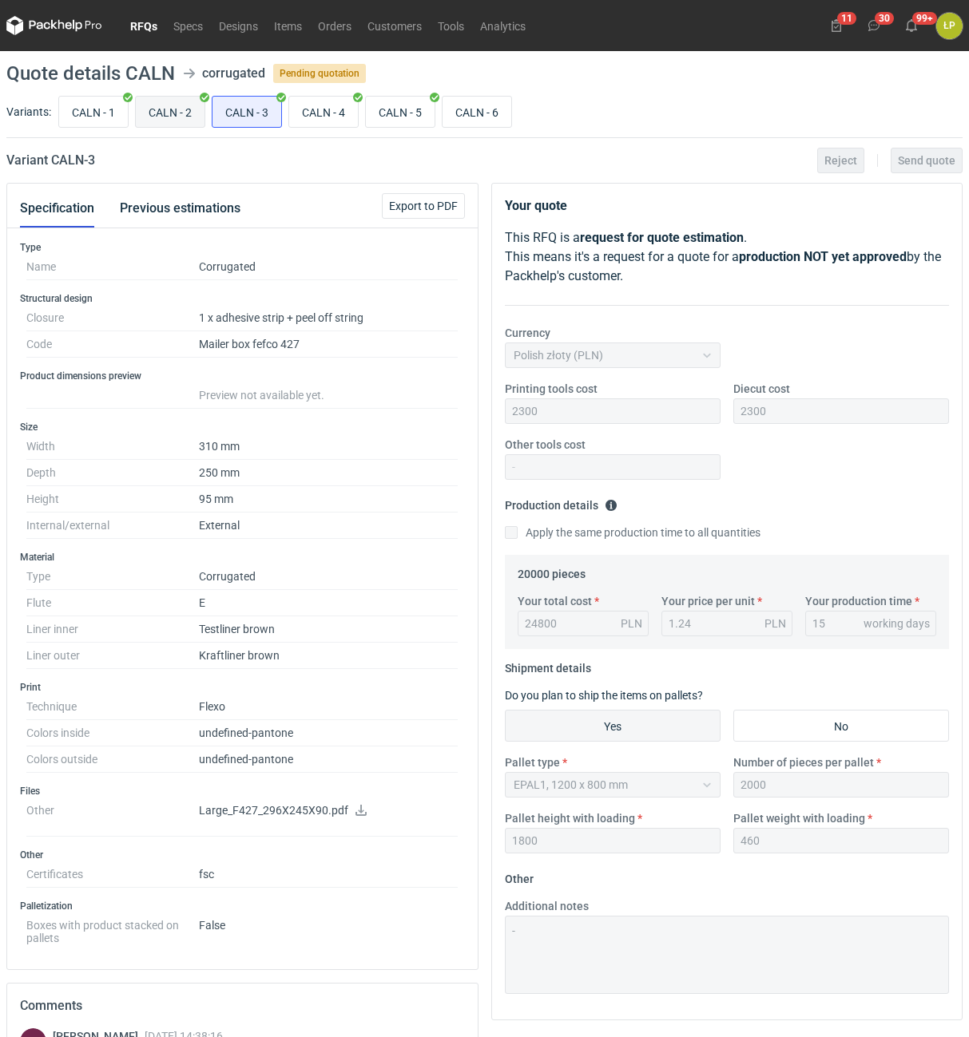
click at [175, 106] on input "CALN - 2" at bounding box center [170, 112] width 69 height 30
radio input "true"
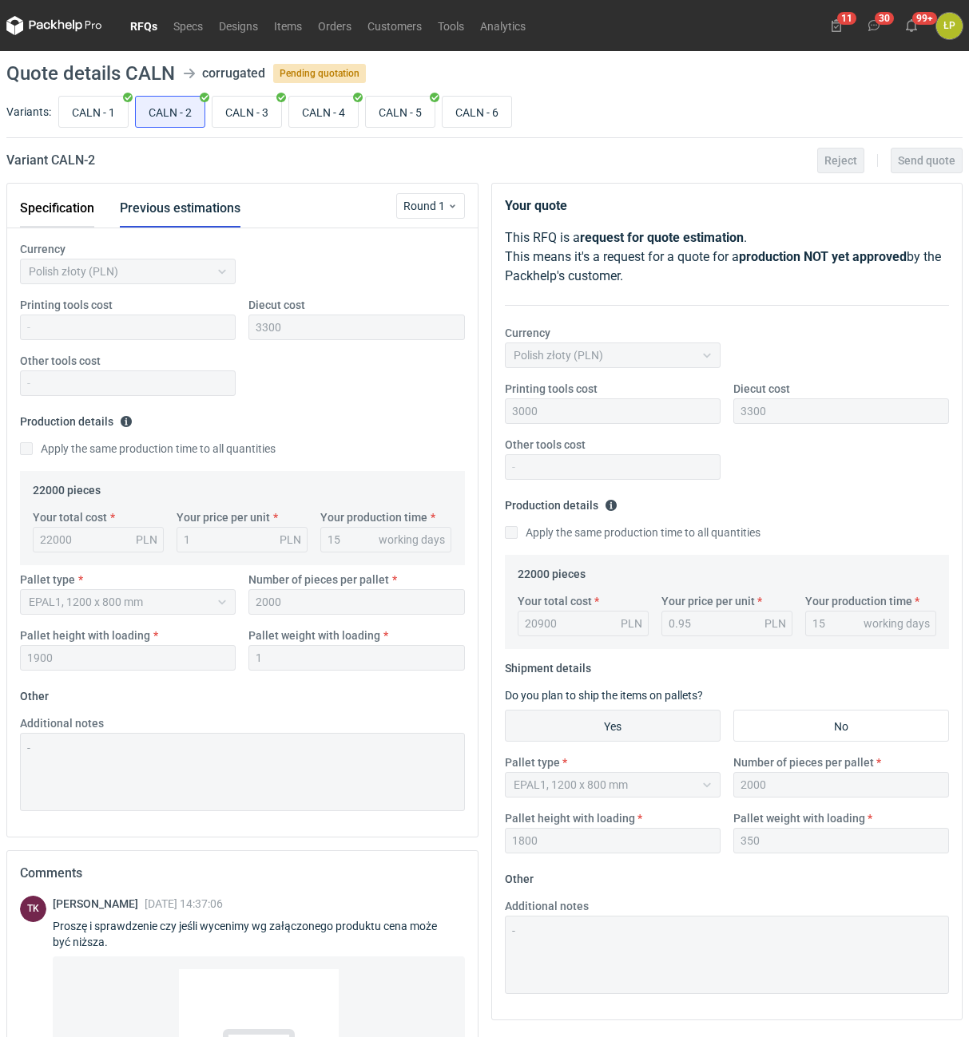
click at [64, 207] on button "Specification" at bounding box center [57, 208] width 74 height 38
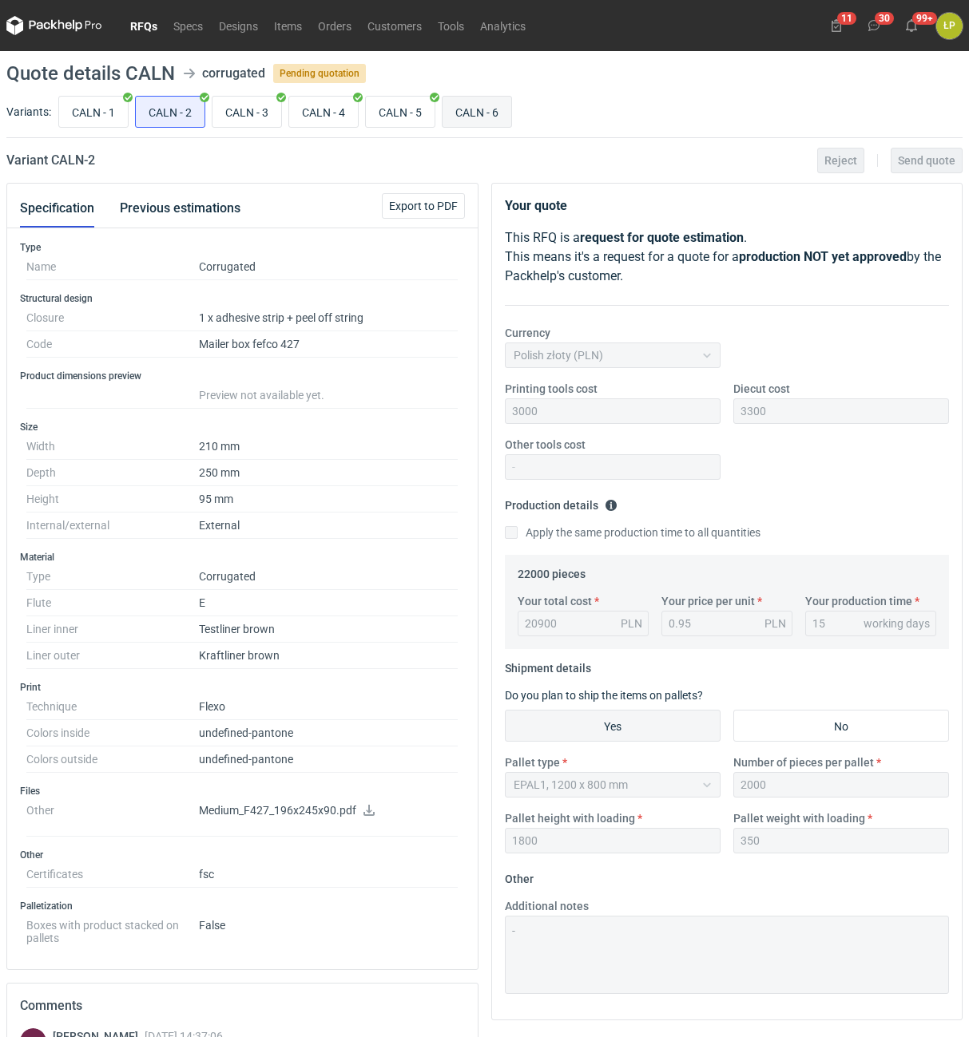
click at [467, 107] on input "CALN - 6" at bounding box center [476, 112] width 69 height 30
radio input "true"
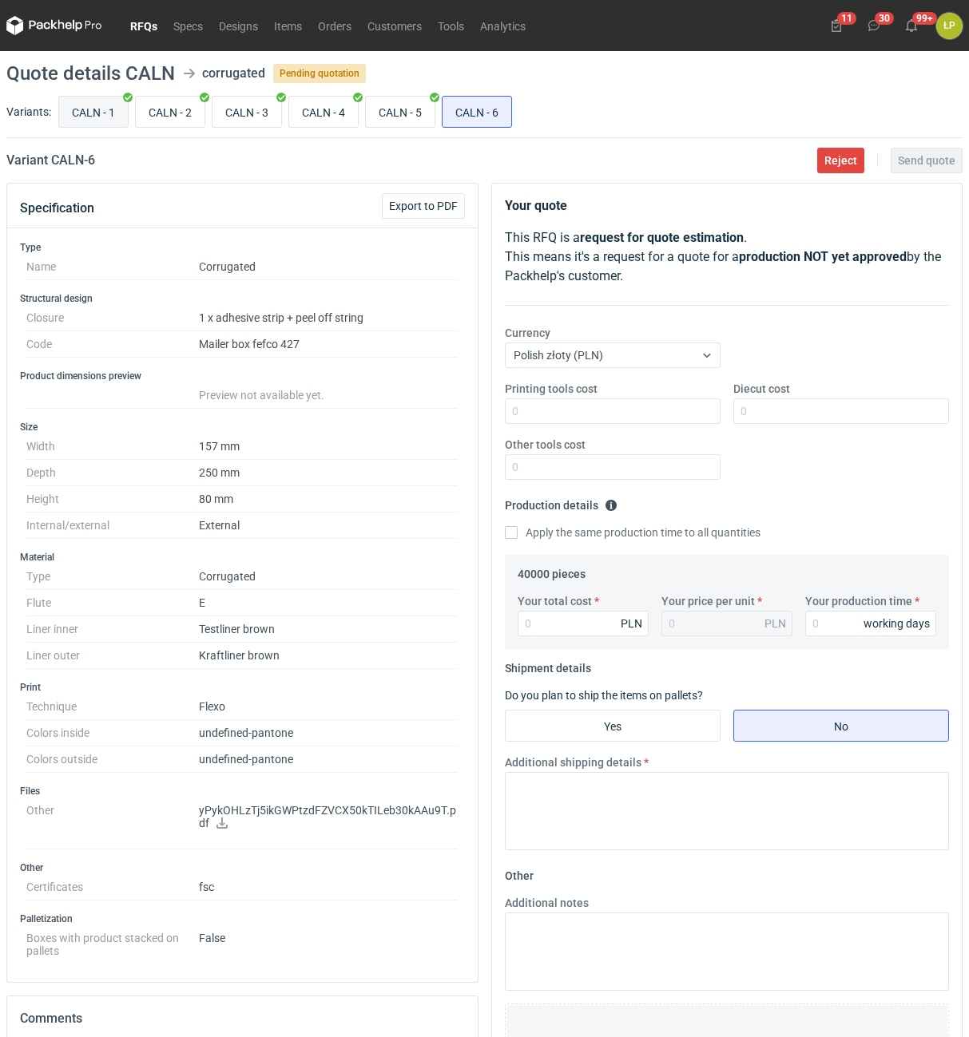
click at [95, 108] on input "CALN - 1" at bounding box center [93, 112] width 69 height 30
radio input "true"
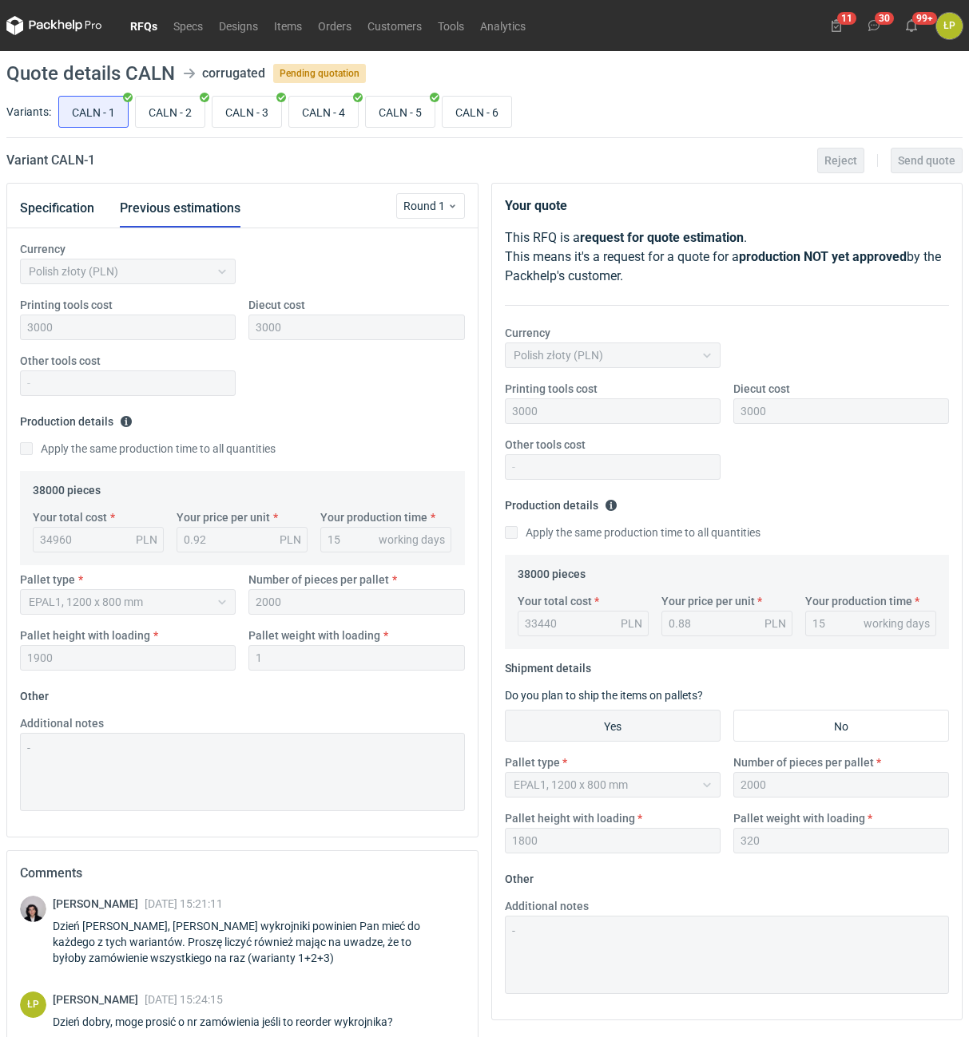
scroll to position [295, 0]
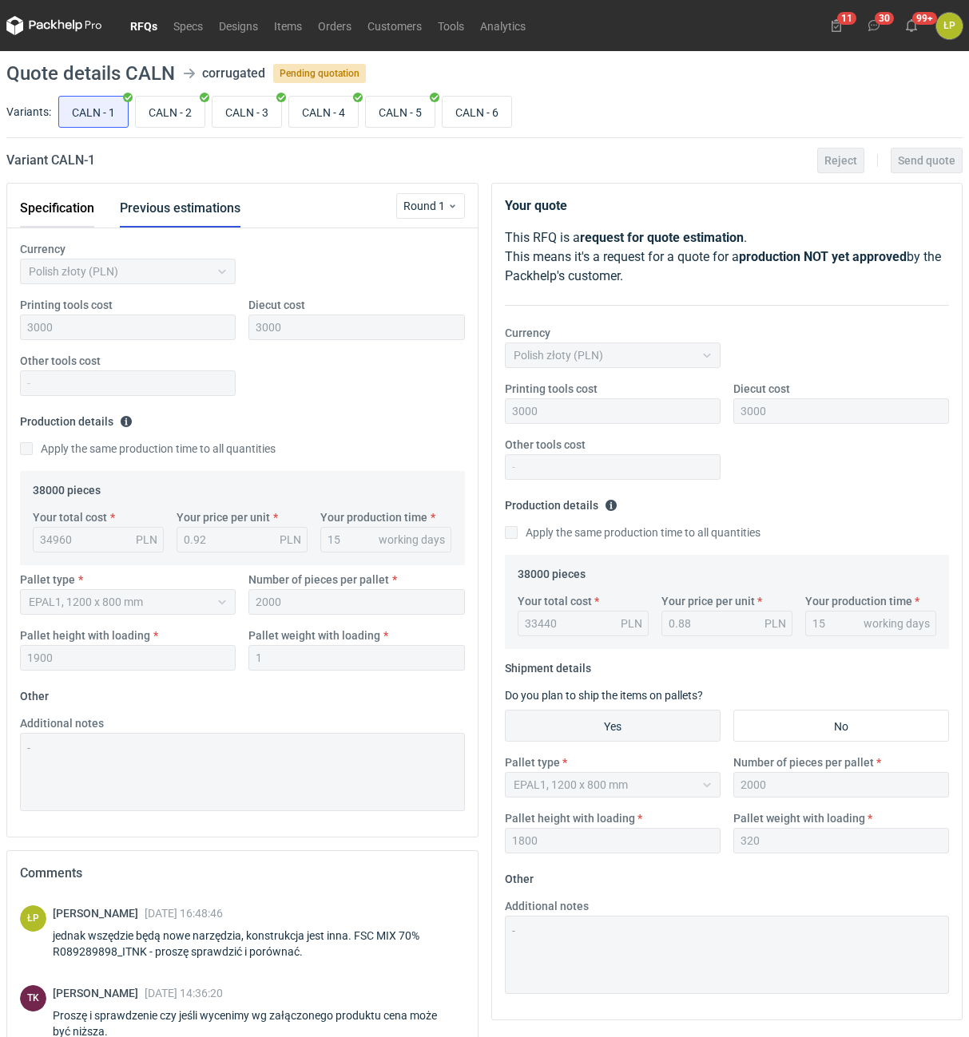
click at [93, 203] on button "Specification" at bounding box center [57, 208] width 74 height 38
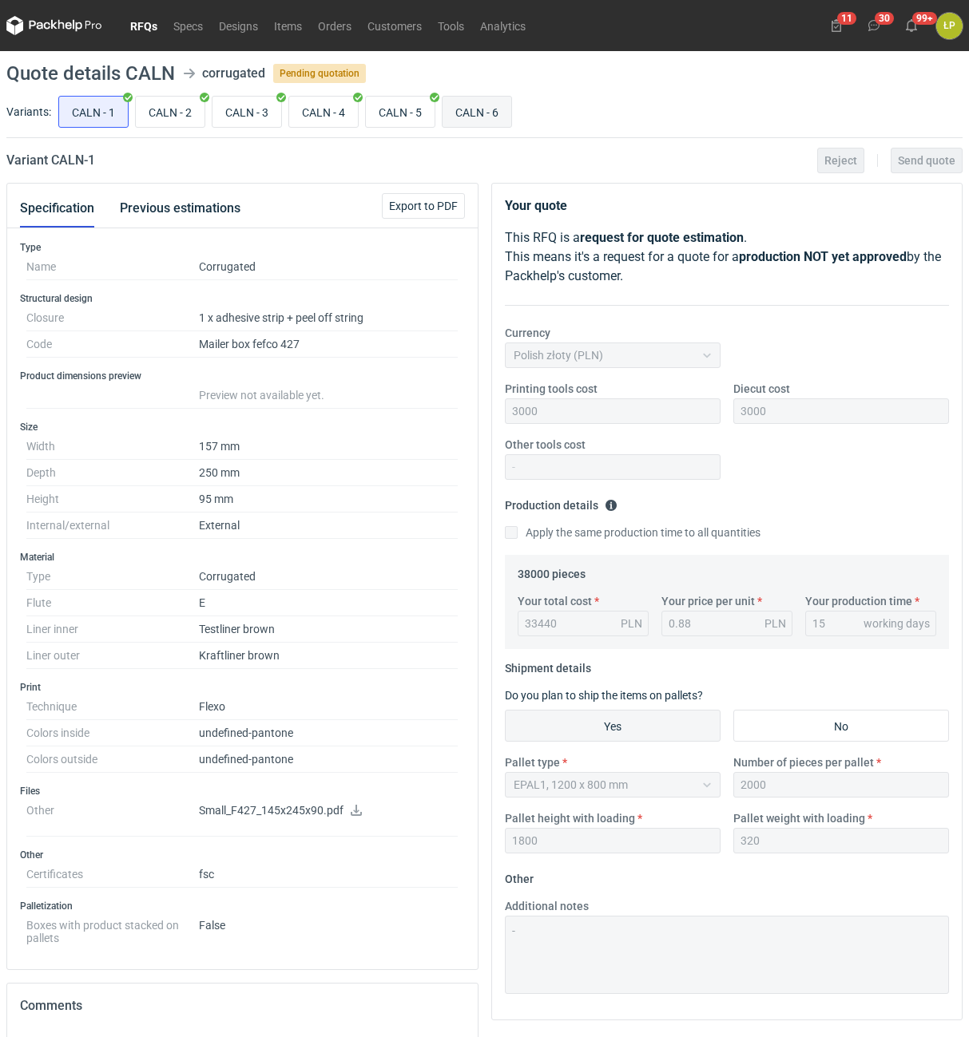
click at [497, 105] on input "CALN - 6" at bounding box center [476, 112] width 69 height 30
radio input "true"
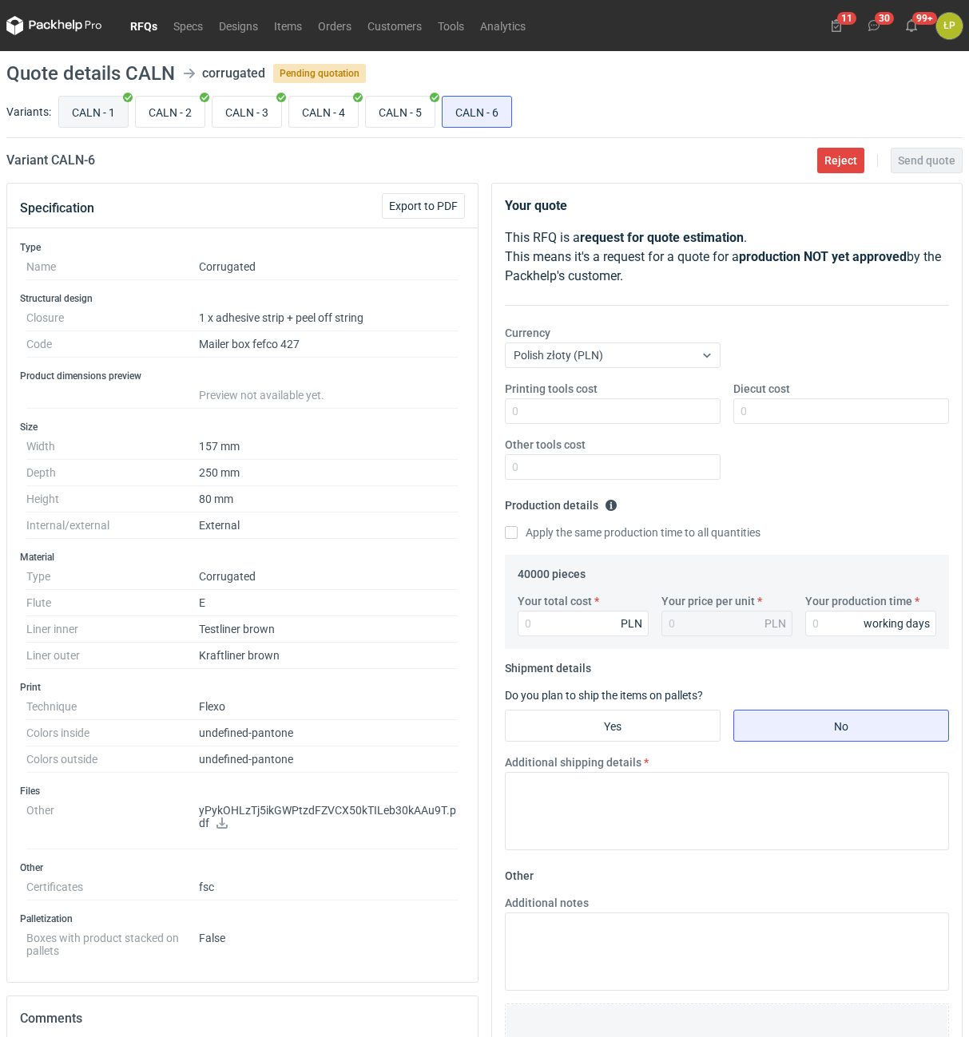
click at [80, 113] on input "CALN - 1" at bounding box center [93, 112] width 69 height 30
radio input "true"
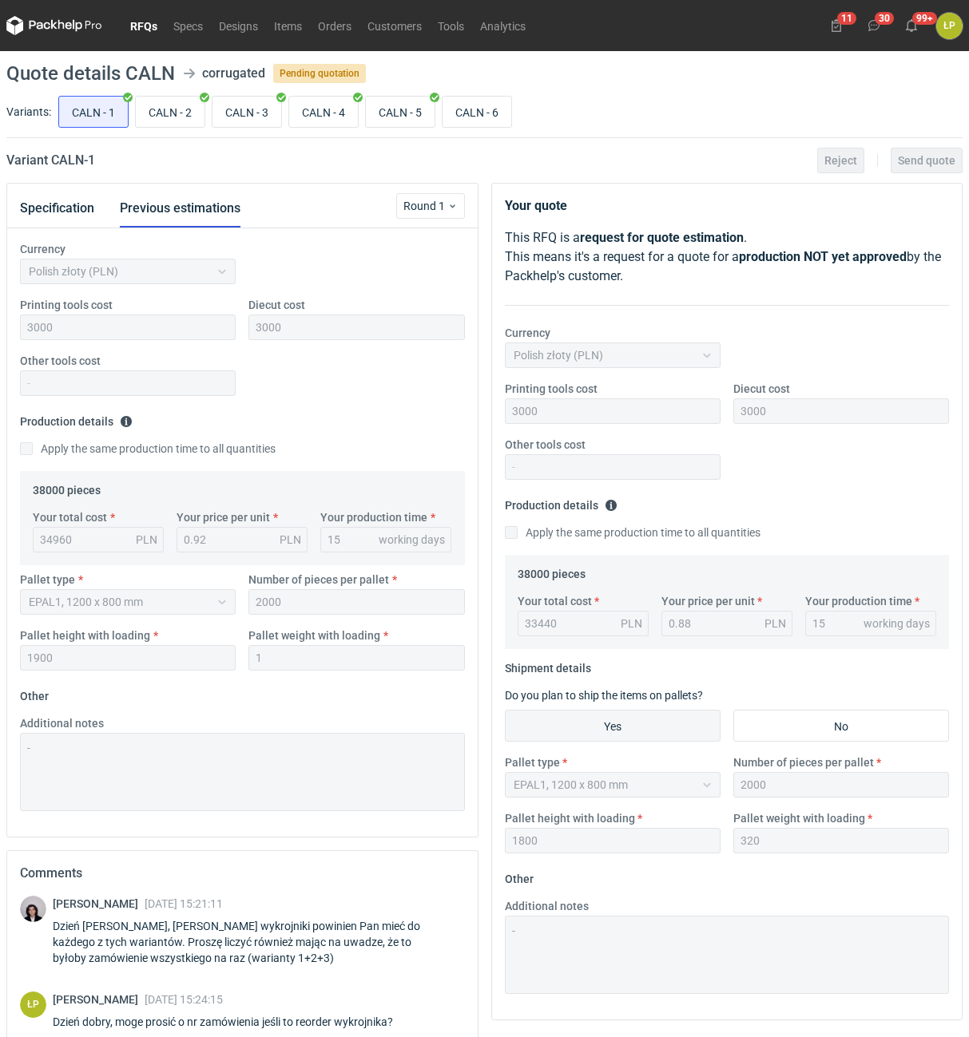
scroll to position [295, 0]
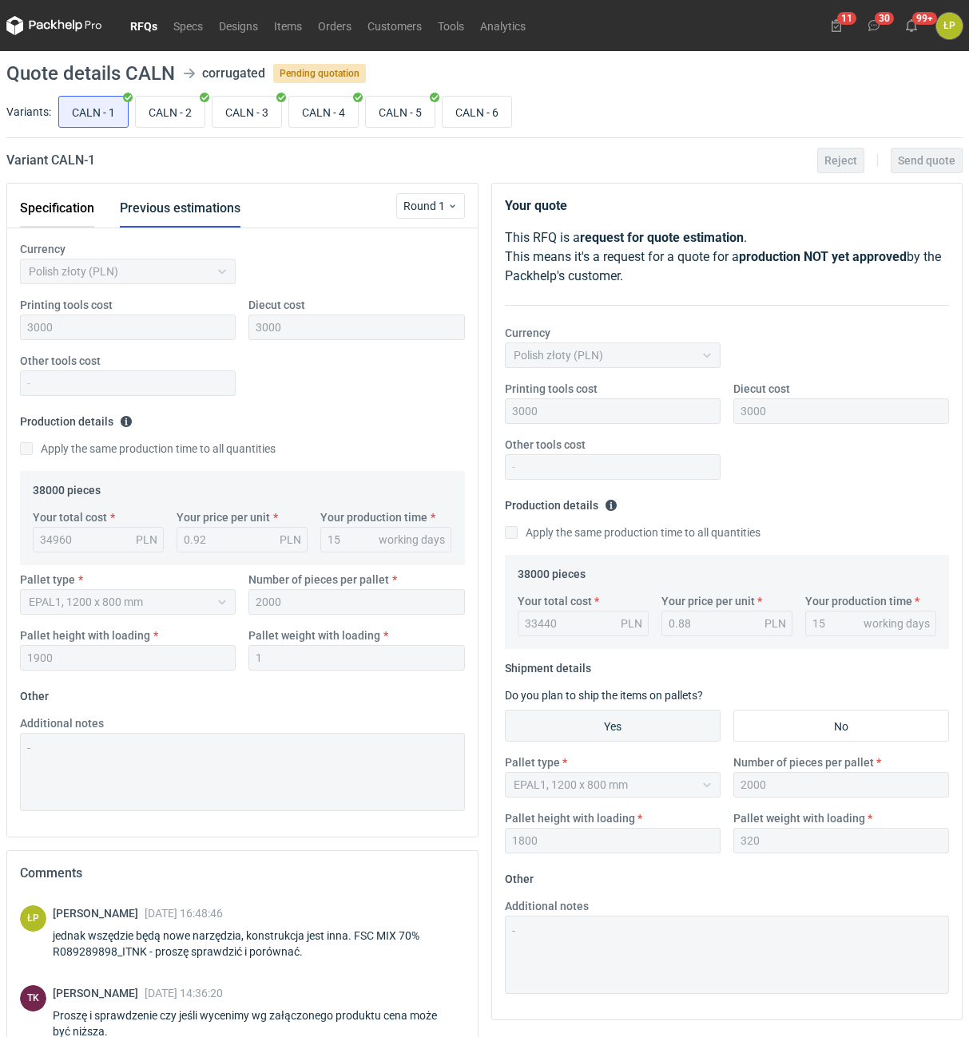
click at [74, 204] on button "Specification" at bounding box center [57, 208] width 74 height 38
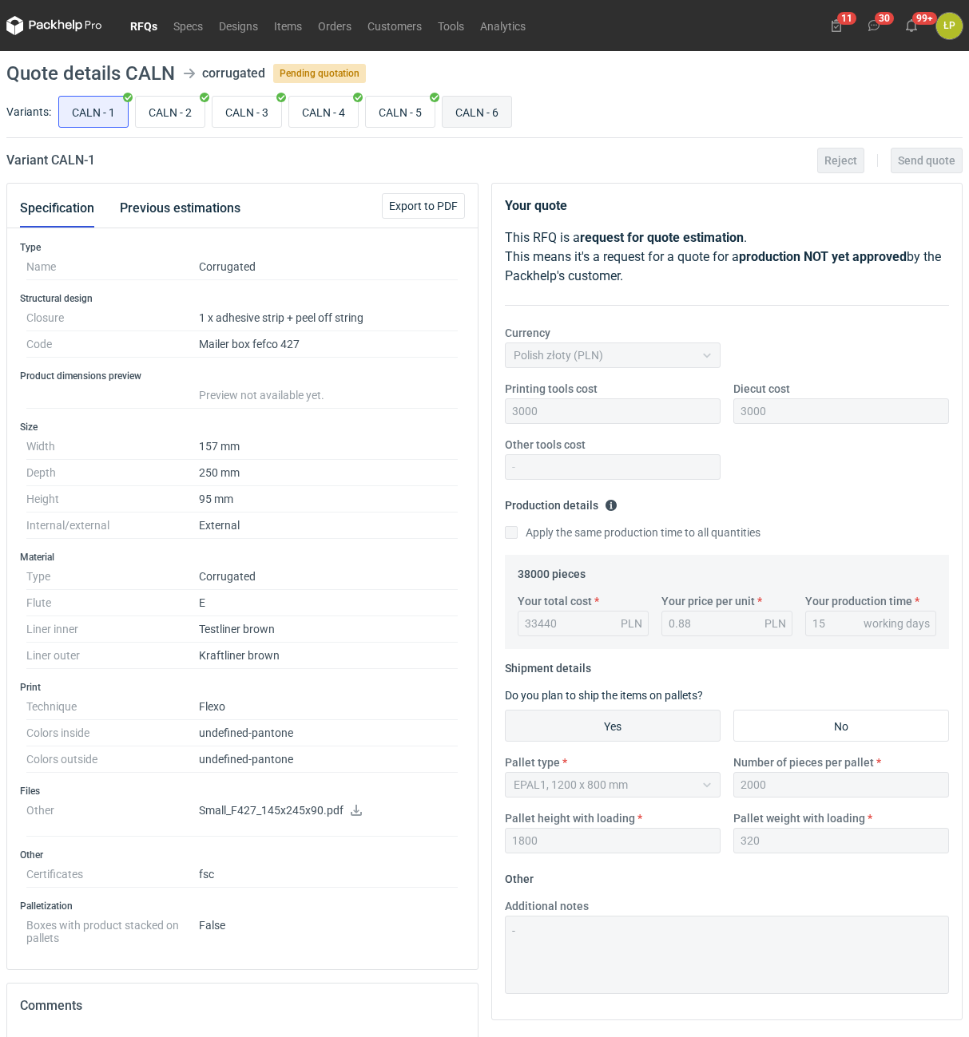
click at [478, 109] on input "CALN - 6" at bounding box center [476, 112] width 69 height 30
radio input "true"
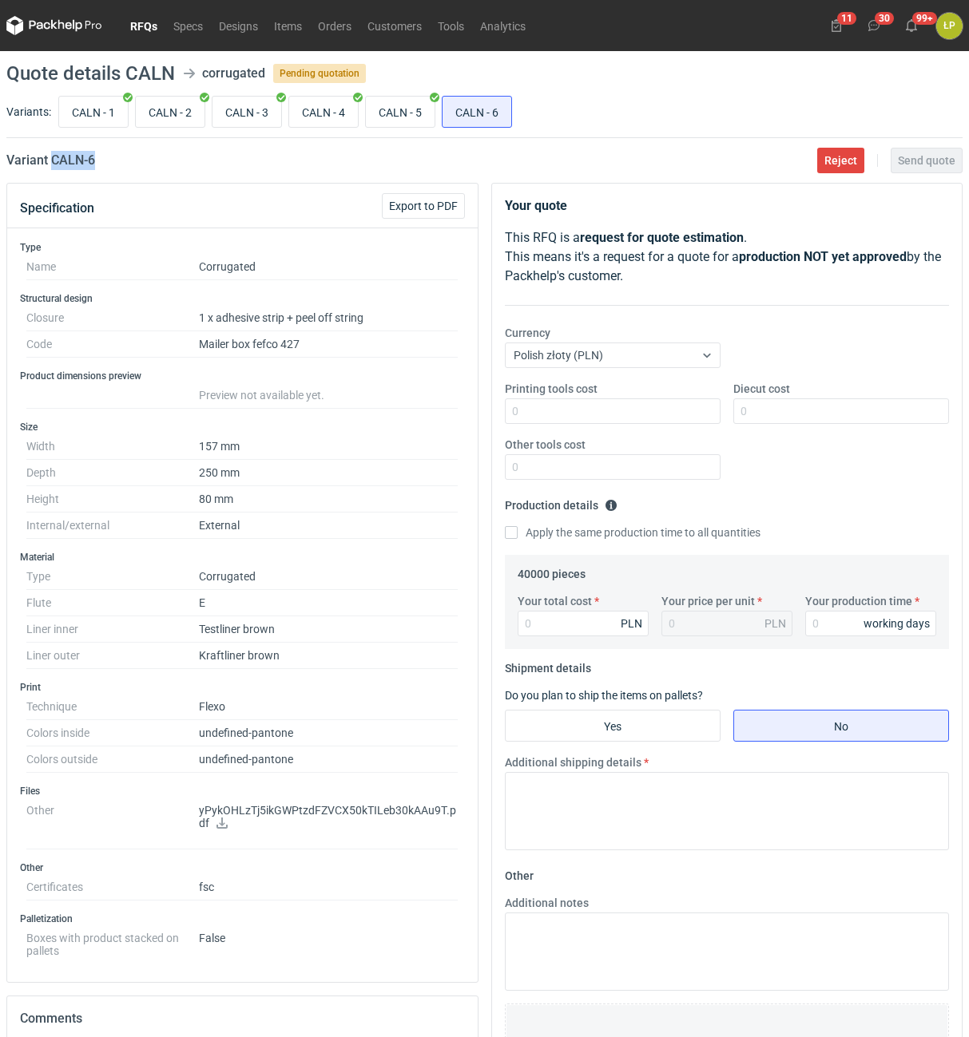
drag, startPoint x: 133, startPoint y: 166, endPoint x: 54, endPoint y: 166, distance: 78.3
click at [54, 166] on div "Variant CALN - 6 Reject Send quote" at bounding box center [484, 160] width 956 height 19
copy h2 "CALN - 6"
click at [608, 422] on input "Printing tools cost" at bounding box center [613, 411] width 216 height 26
type input "3000"
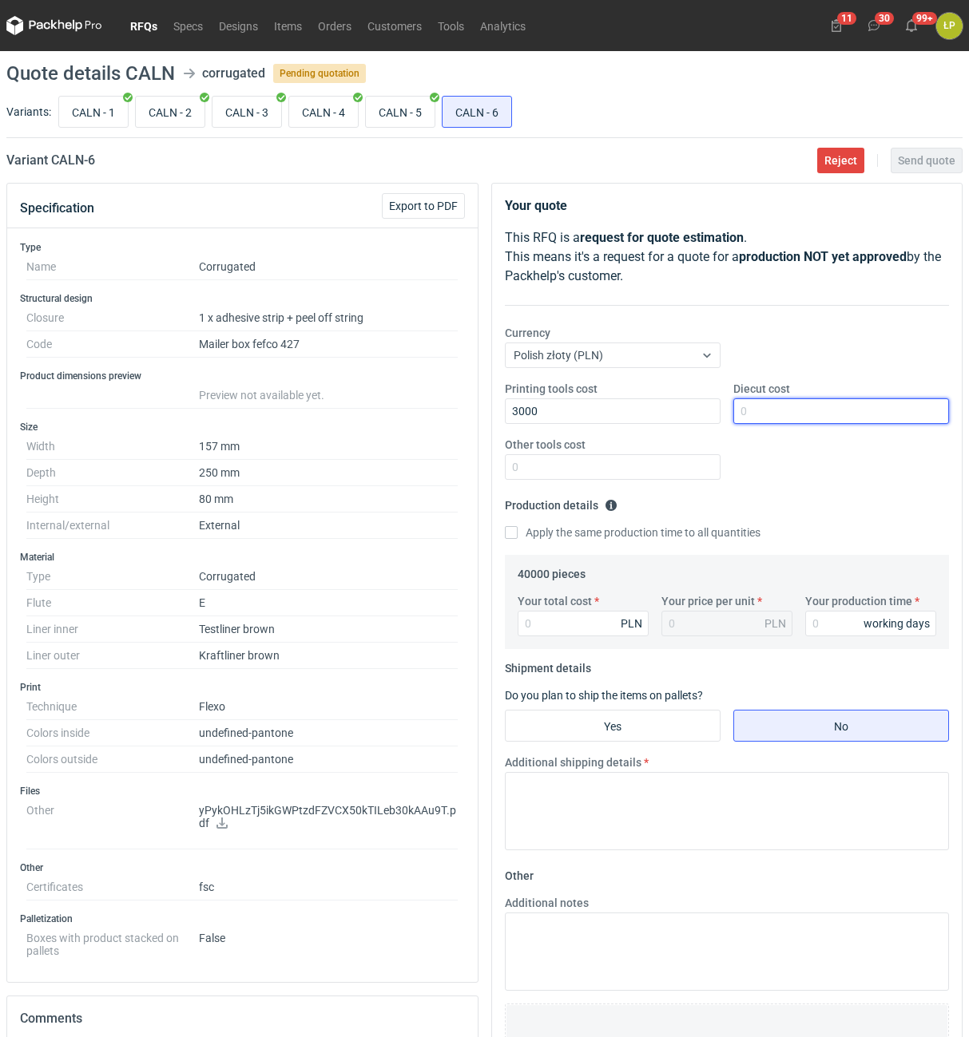
click at [772, 416] on input "Diecut cost" at bounding box center [841, 411] width 216 height 26
type input "3000"
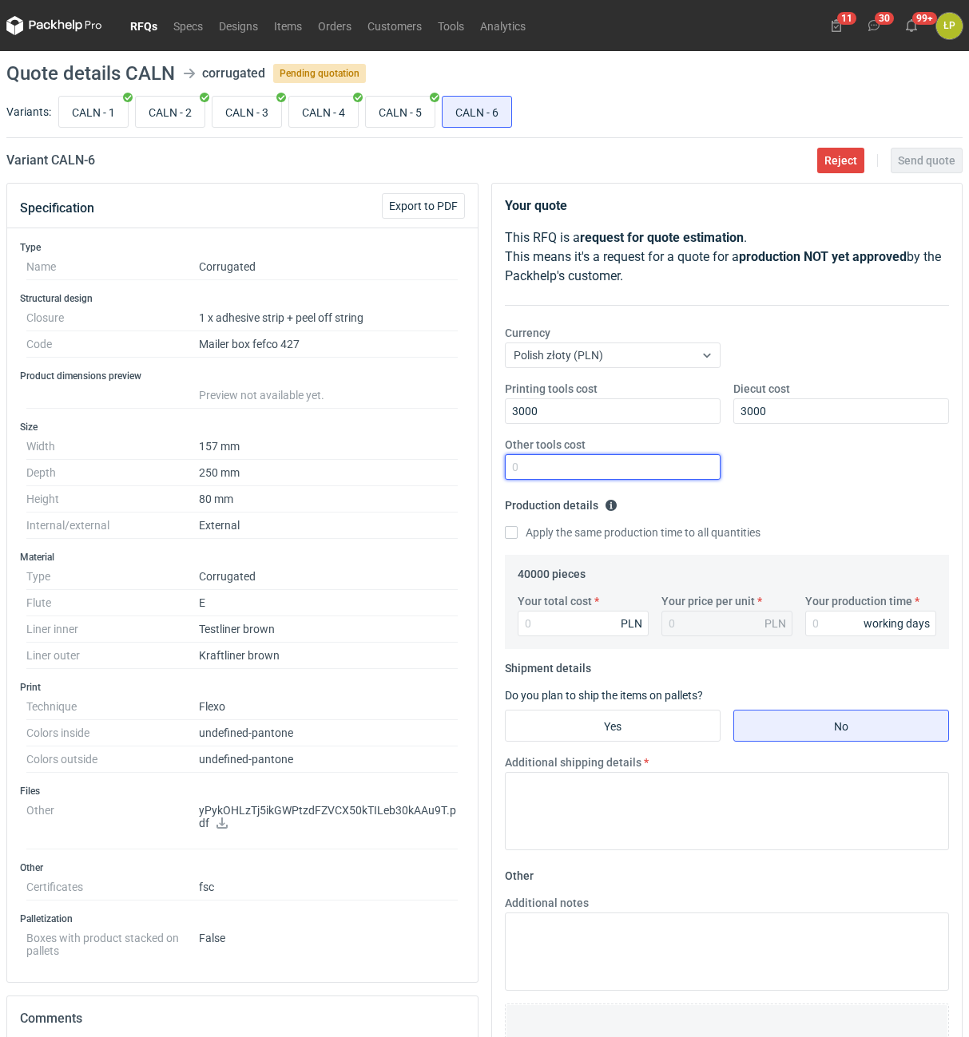
click at [669, 471] on input "Other tools cost" at bounding box center [613, 467] width 216 height 26
click at [570, 471] on input "Other tools cost" at bounding box center [613, 467] width 216 height 26
type input "0"
click at [823, 624] on input "Your production time" at bounding box center [870, 624] width 131 height 26
type input "15"
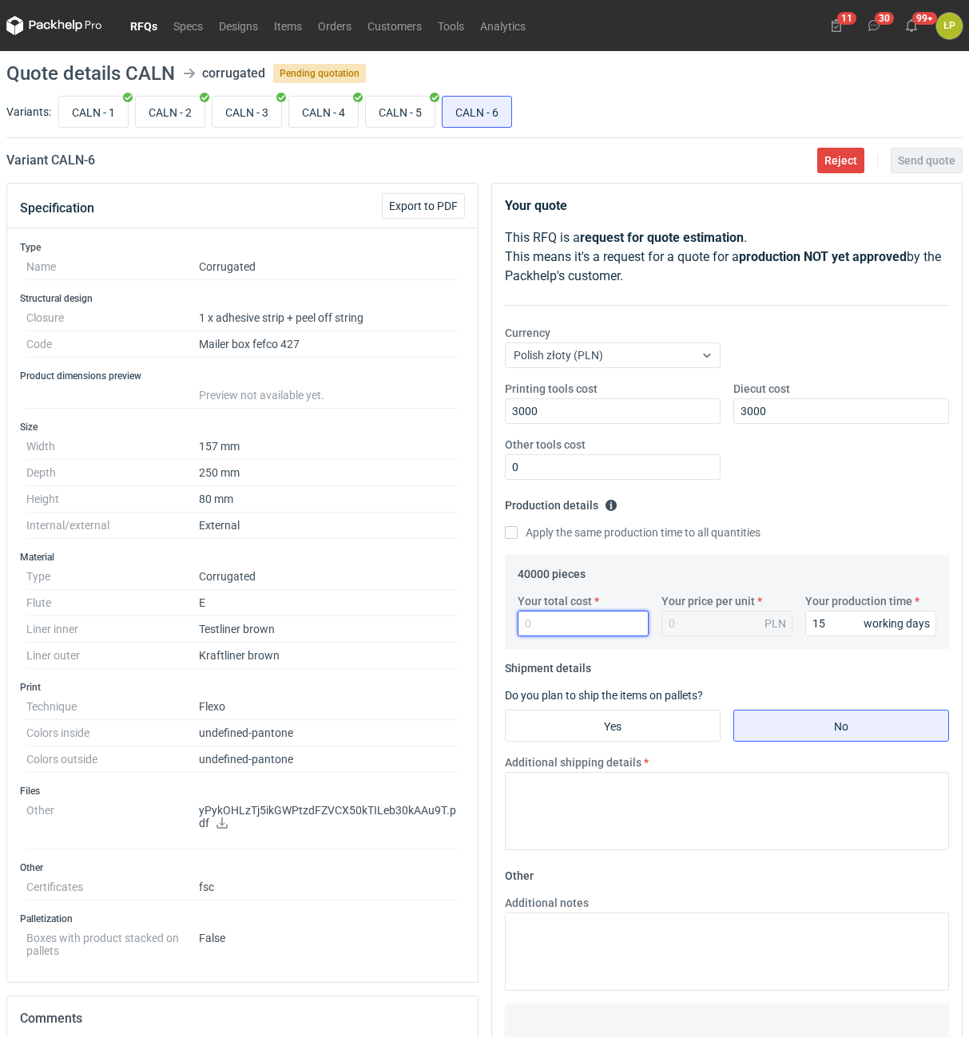
click at [594, 624] on input "Your total cost" at bounding box center [582, 624] width 131 height 26
type input "32800"
type input "0.82"
type input "32800"
click at [639, 724] on input "Yes" at bounding box center [612, 726] width 214 height 30
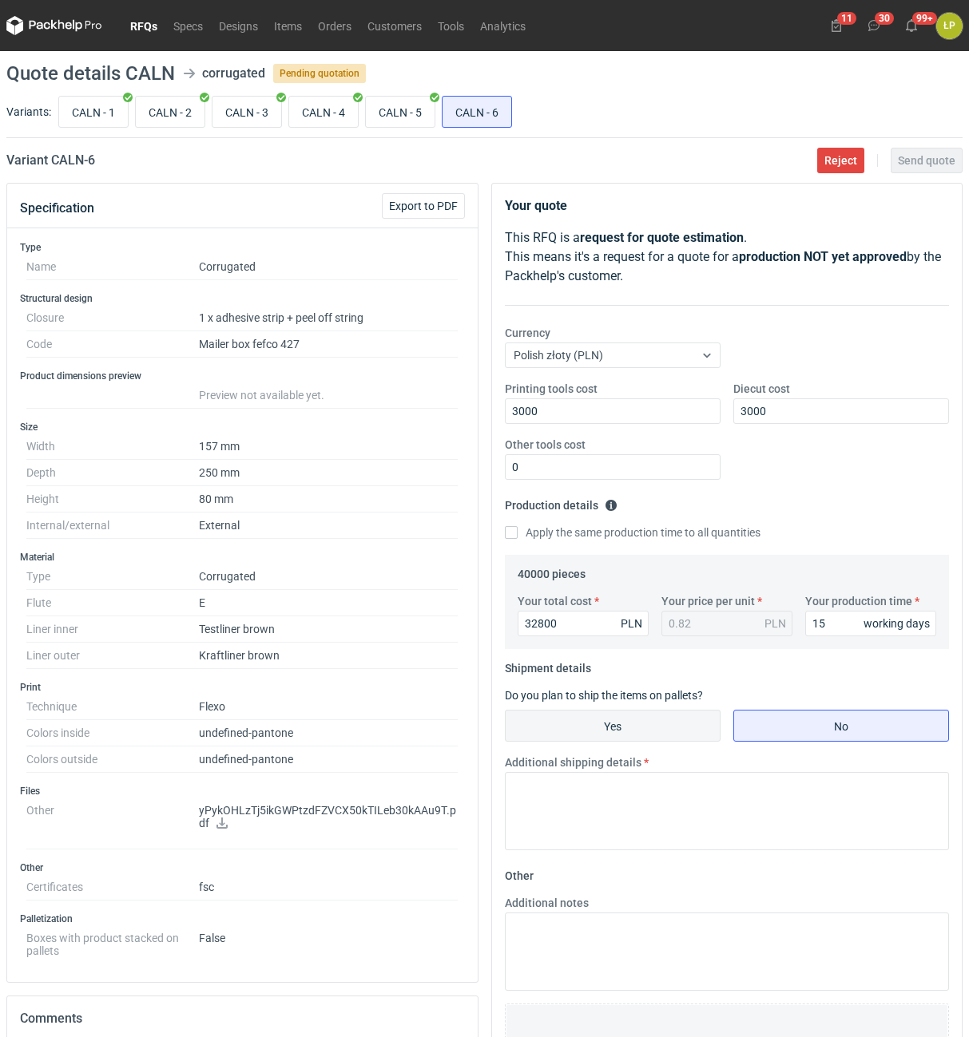
radio input "true"
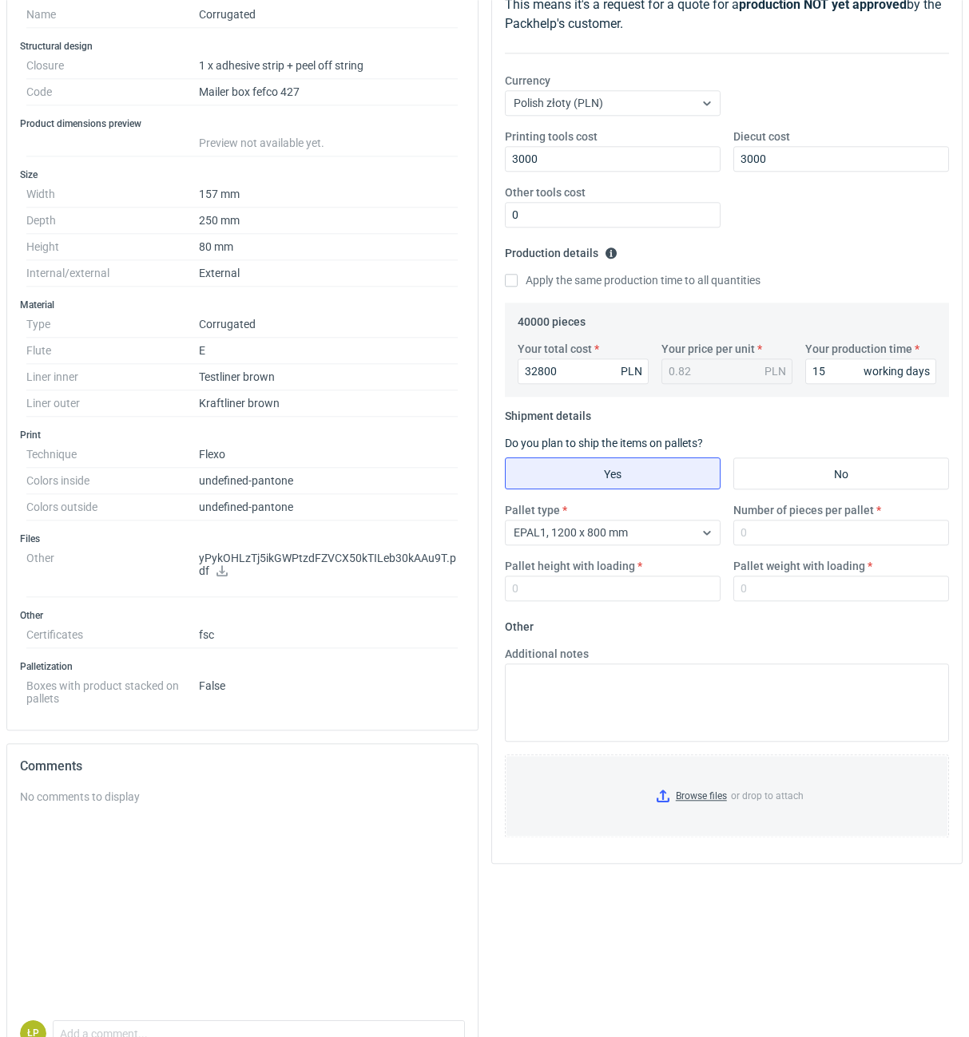
scroll to position [342, 0]
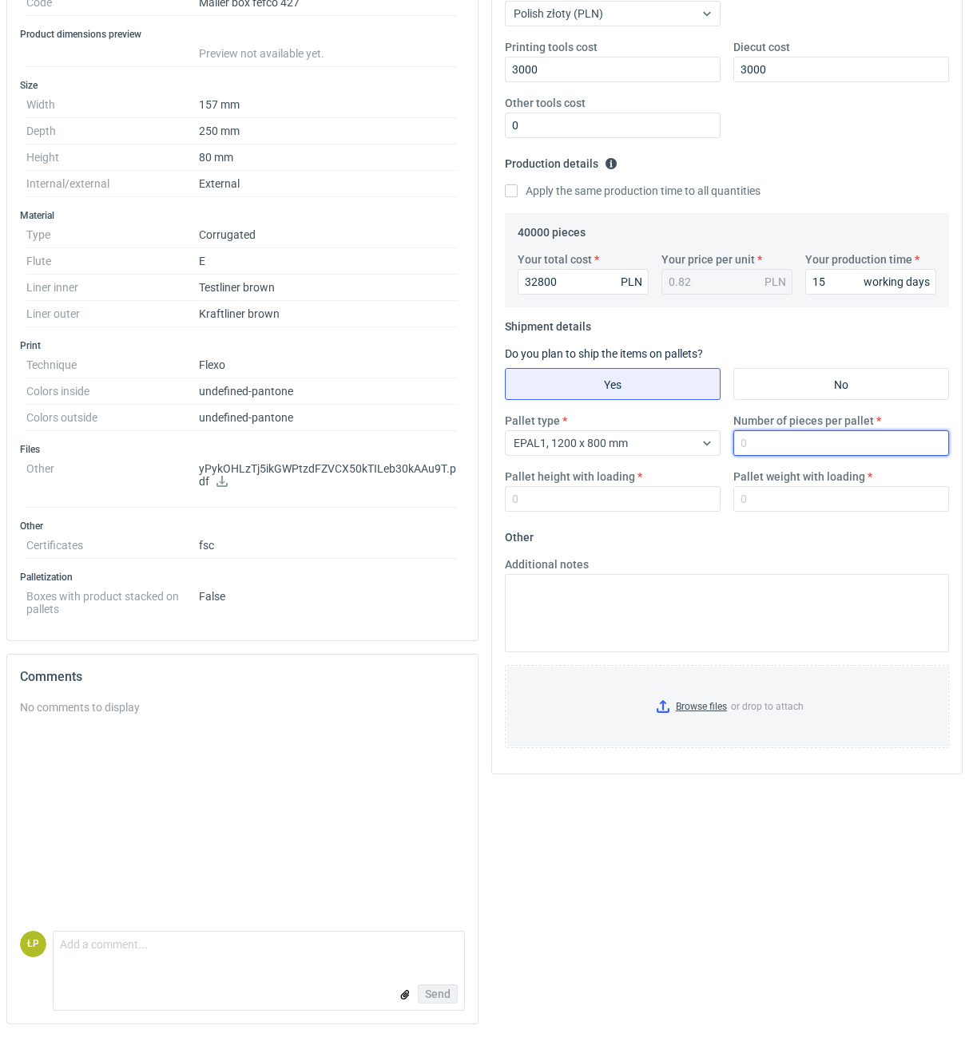
click at [749, 446] on input "Number of pieces per pallet" at bounding box center [841, 443] width 216 height 26
click at [775, 448] on input "Number of pieces per pallet" at bounding box center [841, 443] width 216 height 26
type input "2000"
click at [669, 487] on div "Pallet height with loading" at bounding box center [612, 490] width 228 height 43
click at [671, 501] on input "Pallet height with loading" at bounding box center [613, 499] width 216 height 26
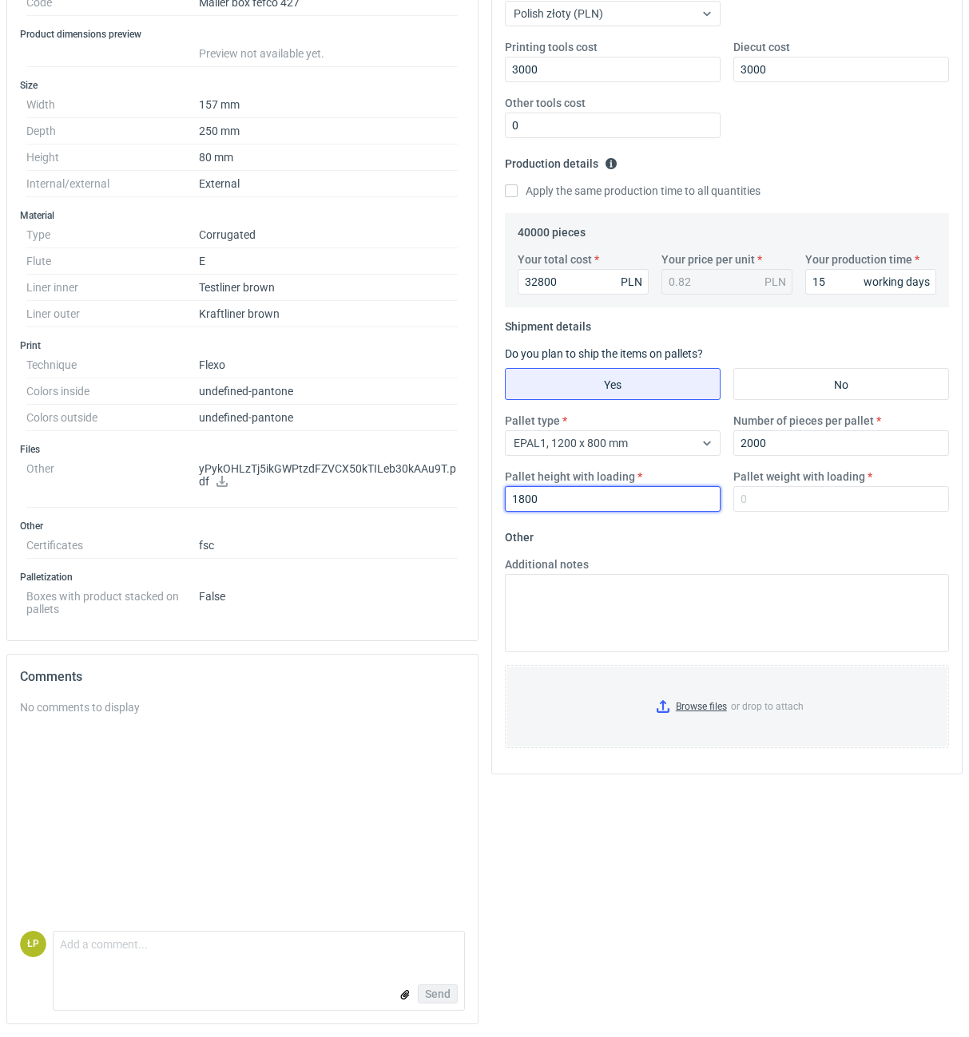
type input "1800"
click at [763, 549] on fieldset "Other Additional notes Browse files or drop to attach" at bounding box center [727, 643] width 445 height 236
drag, startPoint x: 825, startPoint y: 515, endPoint x: 825, endPoint y: 502, distance: 12.8
click at [825, 510] on div "Pallet type EPAL1, 1200 x 800 mm Number of pieces per pallet 2000 Pallet height…" at bounding box center [727, 469] width 458 height 112
click at [825, 502] on input "Pallet weight with loading" at bounding box center [841, 499] width 216 height 26
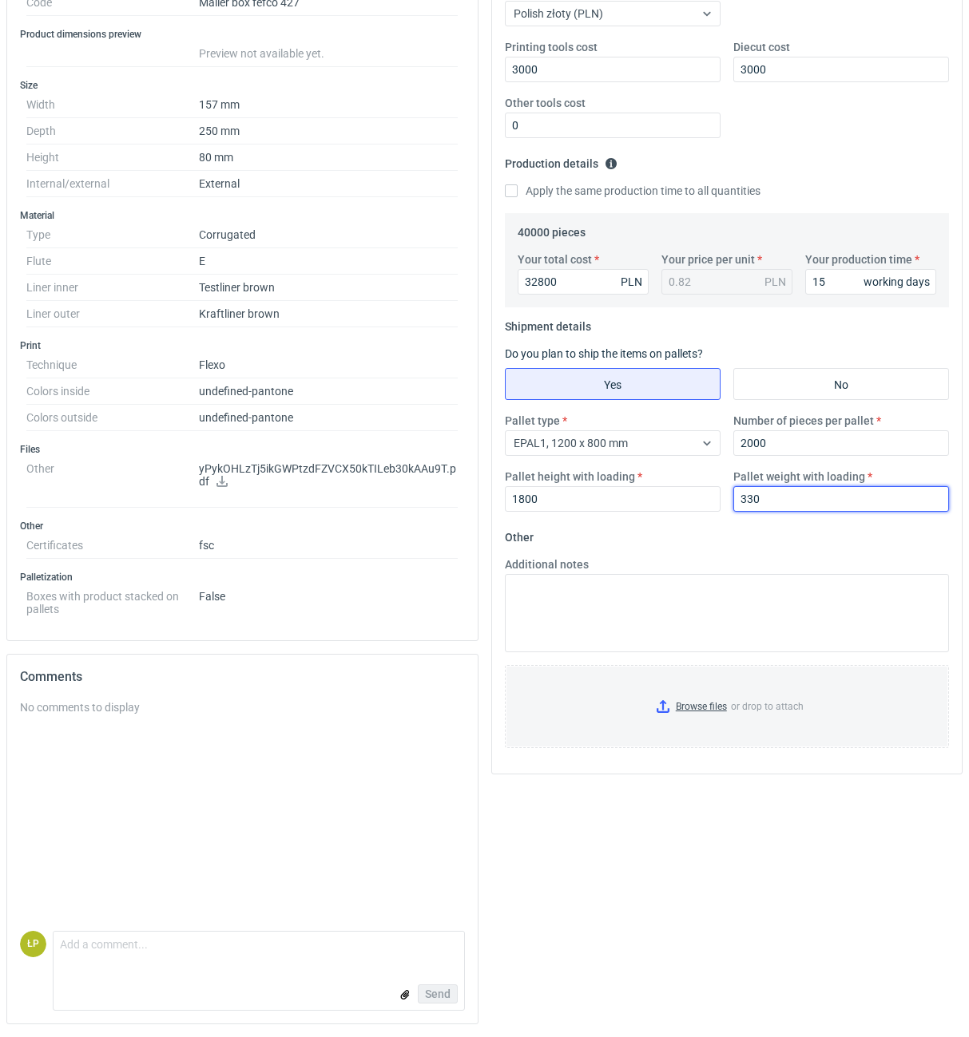
type input "330"
click at [822, 530] on form "Other Additional notes Browse files or drop to attach" at bounding box center [727, 643] width 445 height 236
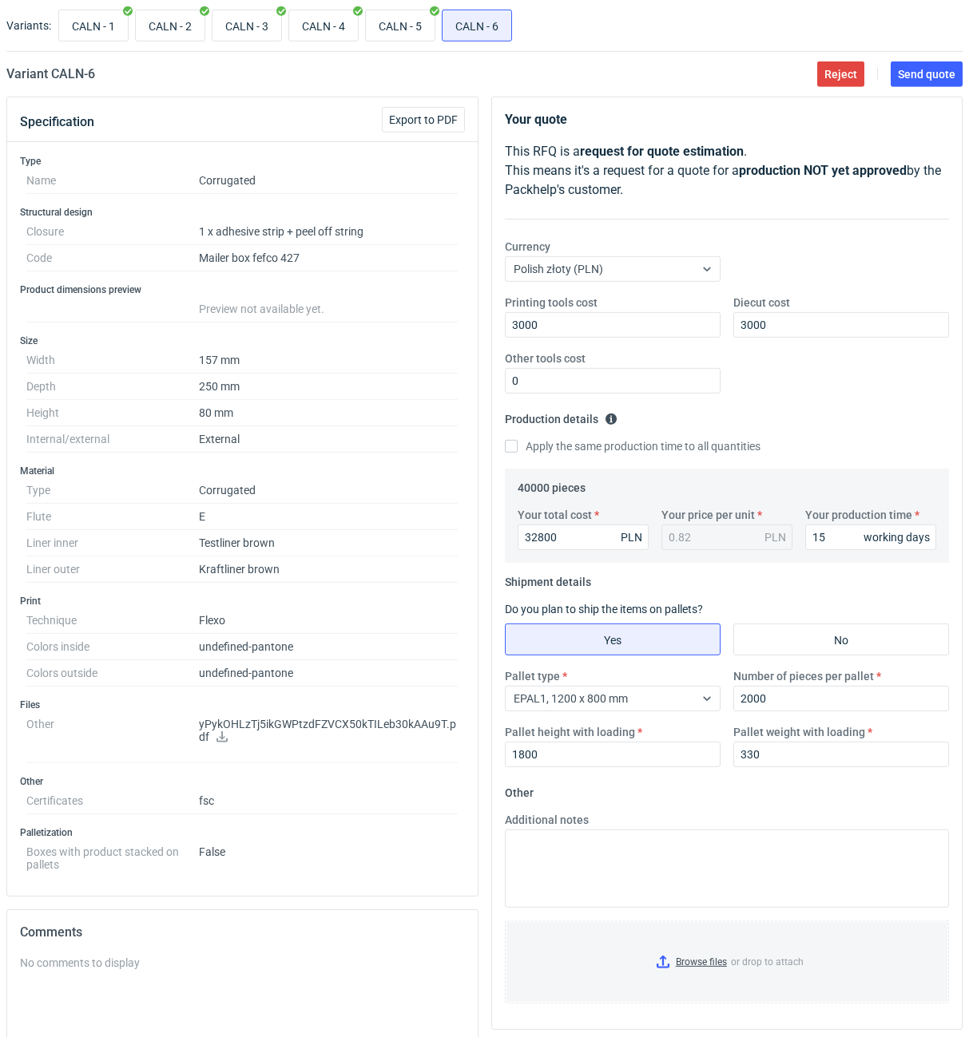
scroll to position [0, 0]
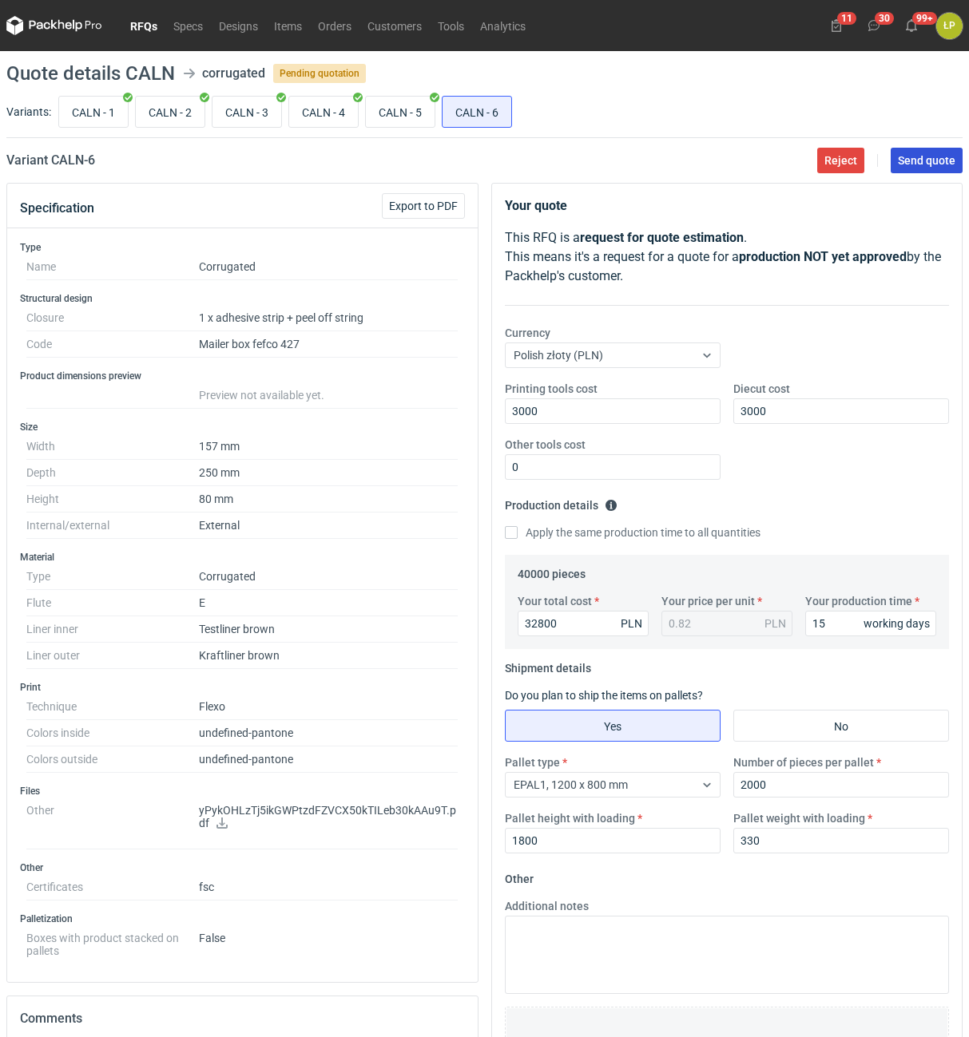
click at [906, 170] on button "Send quote" at bounding box center [926, 161] width 72 height 26
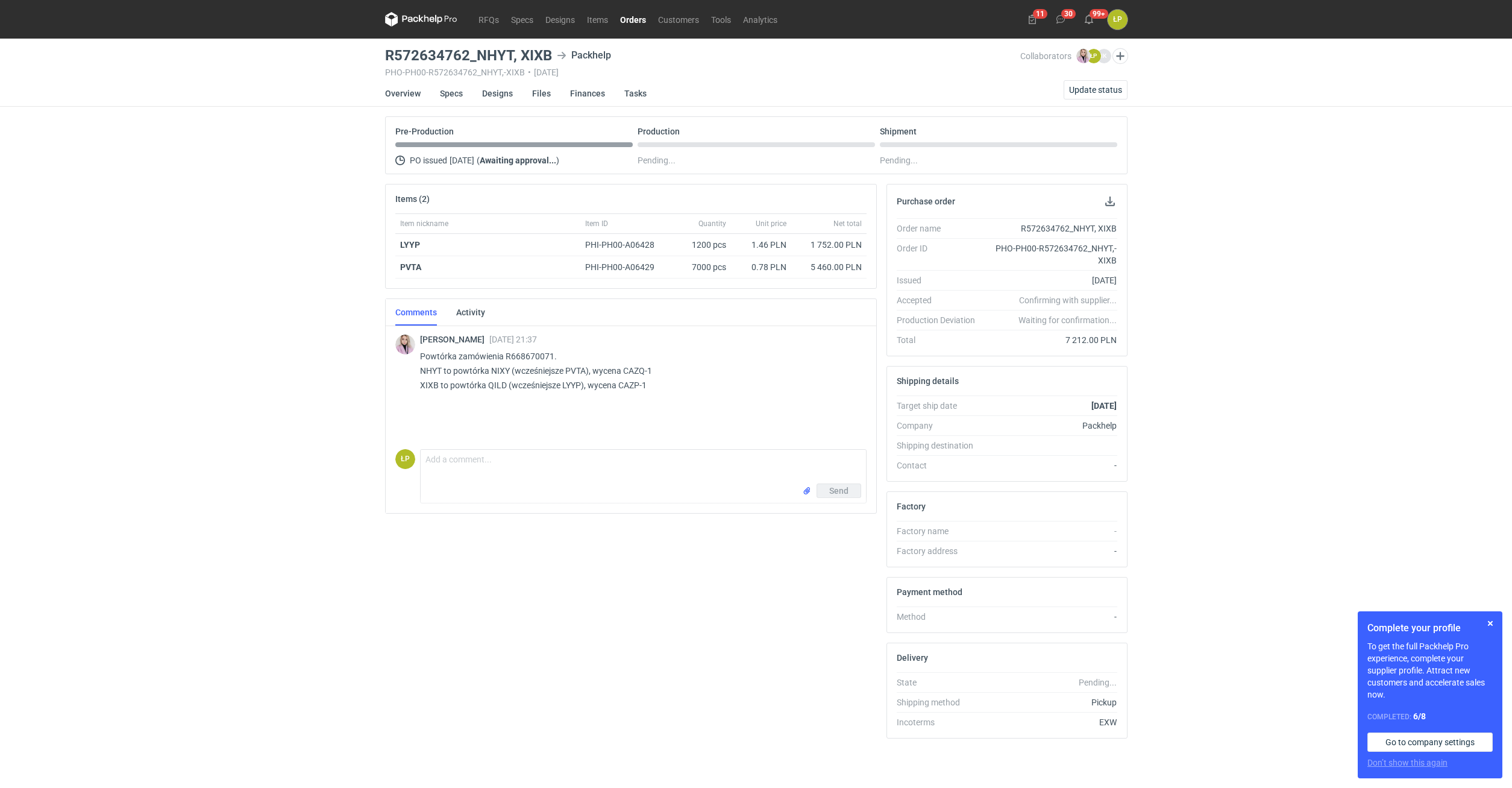
click at [730, 374] on div "RFQs Specs Designs Items Orders Customers Tools Analytics 11 30 99+ ŁP [PERSON_…" at bounding box center [756, 394] width 1512 height 788
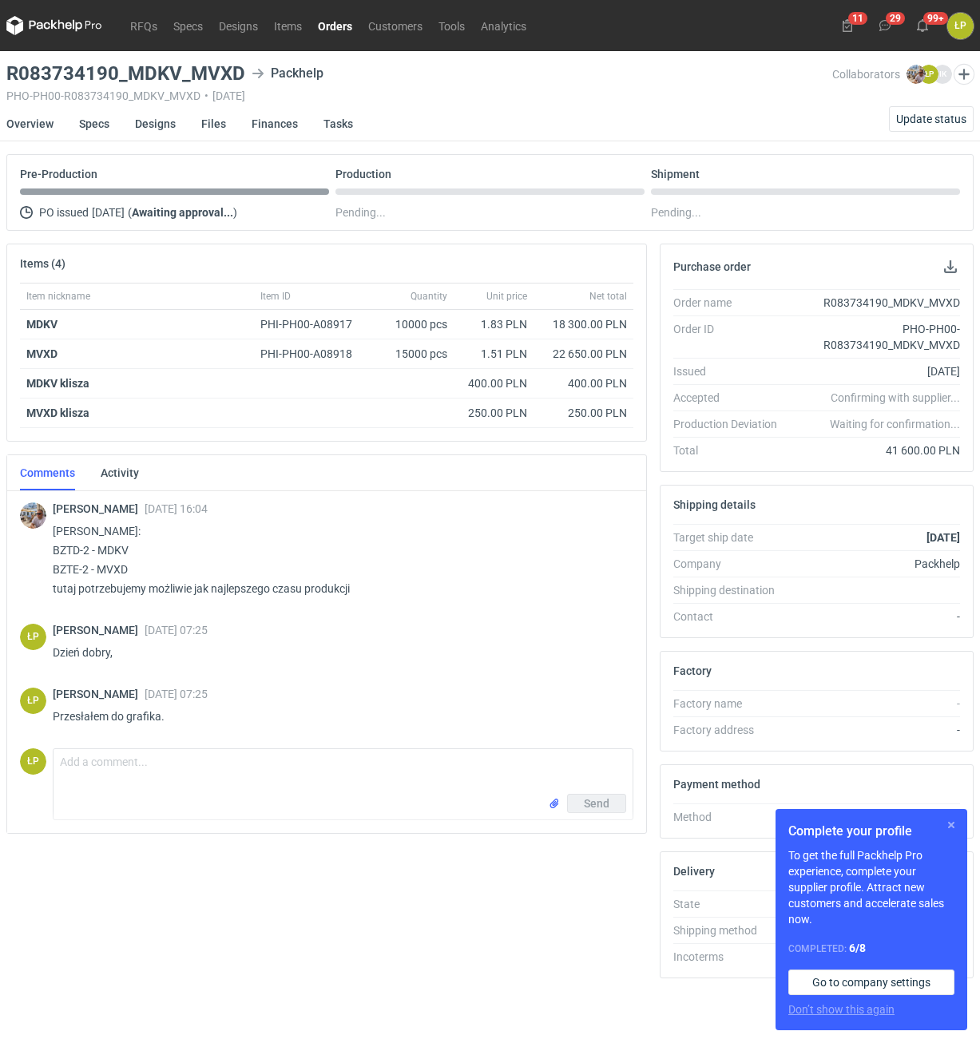
click at [945, 820] on button "button" at bounding box center [950, 824] width 19 height 19
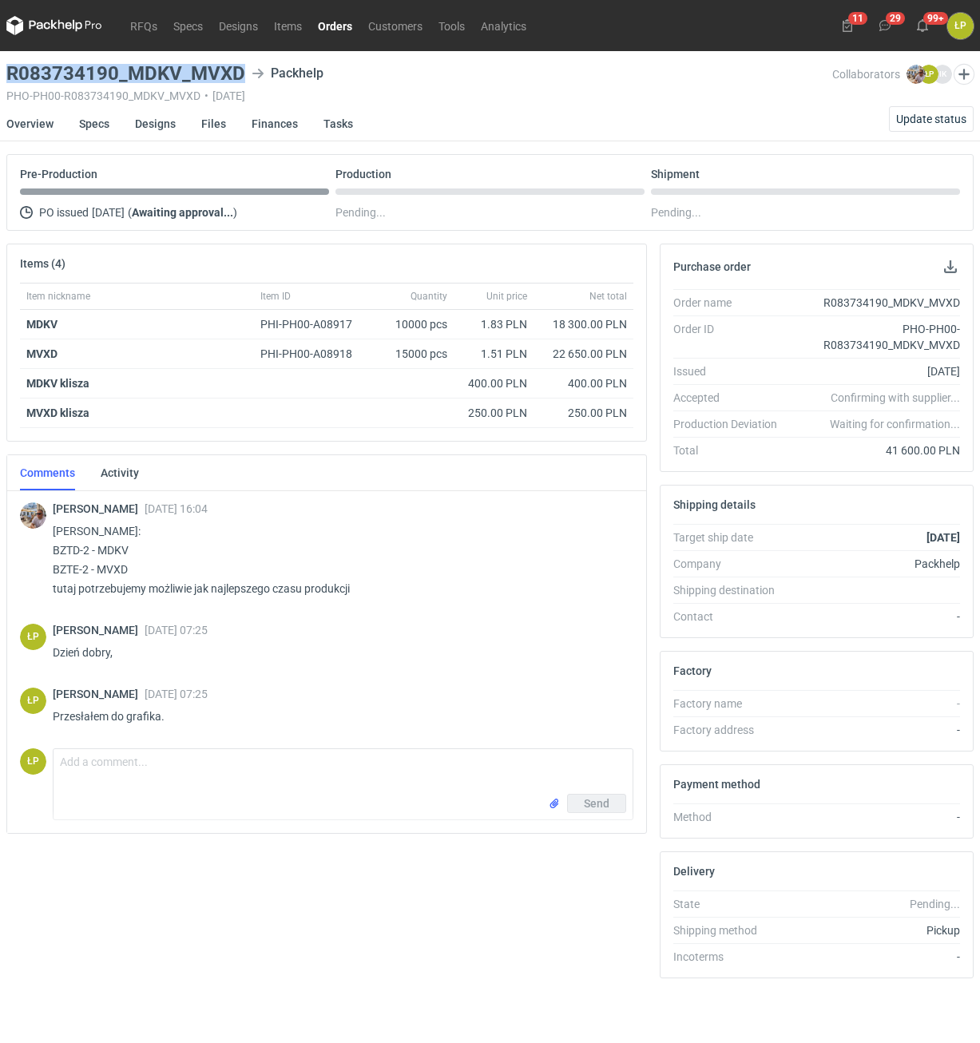
drag, startPoint x: 238, startPoint y: 77, endPoint x: 12, endPoint y: 78, distance: 226.0
click at [12, 78] on h3 "R083734190_MDKV_MVXD" at bounding box center [125, 73] width 239 height 19
copy h3 "R083734190_MDKV_MVXD"
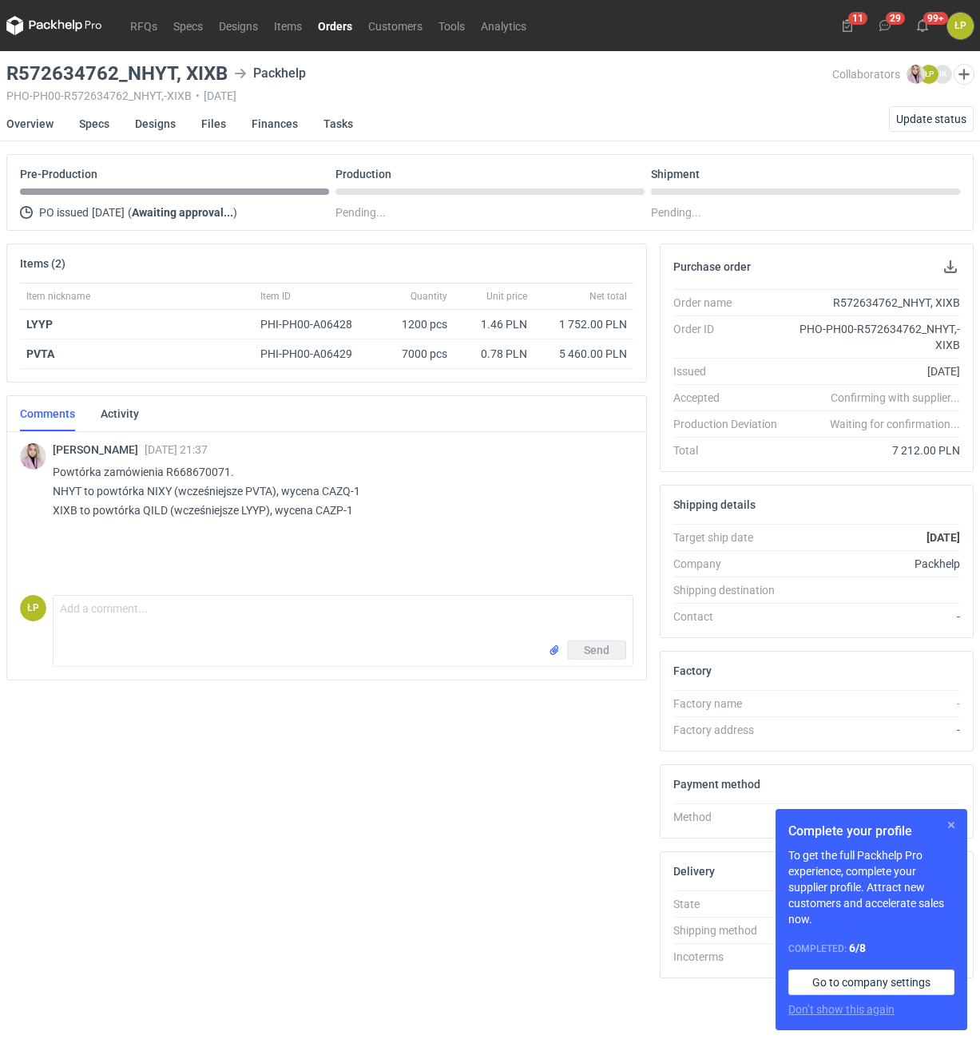
click at [941, 818] on button "button" at bounding box center [950, 824] width 19 height 19
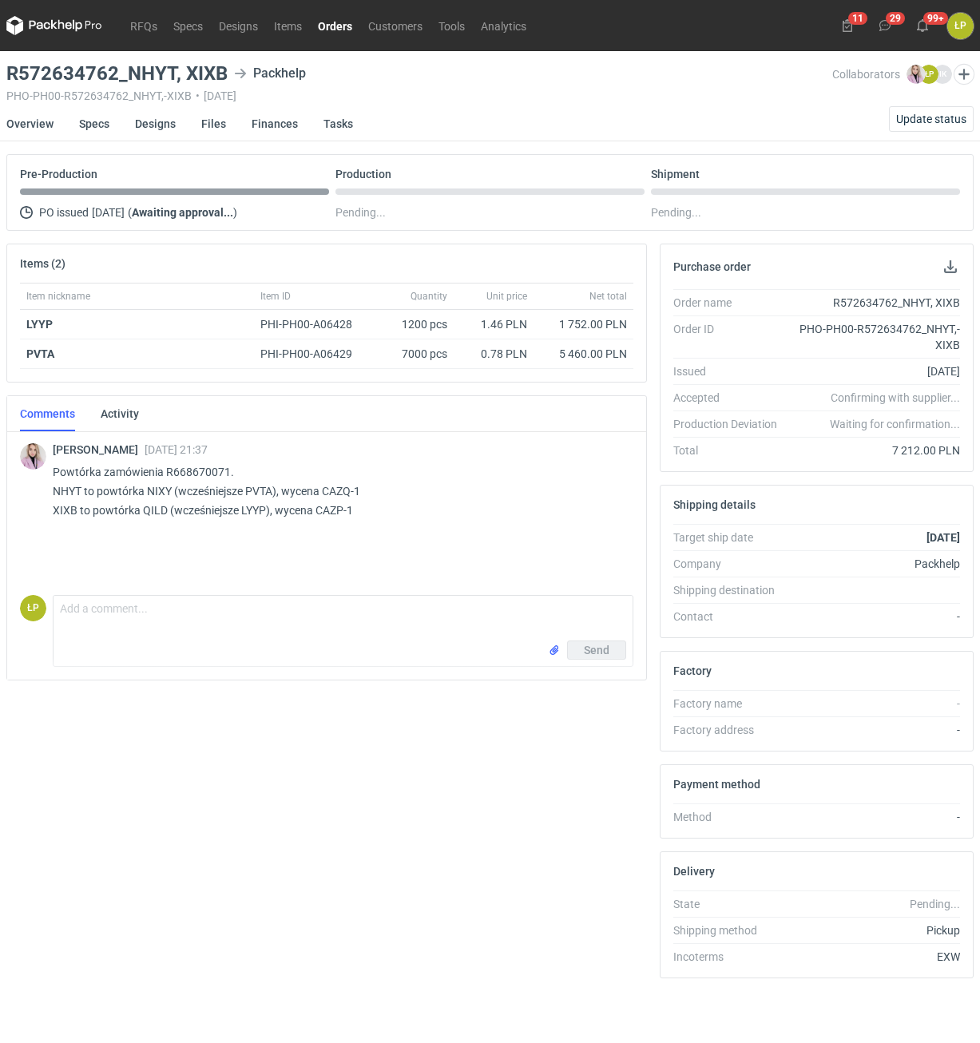
click at [172, 472] on p "Powtórka zamówienia R668670071. NHYT to powtórka NIXY (wcześniejsze PVTA), wyce…" at bounding box center [337, 490] width 568 height 57
copy p "R668670071"
click at [154, 511] on p "Powtórka zamówienia R668670071. NHYT to powtórka NIXY (wcześniejsze PVTA), wyce…" at bounding box center [337, 490] width 568 height 57
click at [228, 78] on div "R572634762_NHYT, XIXB Packhelp" at bounding box center [419, 73] width 826 height 19
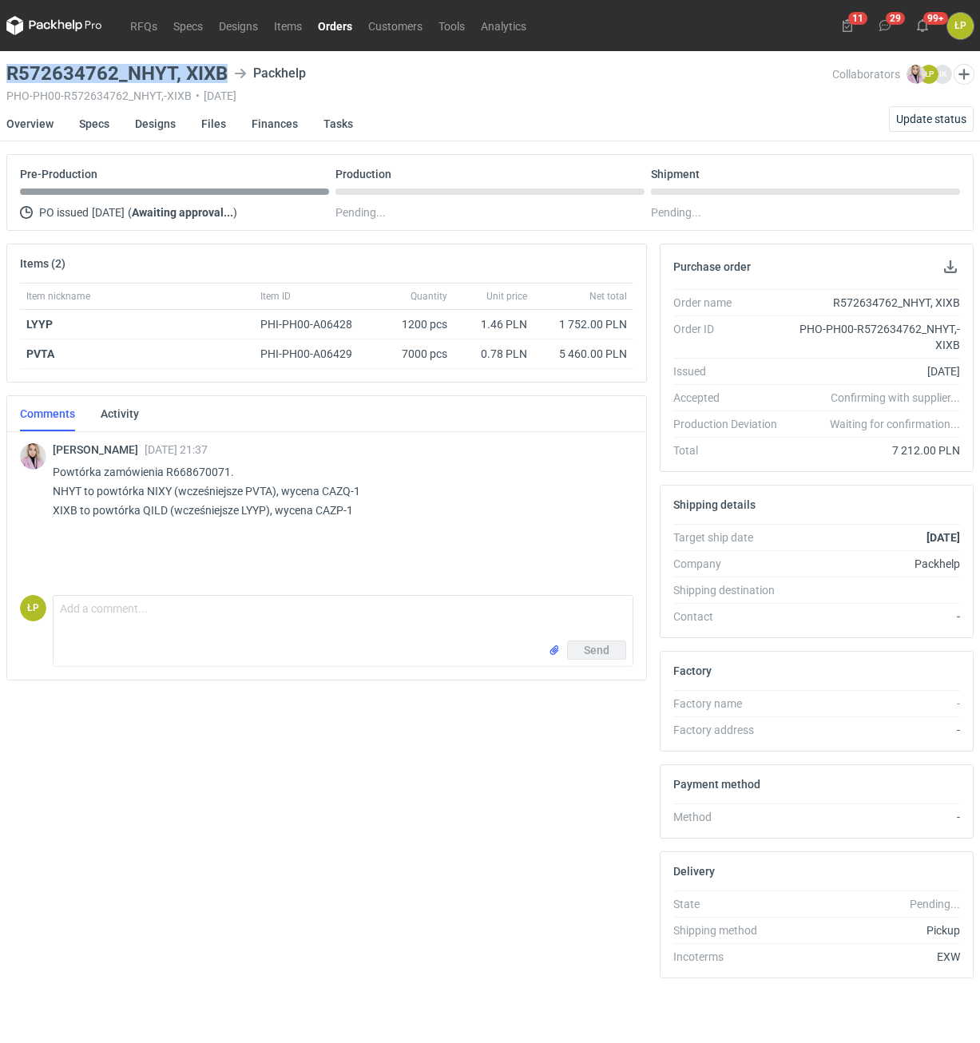
drag, startPoint x: 226, startPoint y: 78, endPoint x: 44, endPoint y: 81, distance: 182.1
click at [44, 81] on h3 "R572634762_NHYT, XIXB" at bounding box center [116, 73] width 221 height 19
copy h3 "R572634762_NHYT, XIXB"
drag, startPoint x: 146, startPoint y: 91, endPoint x: 152, endPoint y: 80, distance: 12.5
click at [146, 90] on div "PHO-PH00-R572634762_NHYT,-XIXB • 12/08/2025" at bounding box center [419, 95] width 826 height 13
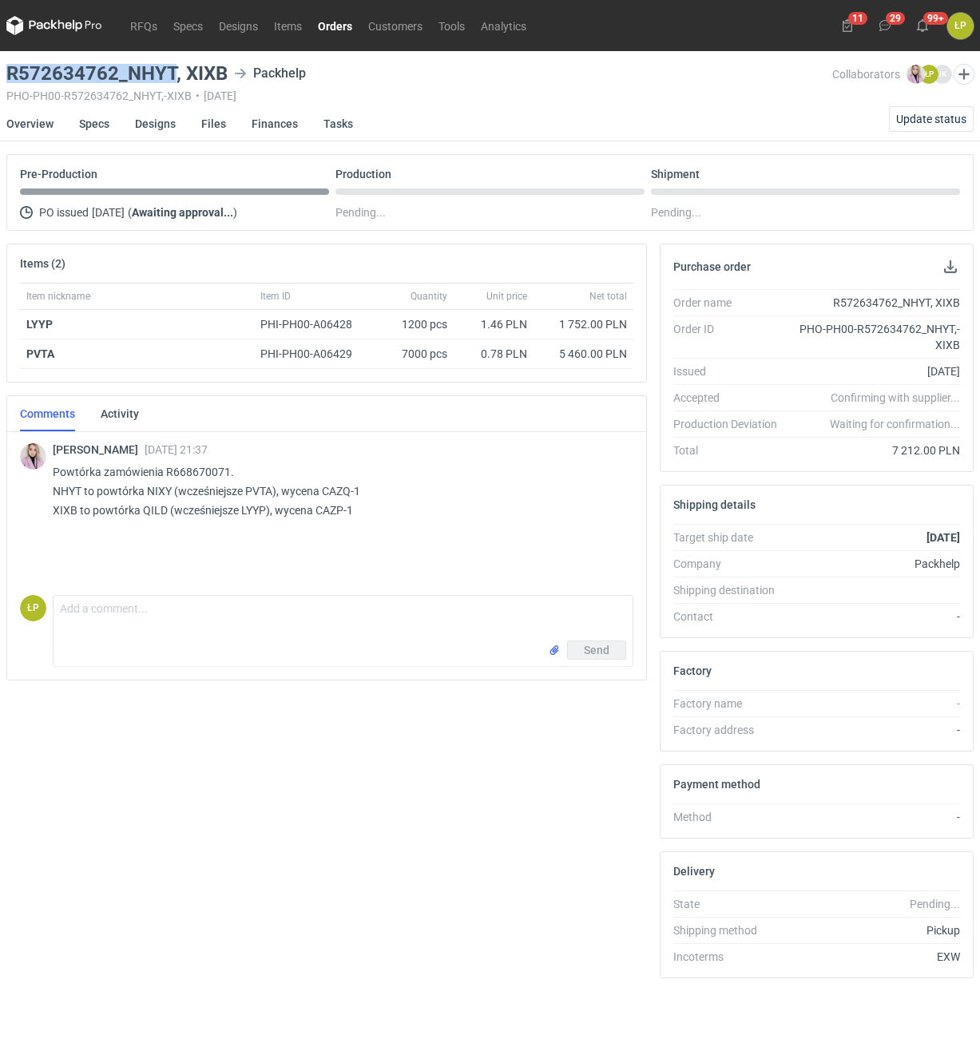
drag, startPoint x: 175, startPoint y: 75, endPoint x: 7, endPoint y: 80, distance: 167.8
click at [7, 80] on h3 "R572634762_NHYT, XIXB" at bounding box center [116, 73] width 221 height 19
copy h3 "R572634762_NHYT"
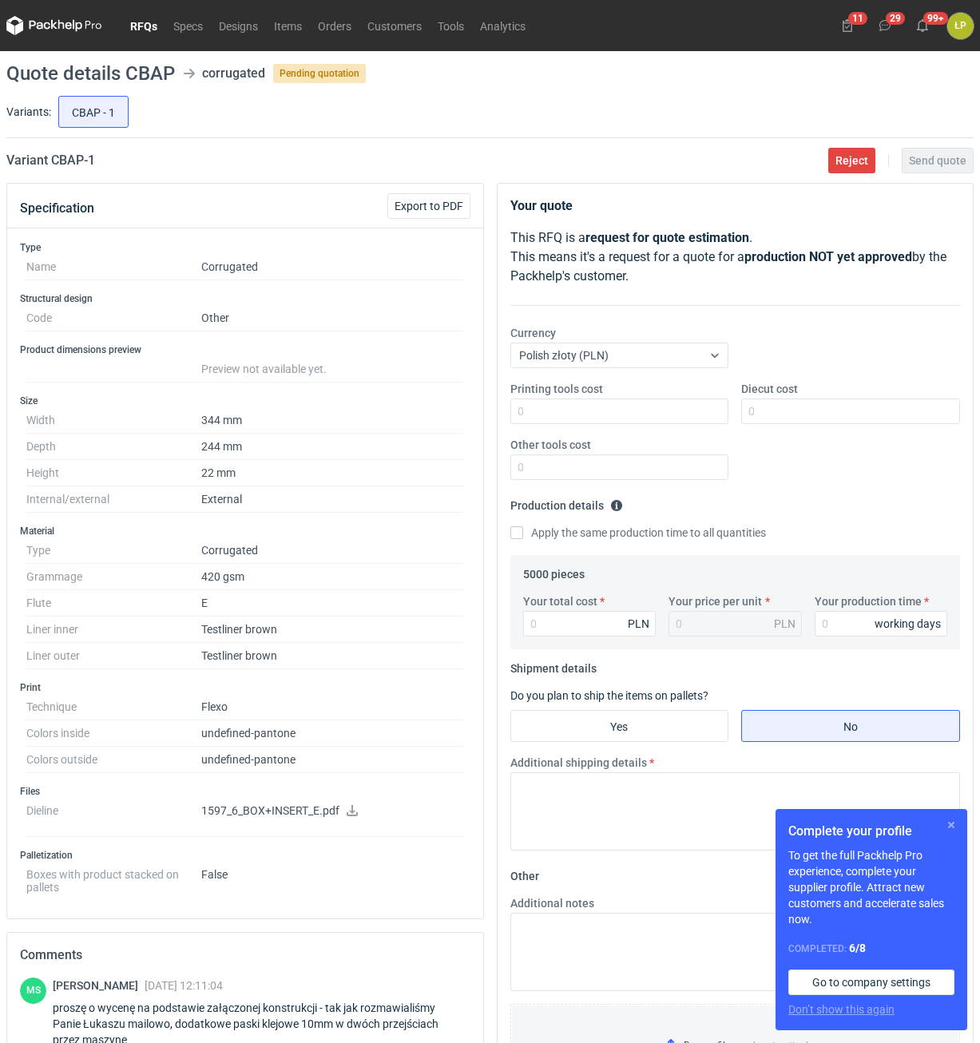
click at [951, 826] on button "button" at bounding box center [950, 824] width 19 height 19
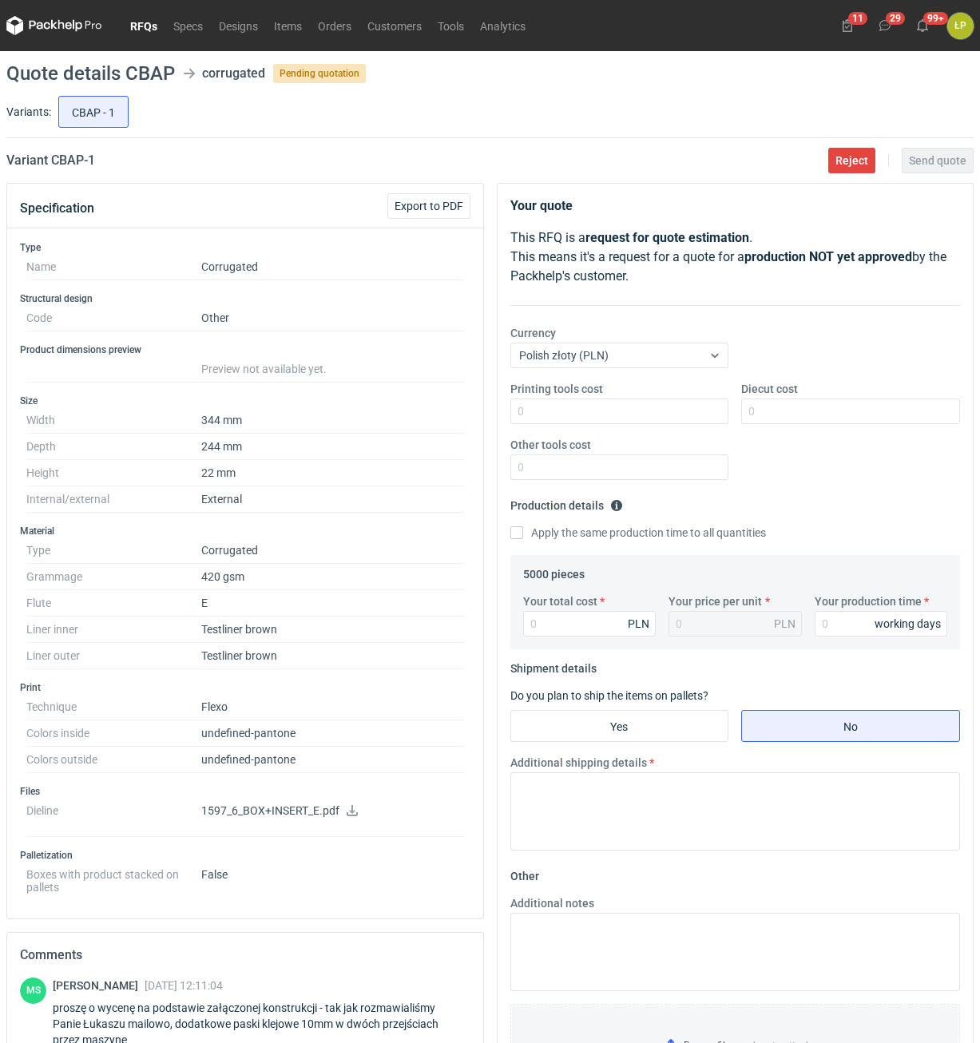
scroll to position [272, 0]
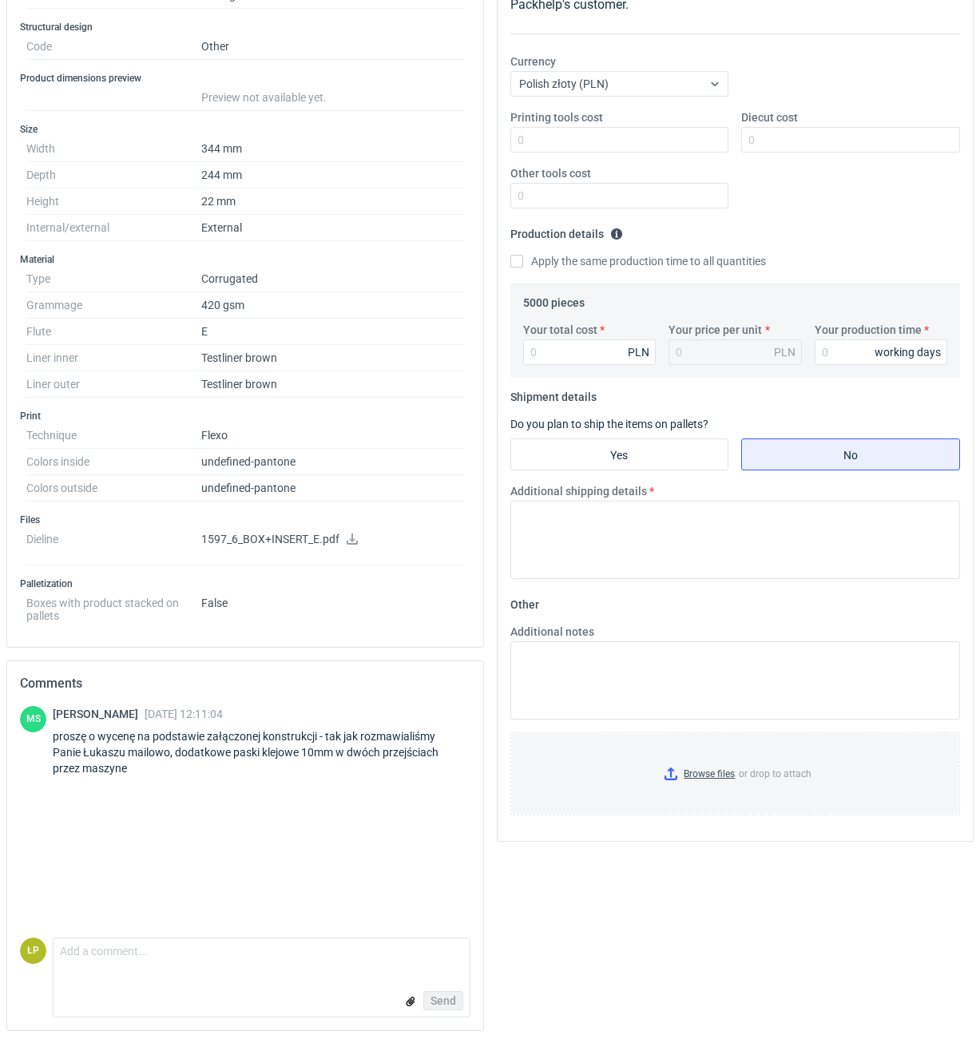
click at [351, 538] on icon at bounding box center [352, 538] width 11 height 11
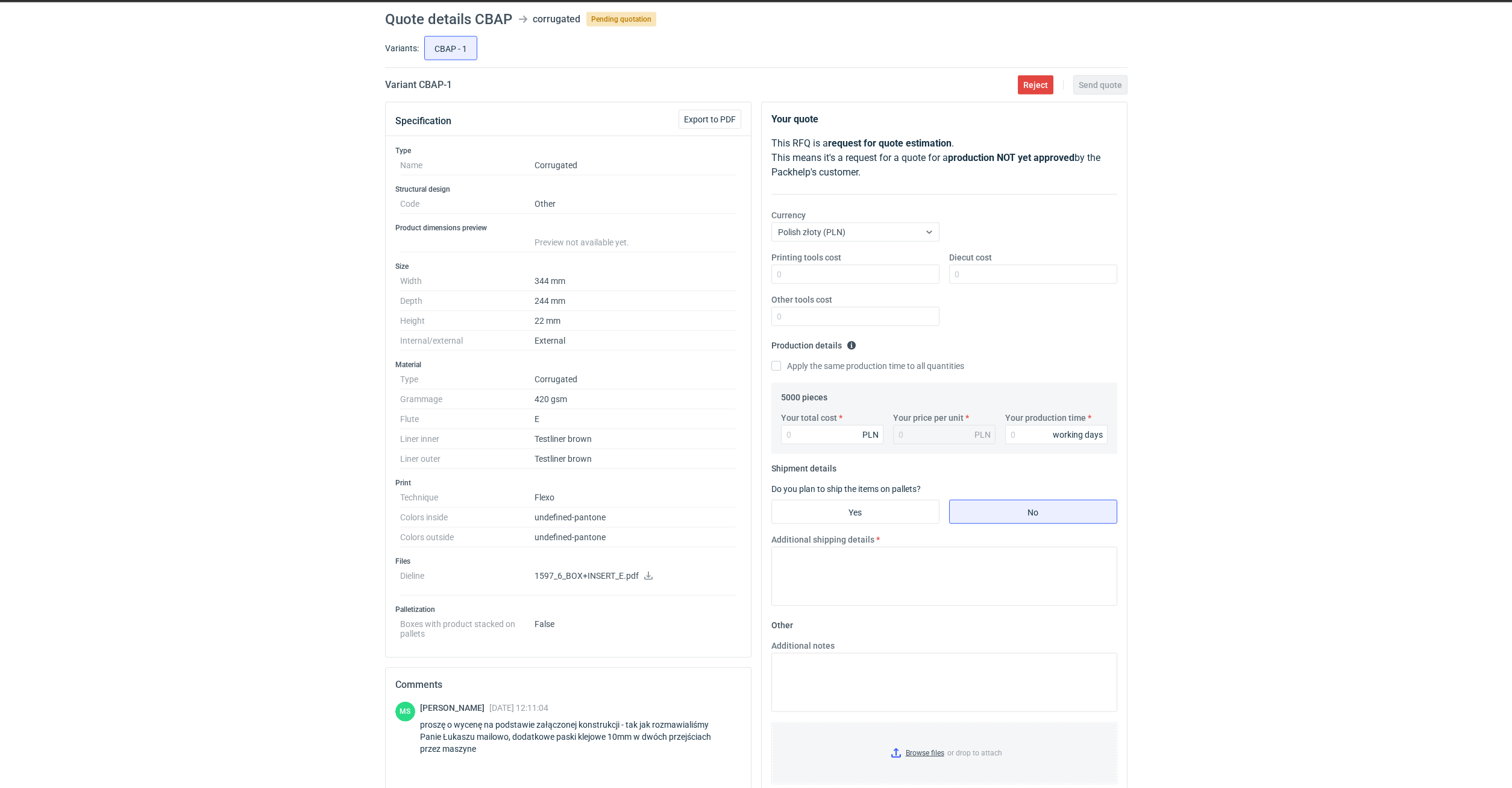
scroll to position [103, 0]
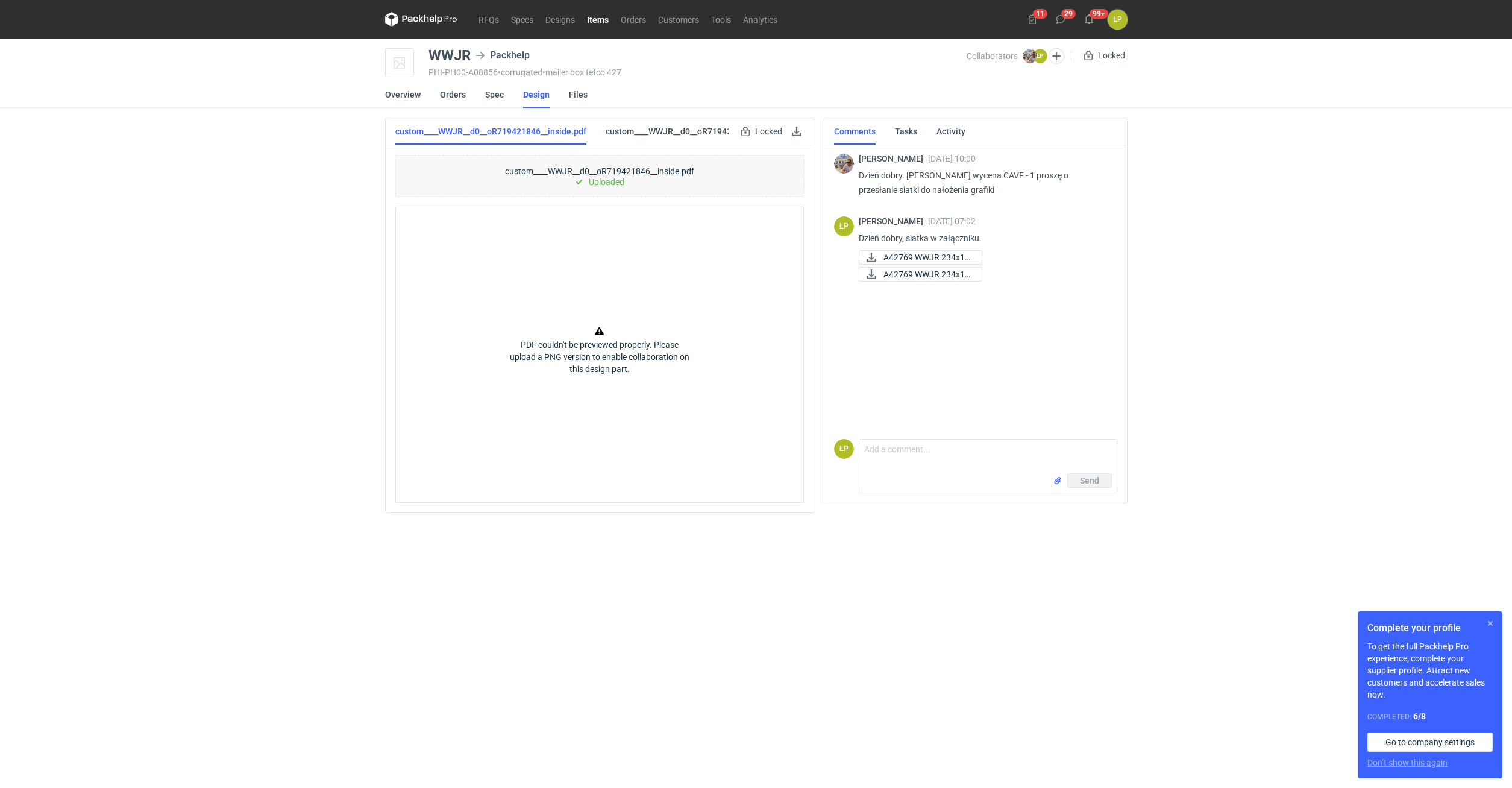
click at [1488, 623] on button "button" at bounding box center [1489, 623] width 14 height 14
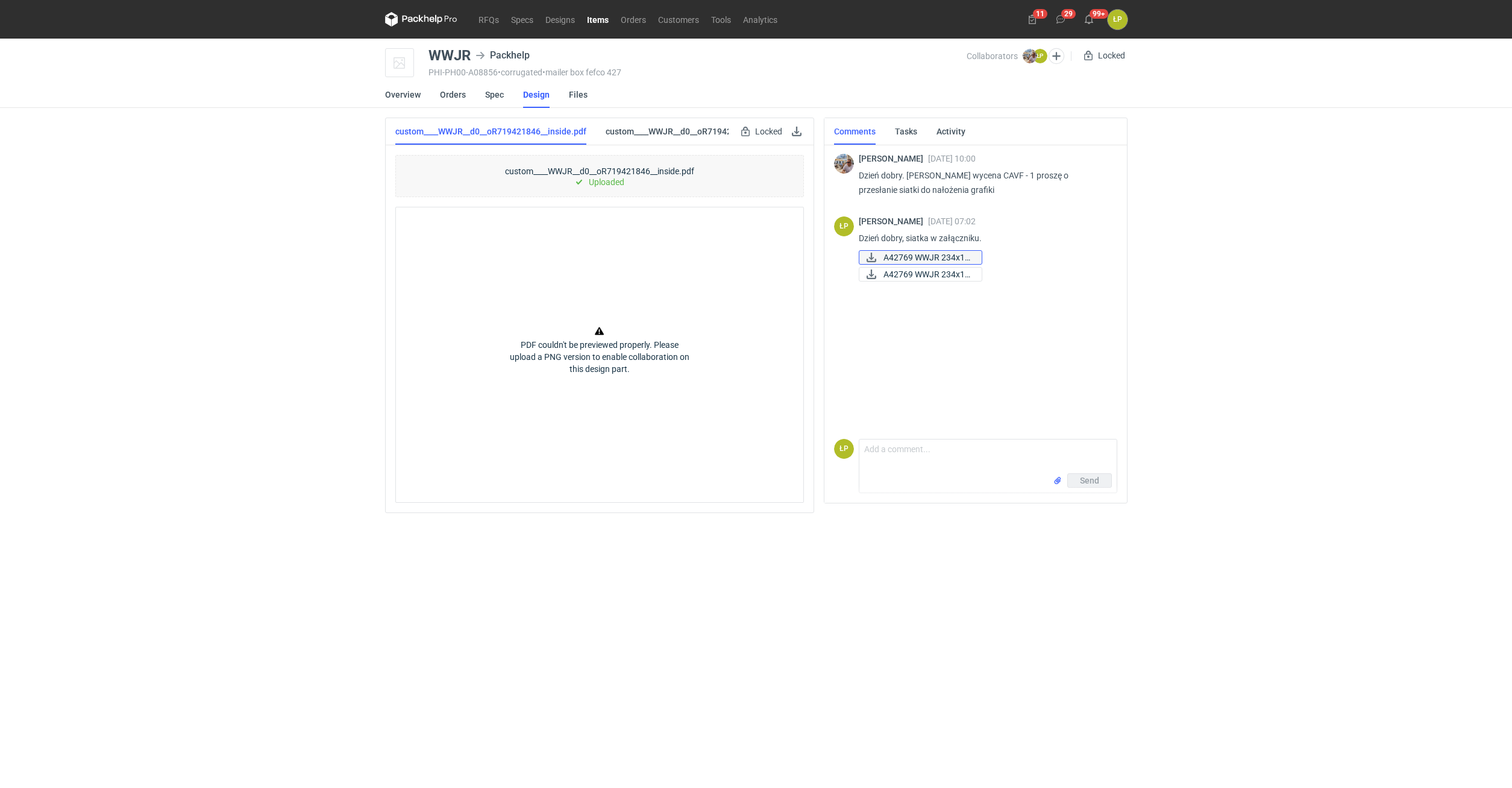
click at [951, 260] on span "A42769 WWJR 234x17..." at bounding box center [927, 257] width 88 height 14
click at [792, 134] on link at bounding box center [796, 131] width 14 height 14
click at [495, 100] on link "Spec" at bounding box center [494, 94] width 19 height 26
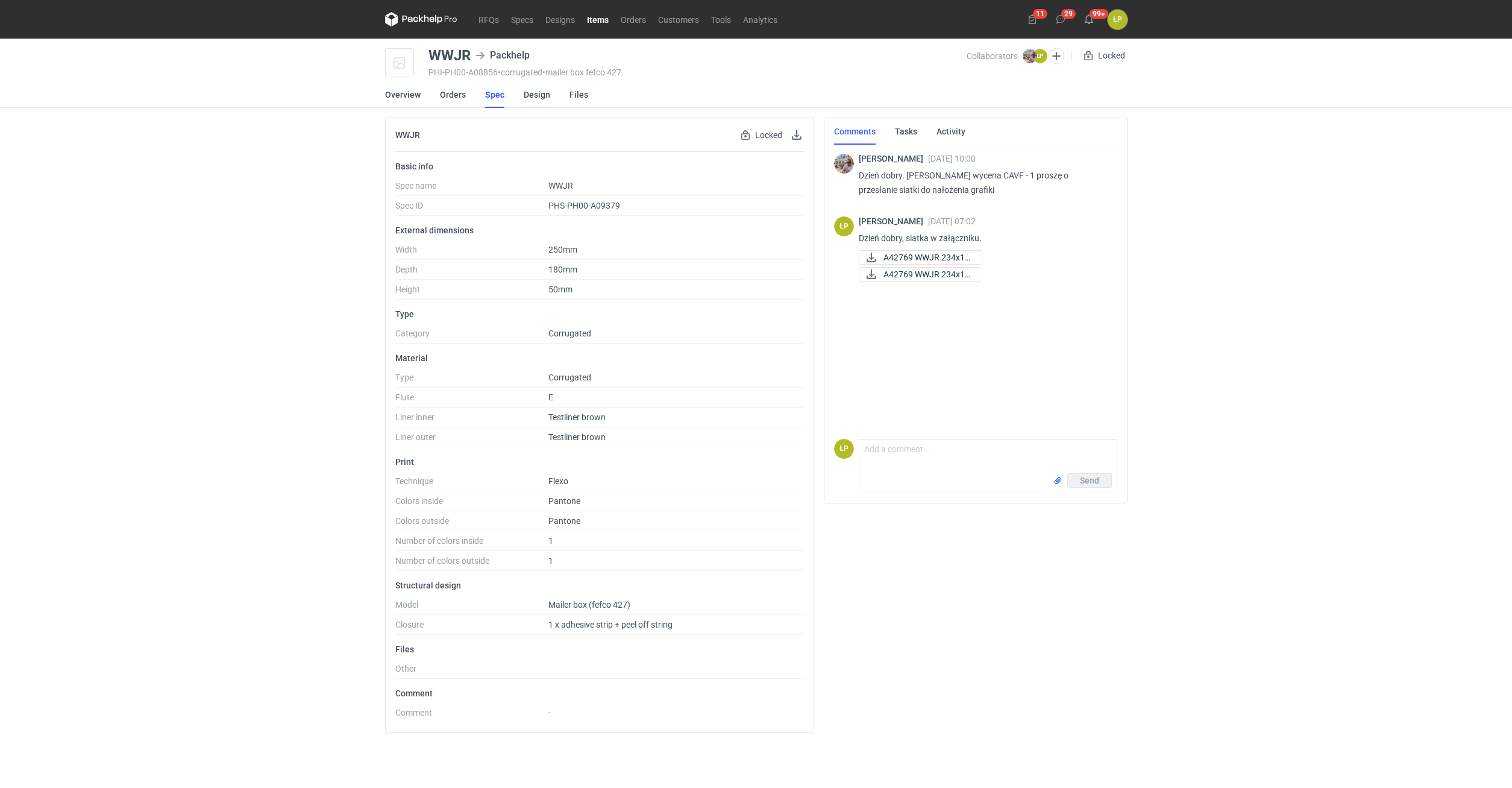
click at [531, 95] on link "Design" at bounding box center [536, 94] width 26 height 26
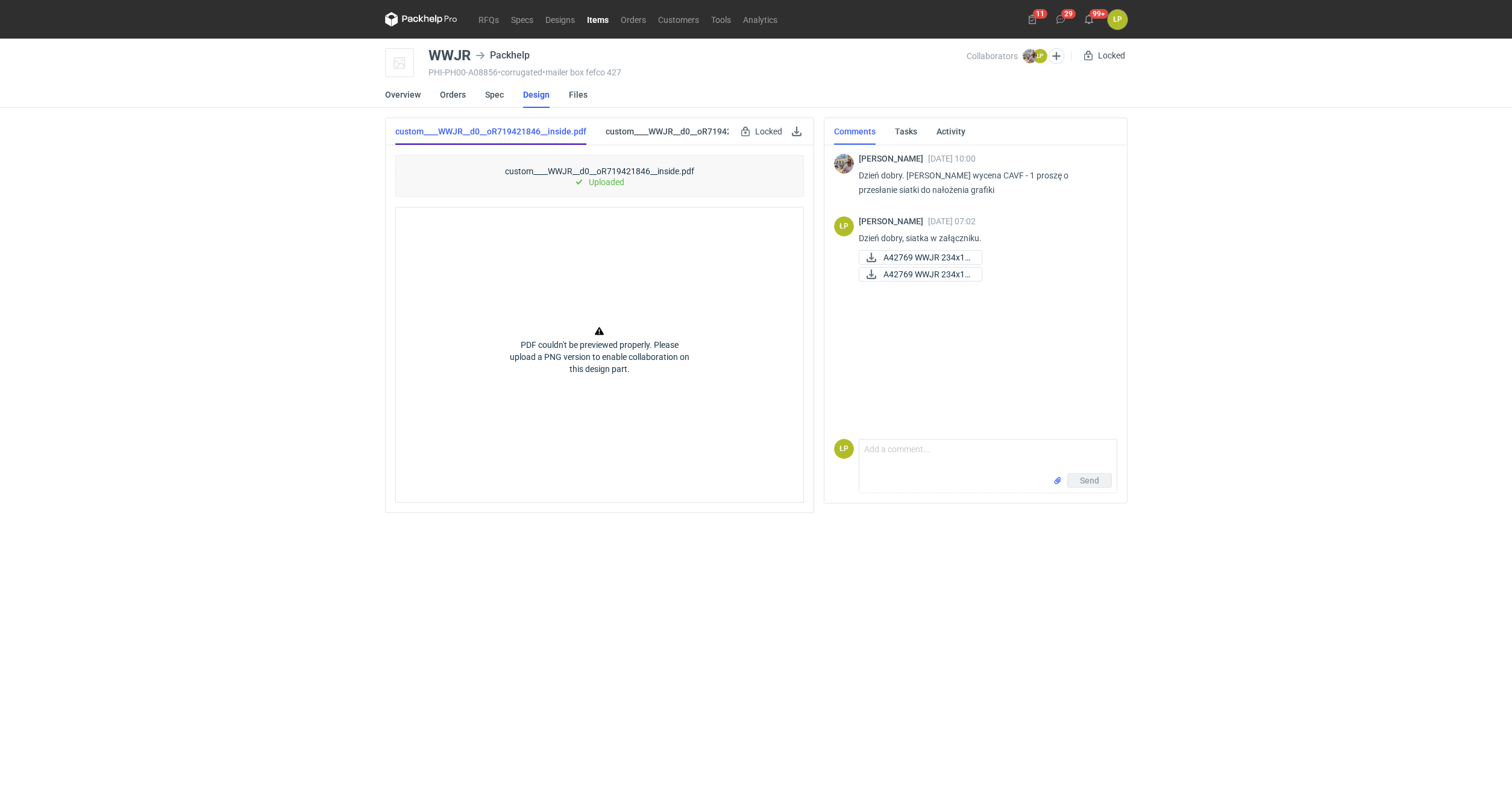
click at [542, 133] on link "custom____WWJR__d0__oR719421846__inside.pdf" at bounding box center [490, 131] width 191 height 26
click at [712, 129] on link "custom____WWJR__d0__oR719421846__outside.pdf" at bounding box center [704, 131] width 196 height 26
click at [533, 136] on link "custom____WWJR__d0__oR719421846__inside.pdf" at bounding box center [490, 131] width 191 height 26
click at [792, 133] on link at bounding box center [796, 131] width 14 height 14
click at [625, 126] on link "custom____WWJR__d0__oR719421846__outside.pdf" at bounding box center [704, 131] width 196 height 26
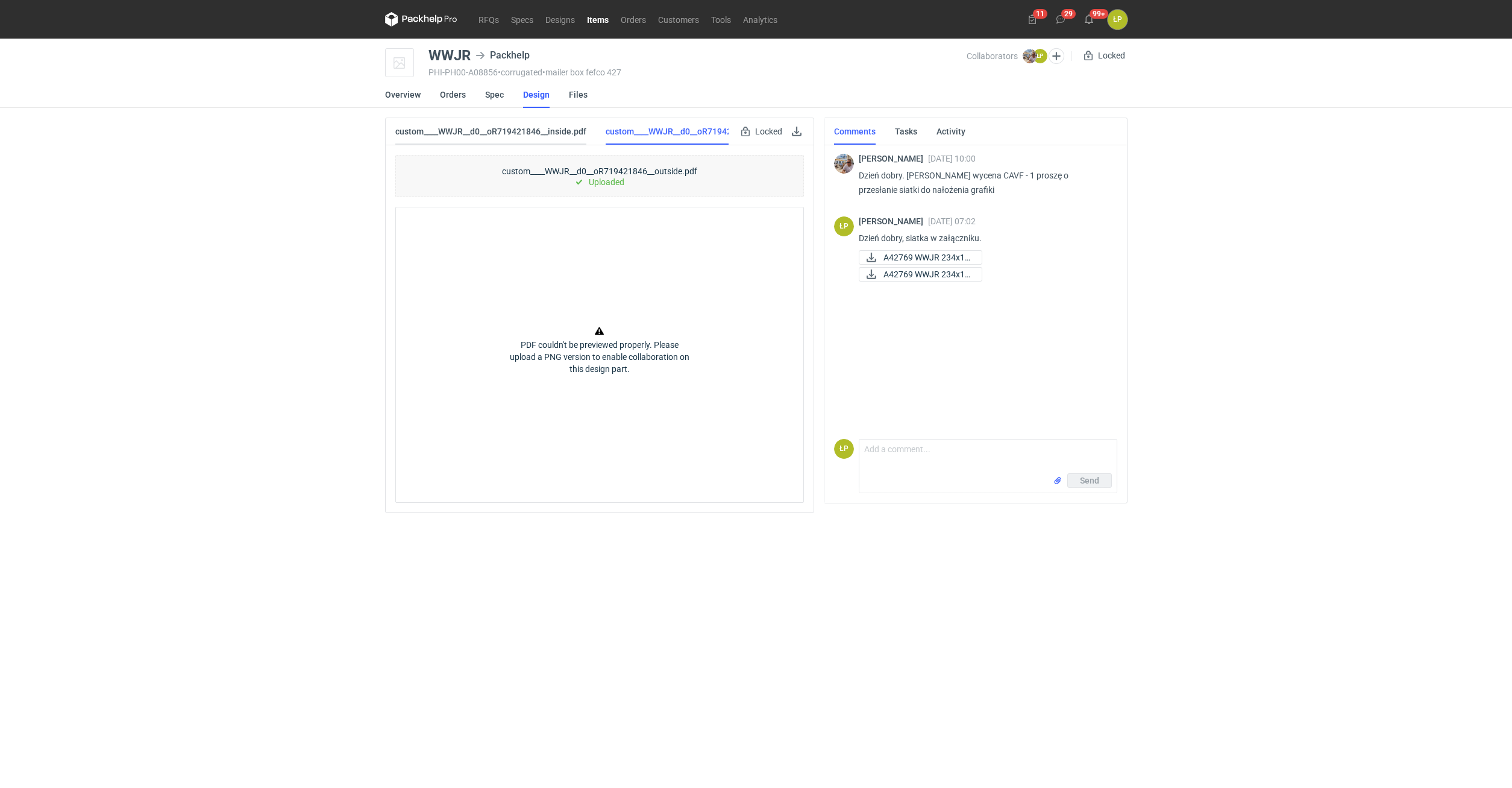
click at [541, 130] on link "custom____WWJR__d0__oR719421846__inside.pdf" at bounding box center [490, 131] width 191 height 26
click at [797, 136] on link at bounding box center [796, 131] width 14 height 14
click at [409, 96] on link "Overview" at bounding box center [402, 94] width 35 height 26
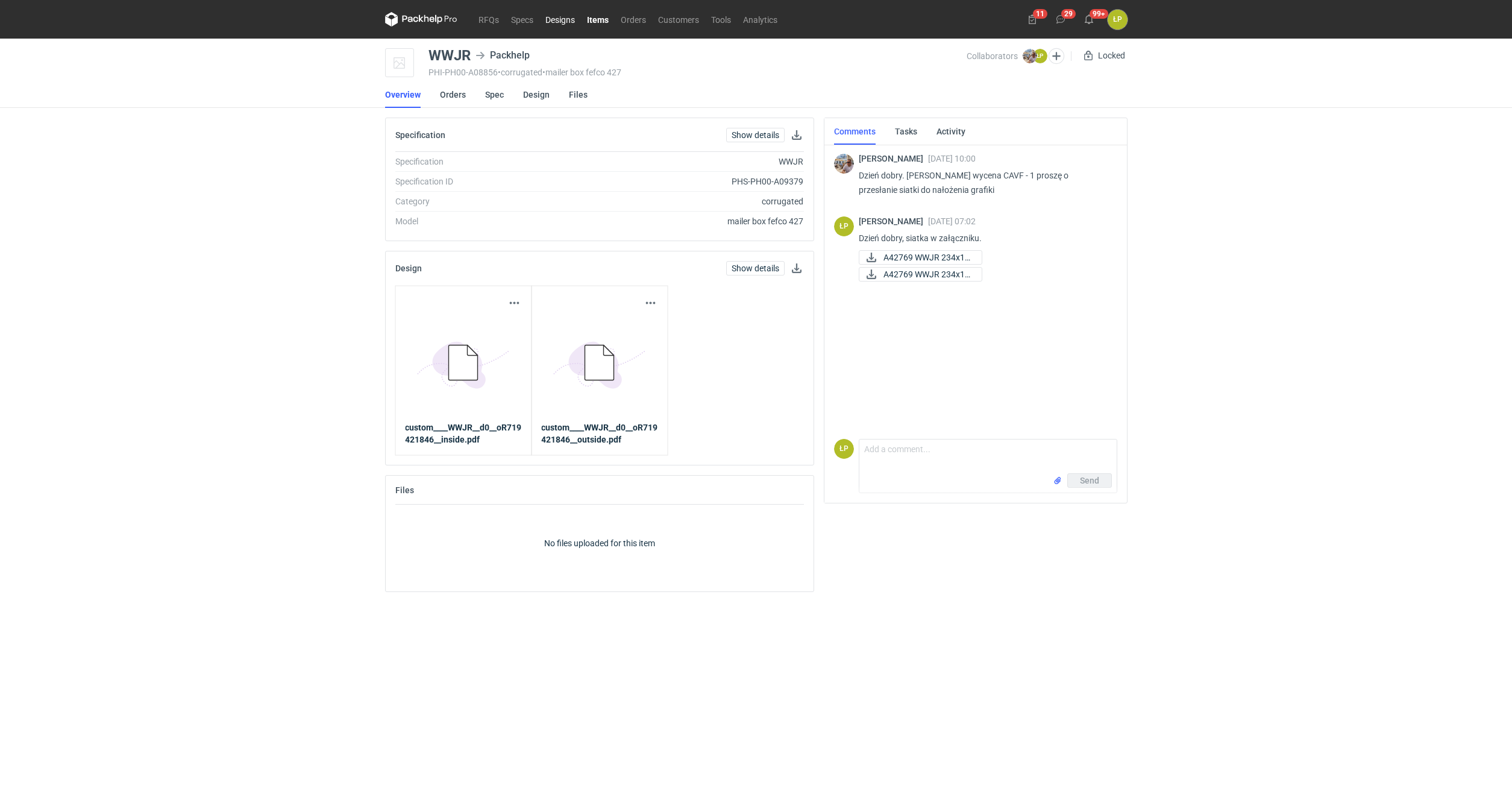
click at [547, 23] on link "Designs" at bounding box center [560, 19] width 41 height 14
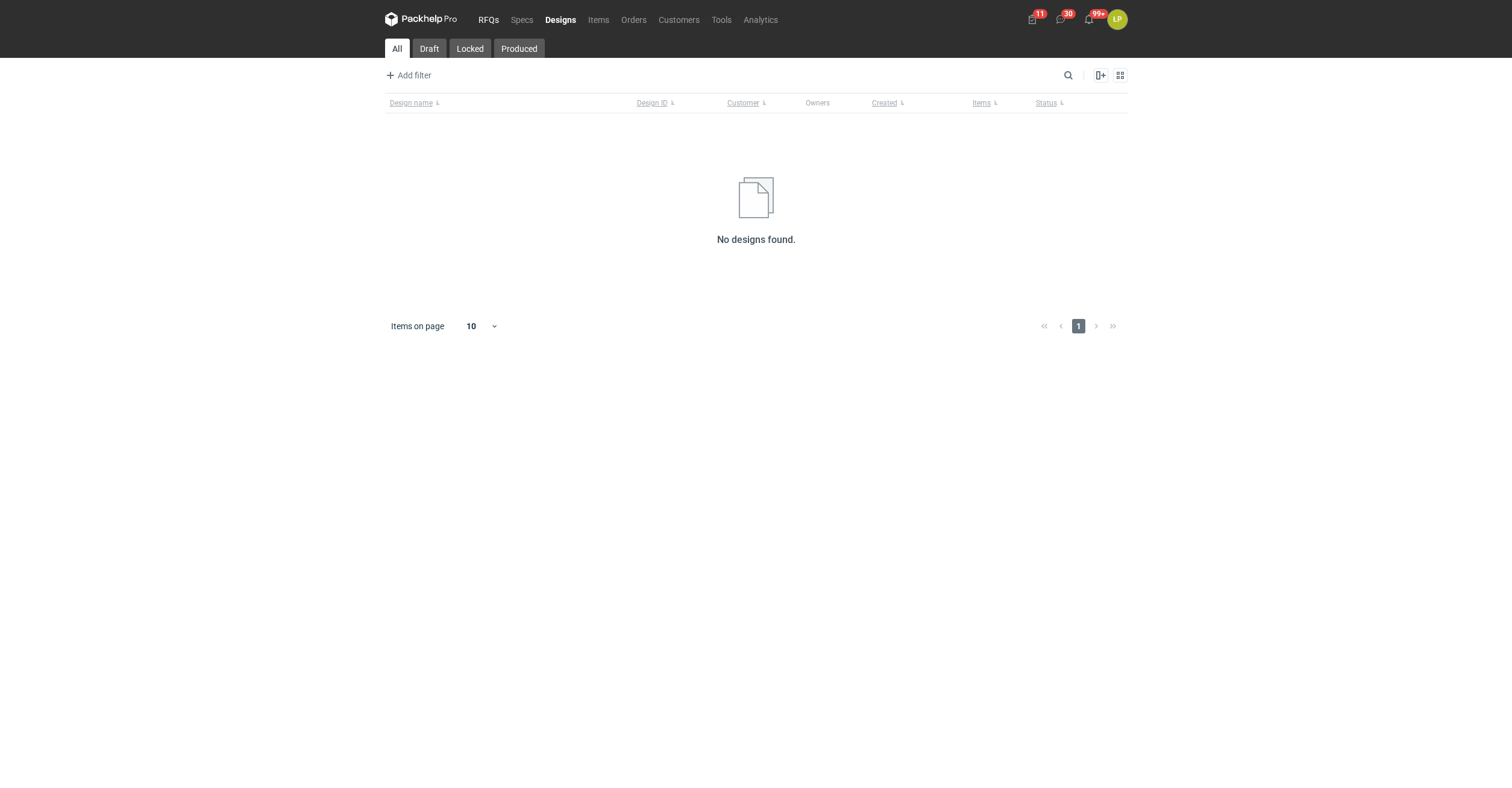
click at [484, 20] on link "RFQs" at bounding box center [488, 19] width 32 height 14
click at [630, 20] on link "Orders" at bounding box center [633, 19] width 38 height 14
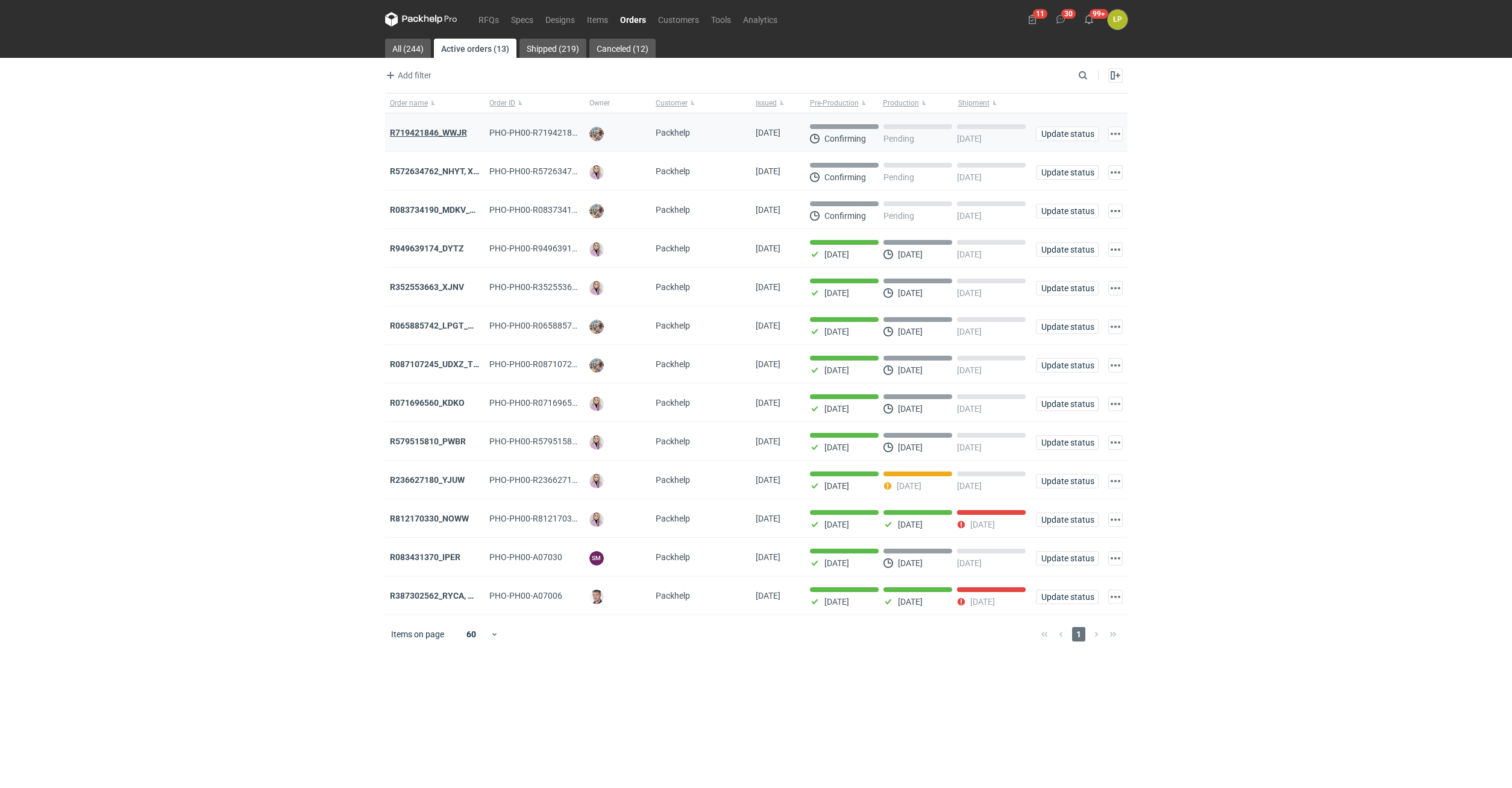
click at [456, 131] on strong "R719421846_WWJR" at bounding box center [429, 132] width 77 height 10
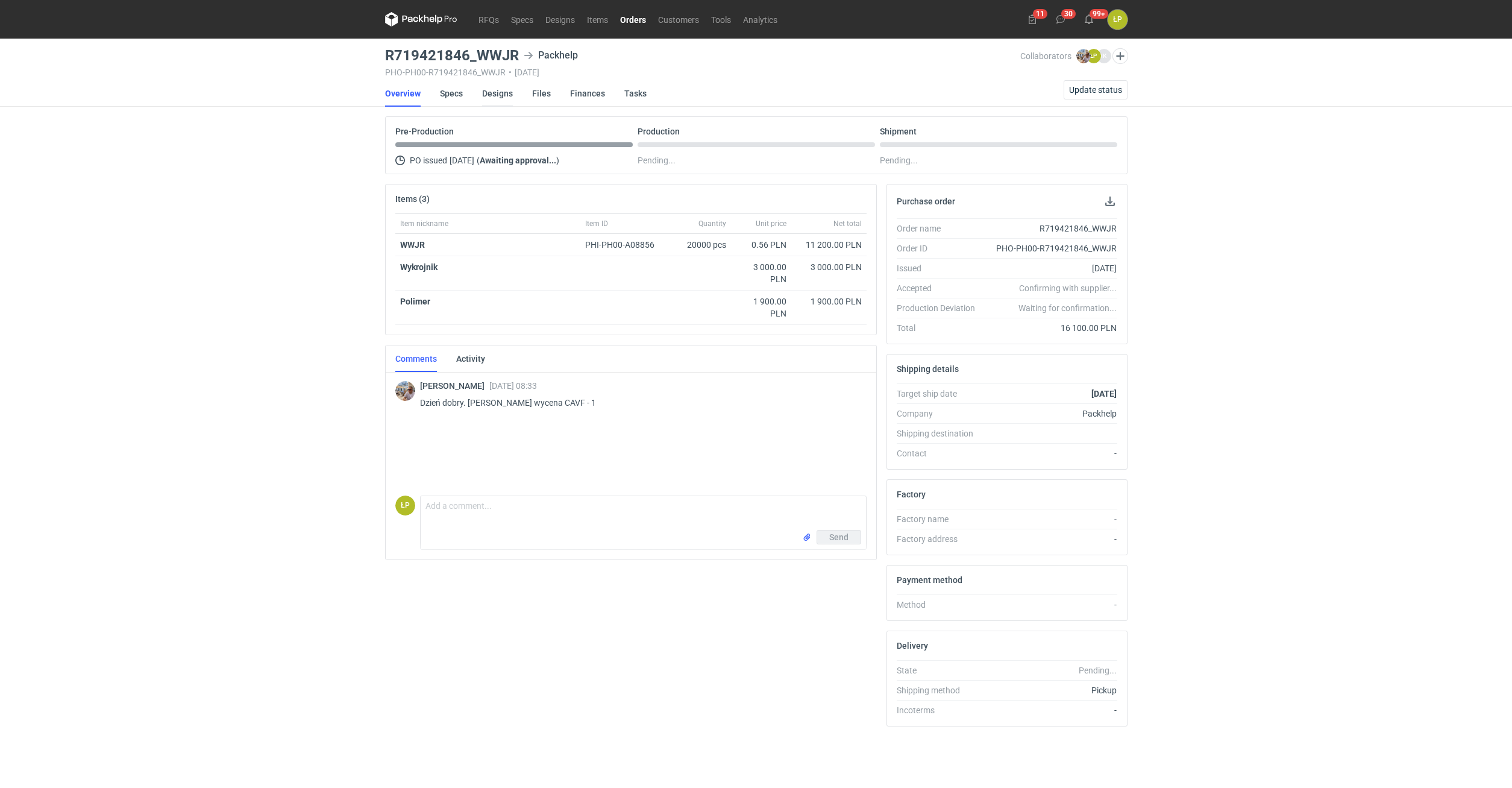
click at [498, 94] on link "Designs" at bounding box center [497, 93] width 31 height 26
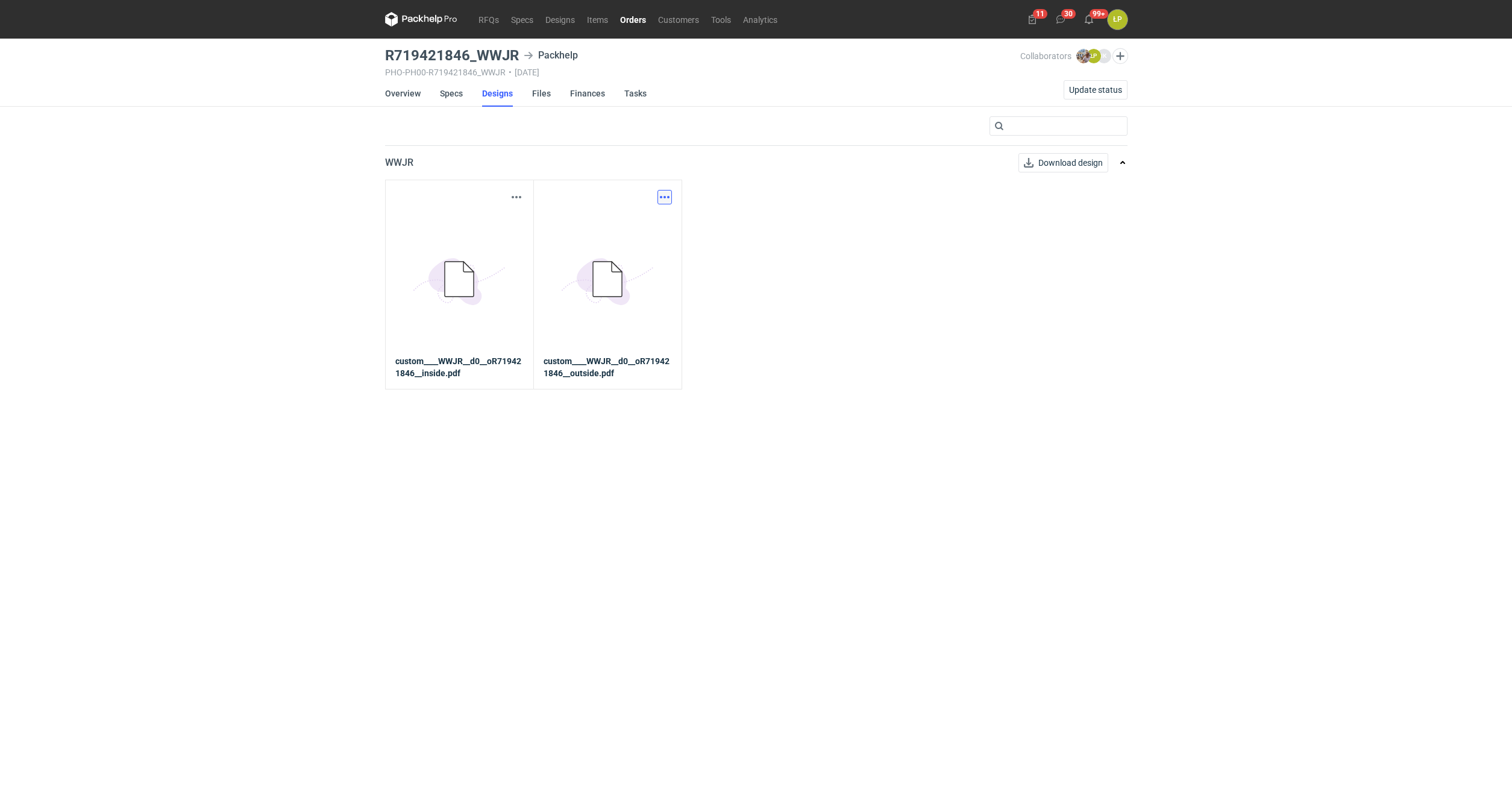
click at [661, 193] on button "button" at bounding box center [664, 197] width 14 height 14
click at [644, 214] on link "Download design part" at bounding box center [611, 223] width 111 height 20
click at [519, 190] on button "button" at bounding box center [516, 197] width 14 height 14
click at [483, 226] on link "Download design part" at bounding box center [463, 223] width 111 height 20
click at [595, 24] on link "Items" at bounding box center [598, 19] width 33 height 14
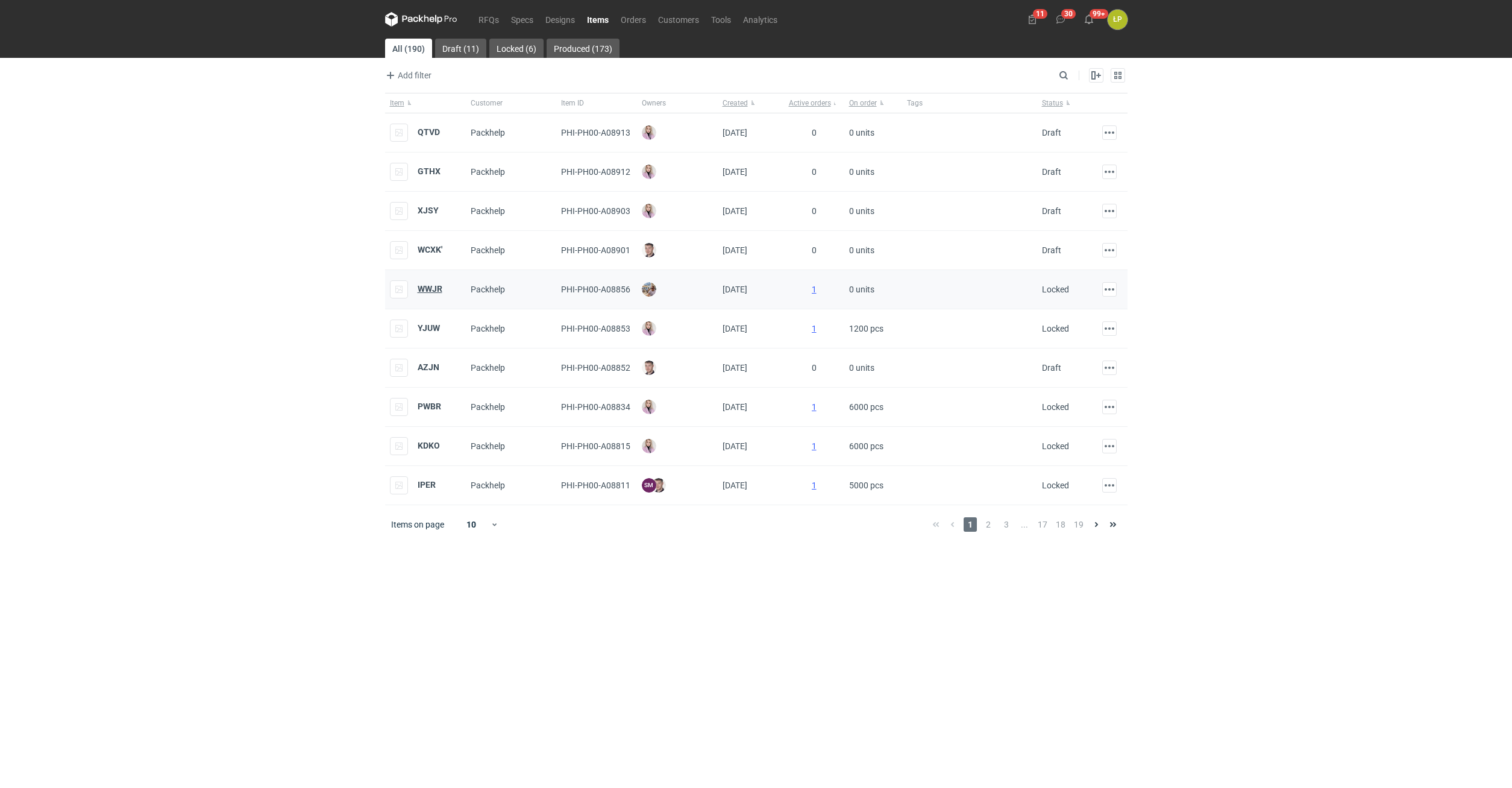
click at [426, 285] on strong "WWJR" at bounding box center [429, 288] width 25 height 10
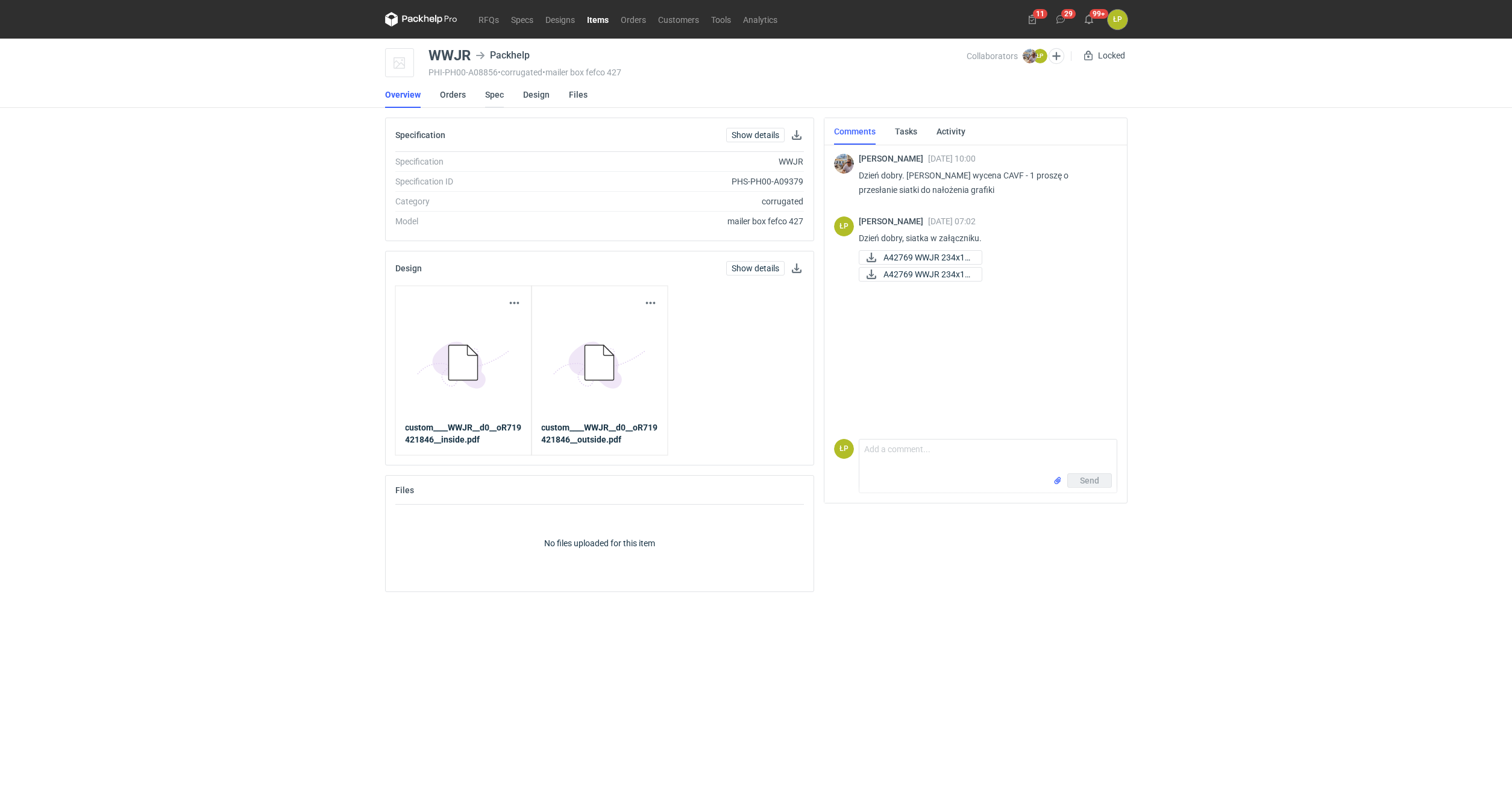
click at [495, 94] on link "Spec" at bounding box center [494, 94] width 19 height 26
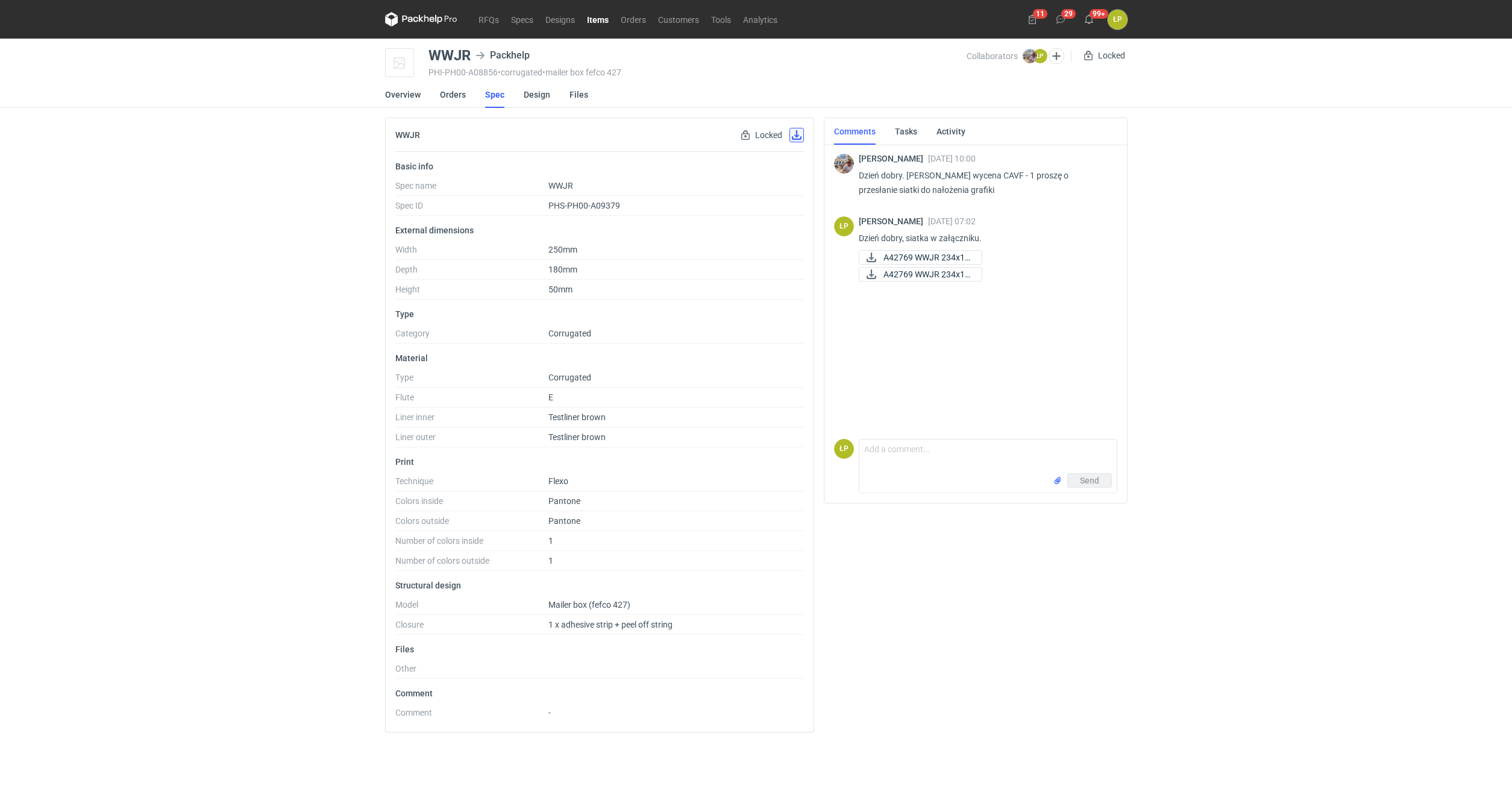
click at [795, 139] on button "button" at bounding box center [796, 134] width 14 height 14
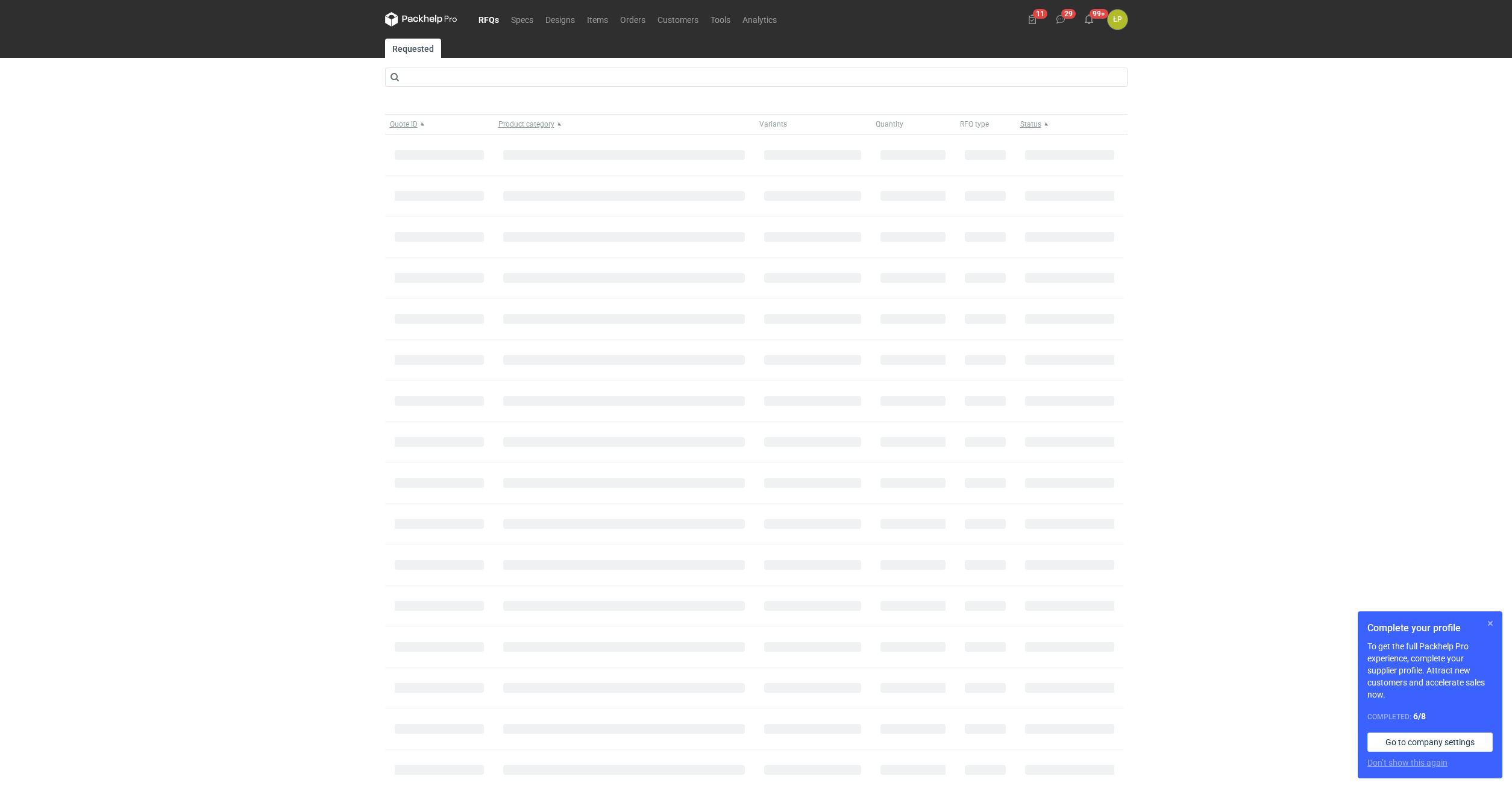
click at [1490, 620] on button "button" at bounding box center [1489, 623] width 14 height 14
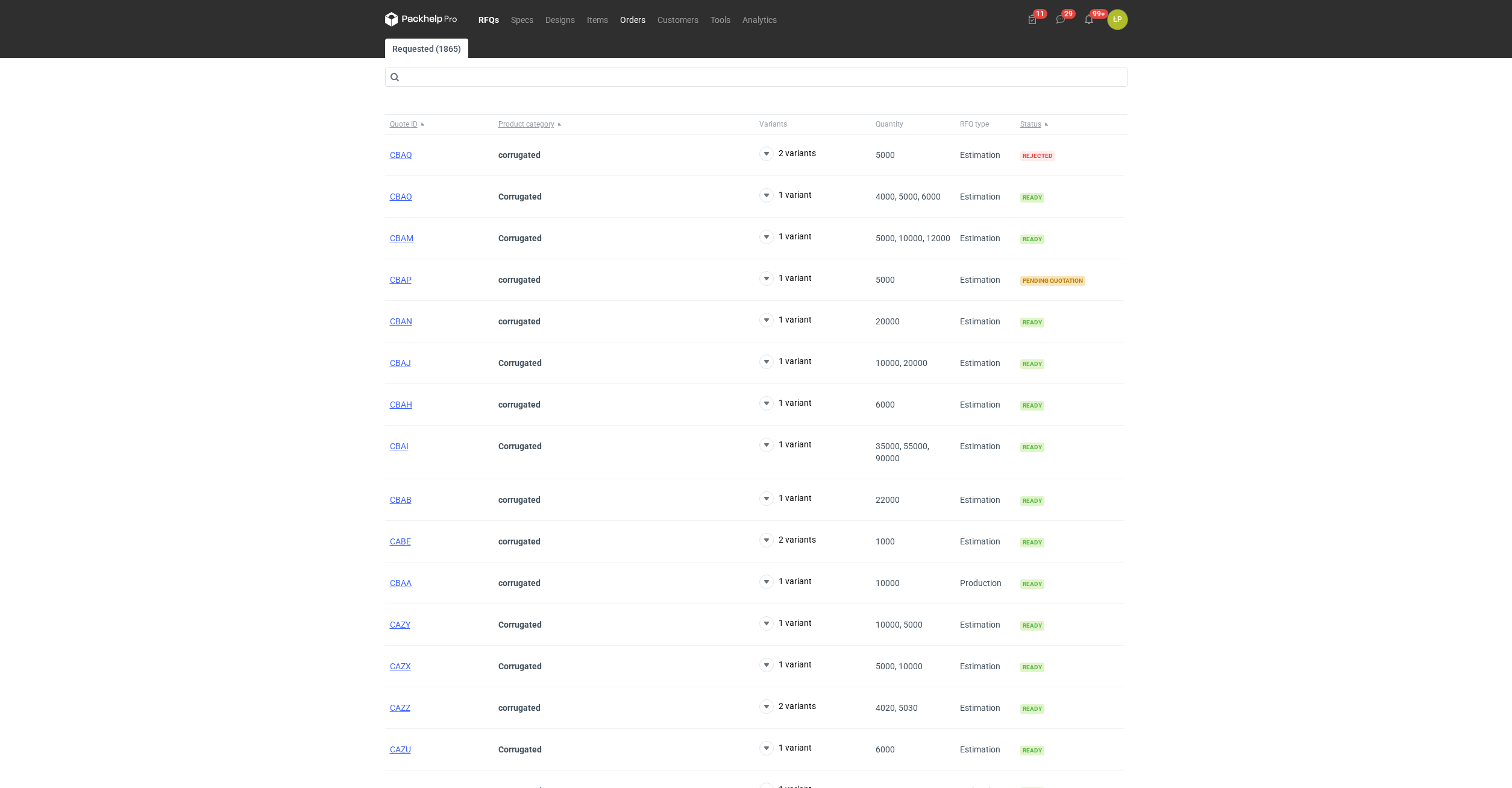
click at [625, 21] on link "Orders" at bounding box center [633, 19] width 38 height 14
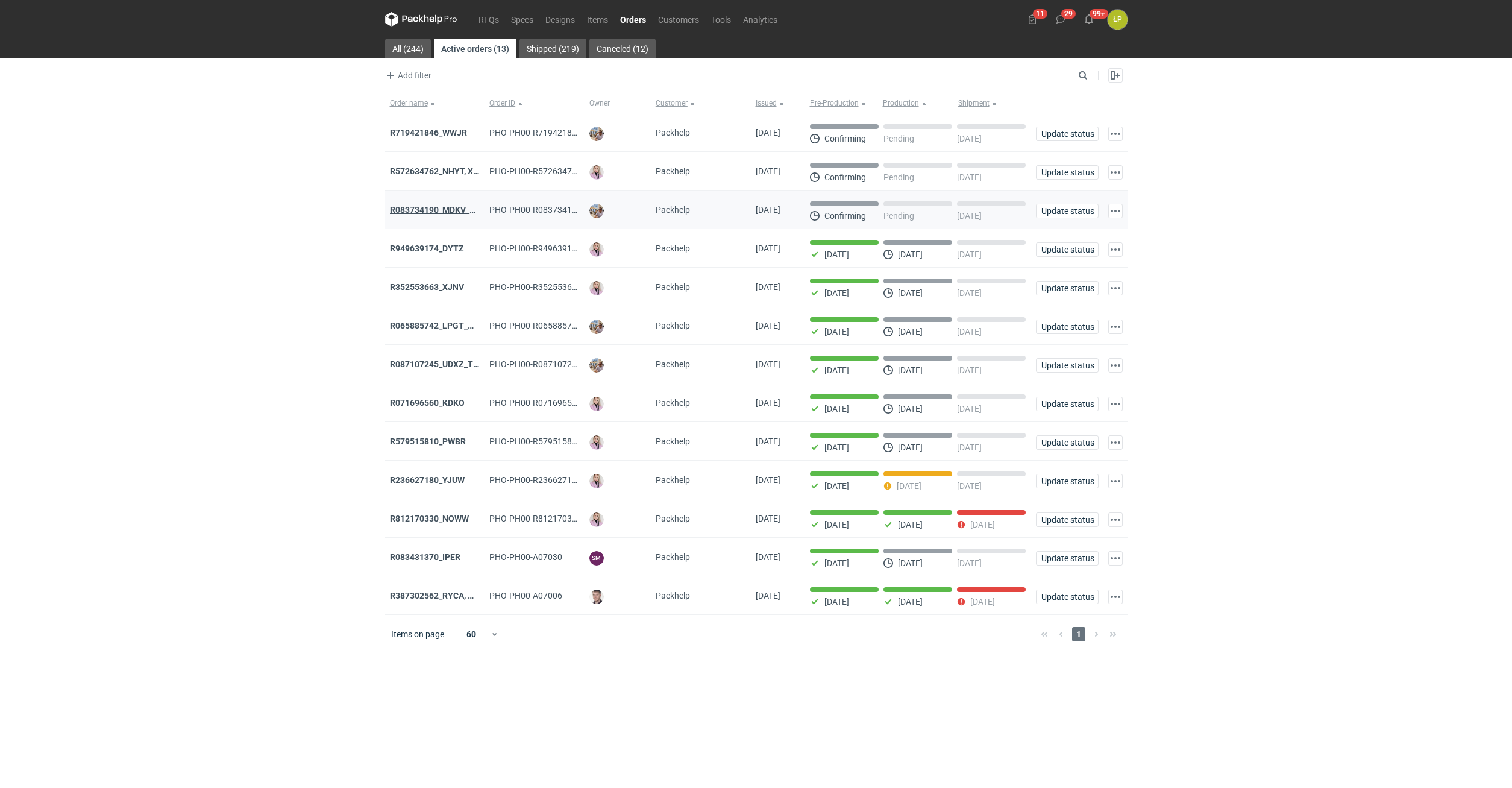
click at [463, 207] on strong "R083734190_MDKV_MVXD" at bounding box center [441, 210] width 103 height 10
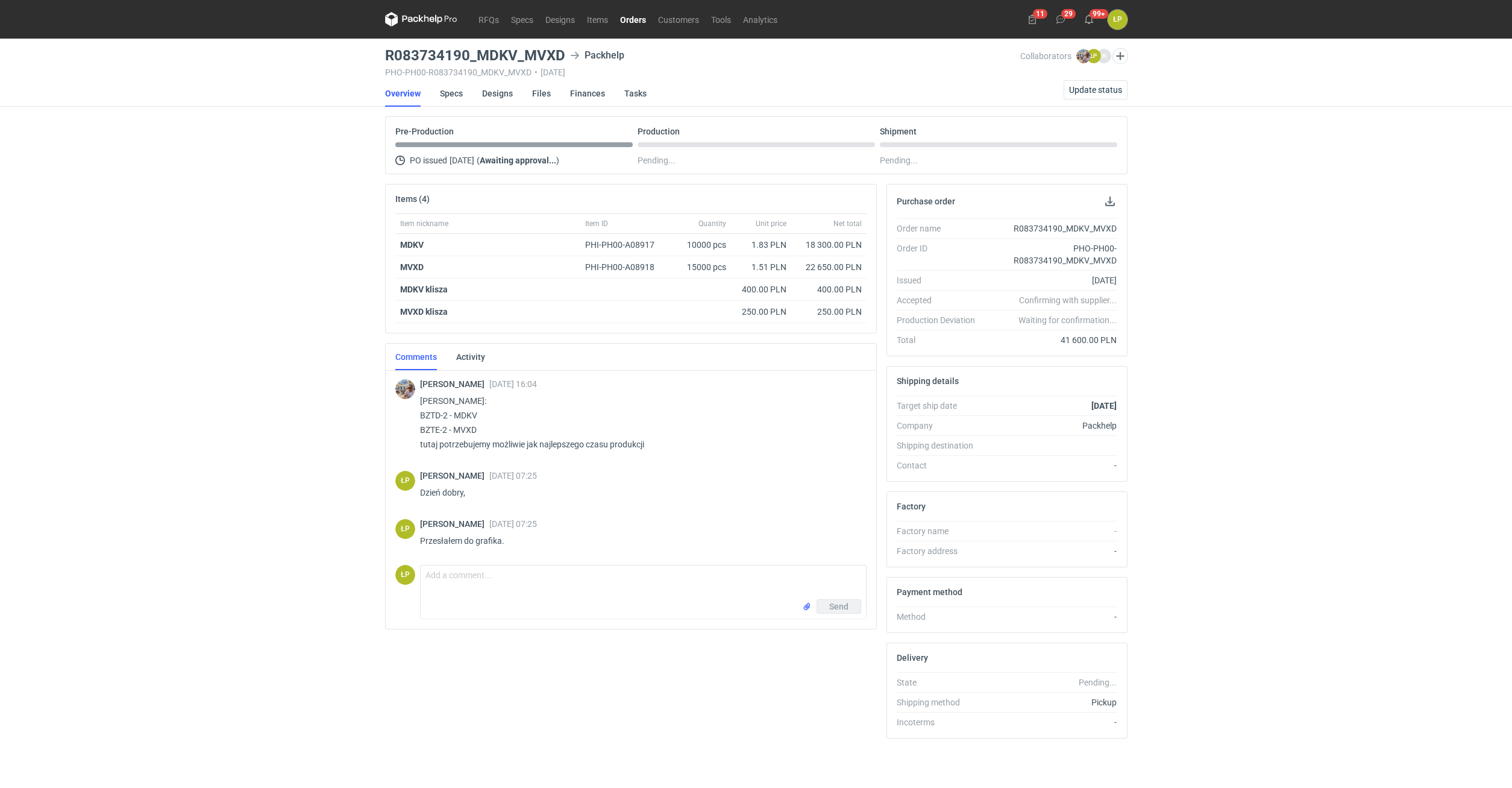
click at [635, 20] on link "Orders" at bounding box center [633, 19] width 38 height 14
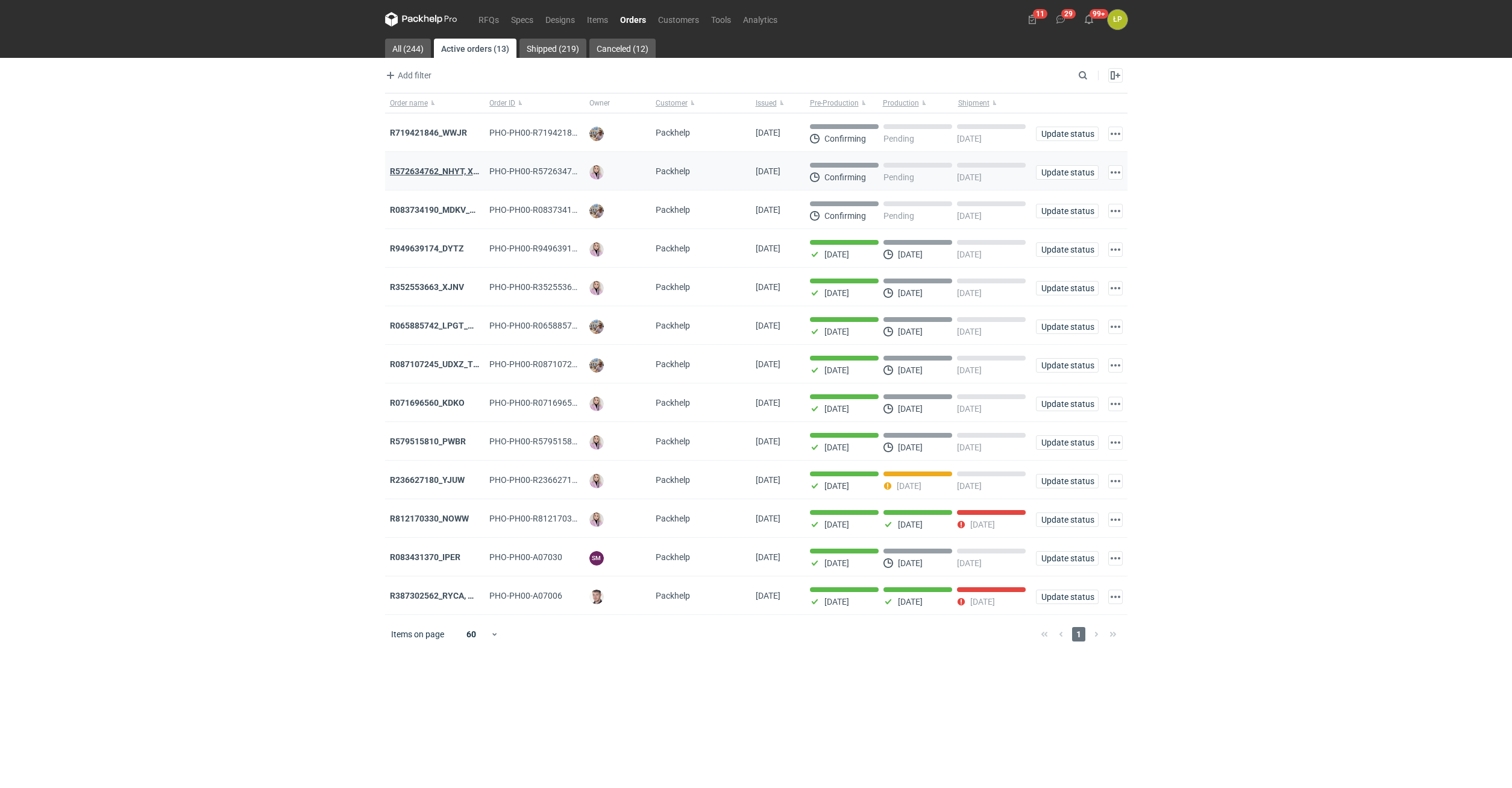
click at [456, 171] on strong "R572634762_NHYT, XIXB" at bounding box center [438, 171] width 97 height 10
